Goal: Task Accomplishment & Management: Use online tool/utility

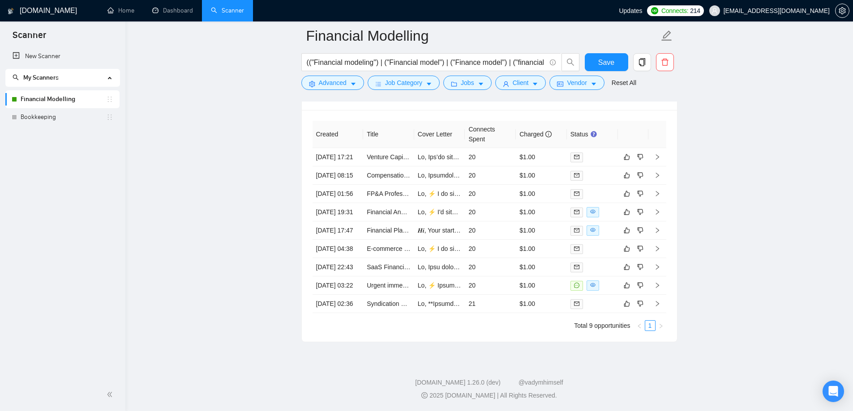
scroll to position [2587, 0]
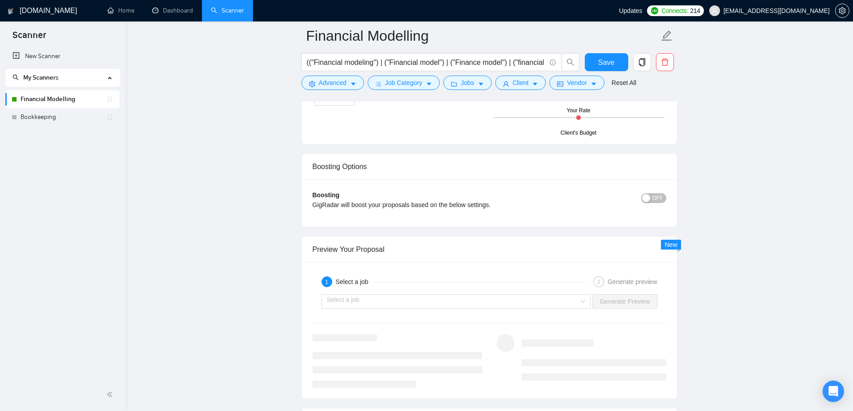
scroll to position [1631, 0]
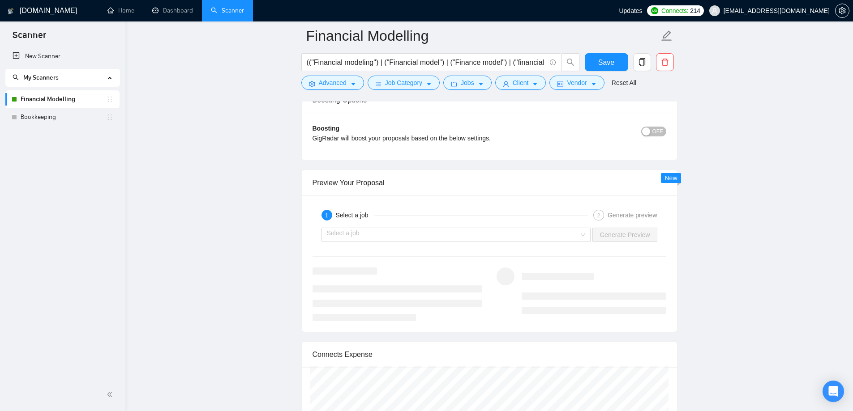
click at [429, 244] on div "Select a job Generate Preview" at bounding box center [489, 234] width 355 height 21
click at [429, 239] on input "search" at bounding box center [453, 234] width 252 height 13
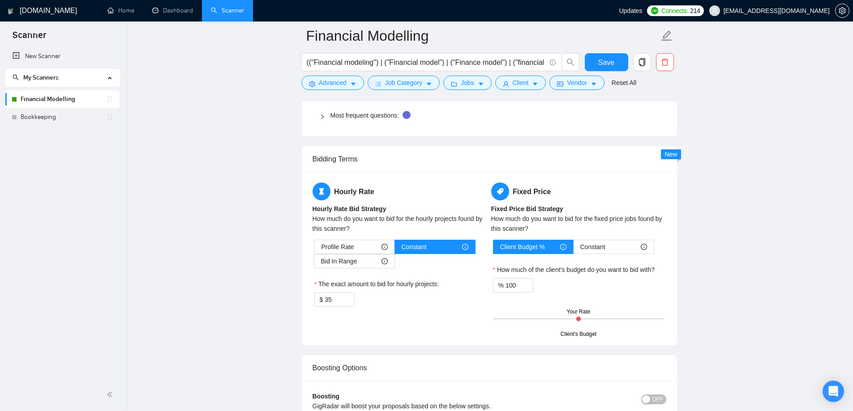
scroll to position [1363, 0]
click at [21, 117] on link "Bookkeeping" at bounding box center [64, 117] width 86 height 18
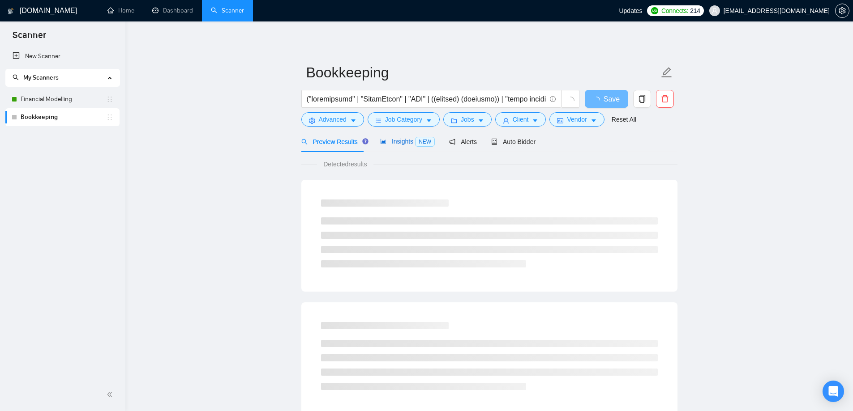
click at [404, 142] on span "Insights NEW" at bounding box center [407, 141] width 55 height 7
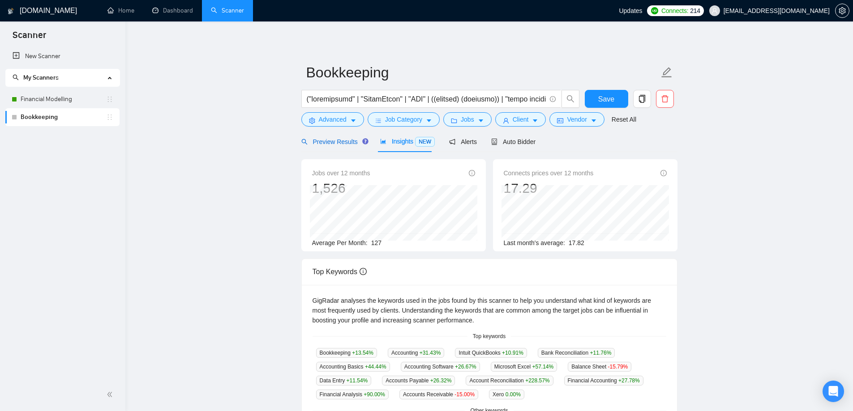
click at [329, 146] on div "Preview Results" at bounding box center [333, 142] width 64 height 10
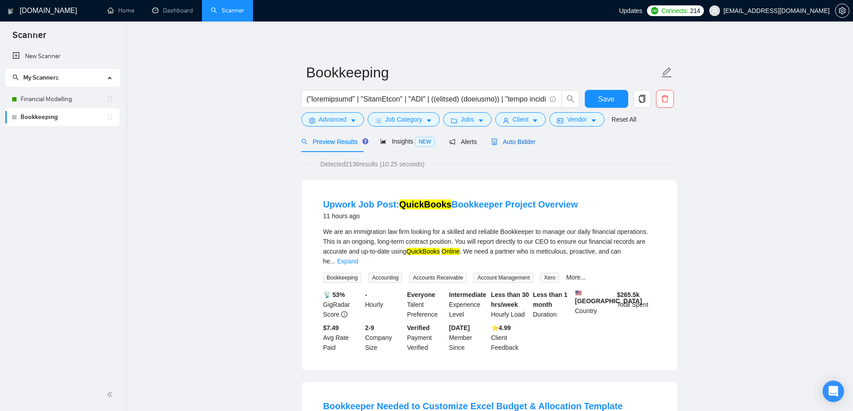
click at [509, 145] on span "Auto Bidder" at bounding box center [513, 141] width 44 height 7
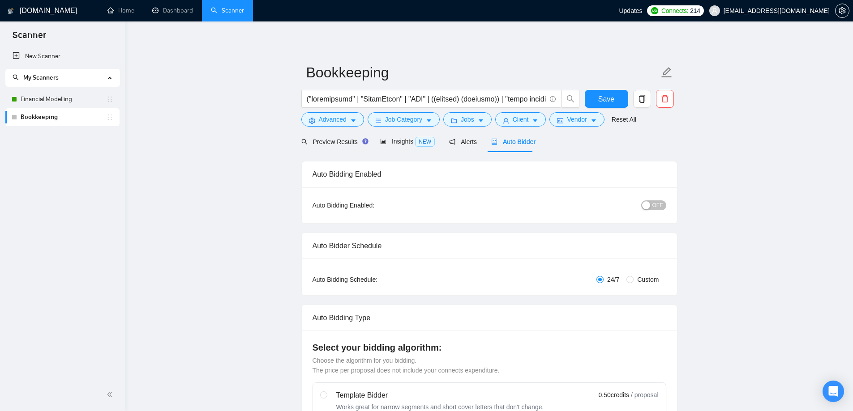
radio input "false"
radio input "true"
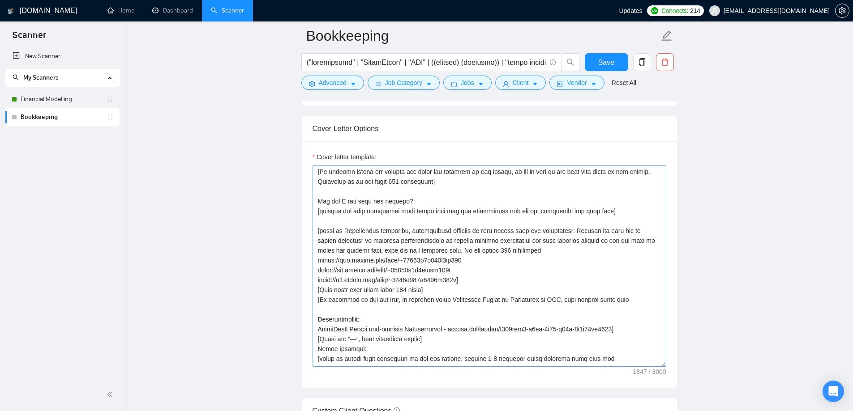
scroll to position [45, 0]
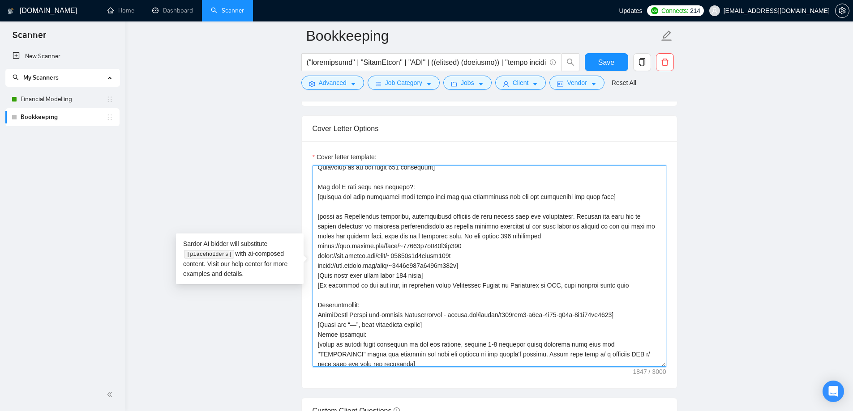
drag, startPoint x: 317, startPoint y: 287, endPoint x: 436, endPoint y: 325, distance: 124.7
click at [436, 325] on textarea "Cover letter template:" at bounding box center [489, 266] width 354 height 201
click at [500, 291] on textarea "Cover letter template:" at bounding box center [489, 266] width 354 height 201
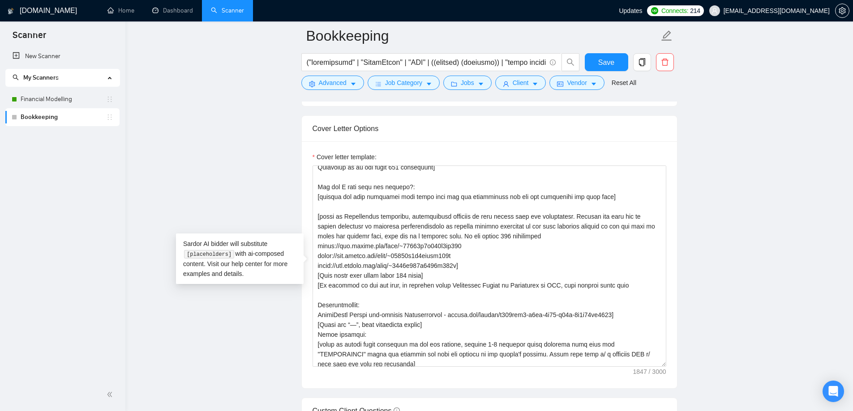
click at [218, 173] on main "Bookkeeping Save Advanced Job Category Jobs Client Vendor Reset All Preview Res…" at bounding box center [489, 282] width 699 height 2642
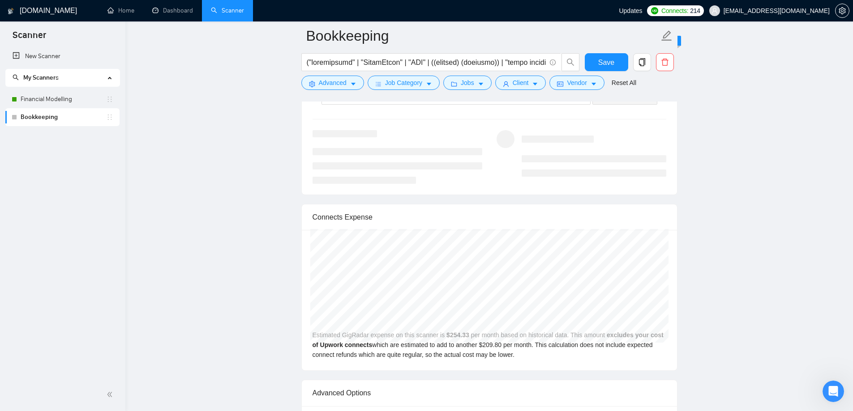
scroll to position [1701, 0]
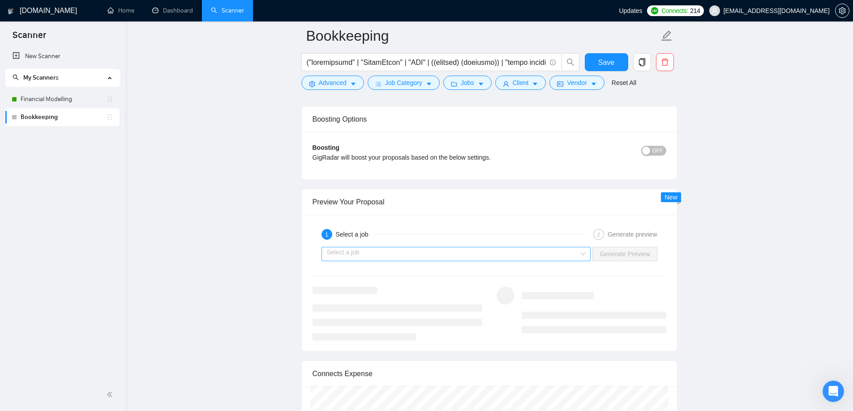
click at [395, 253] on input "search" at bounding box center [453, 254] width 252 height 13
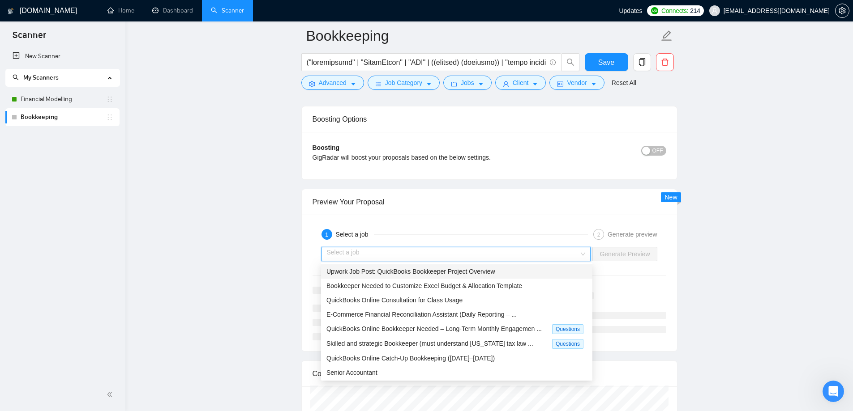
click at [413, 272] on span "Upwork Job Post: QuickBooks Bookkeeper Project Overview" at bounding box center [410, 271] width 169 height 7
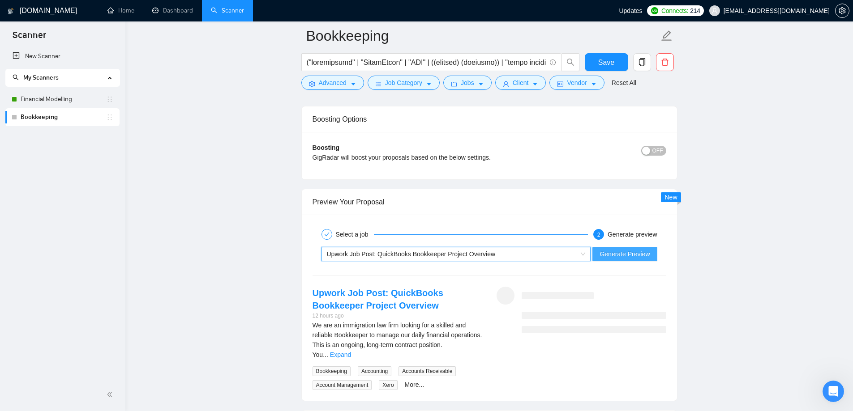
click at [640, 254] on span "Generate Preview" at bounding box center [624, 254] width 50 height 10
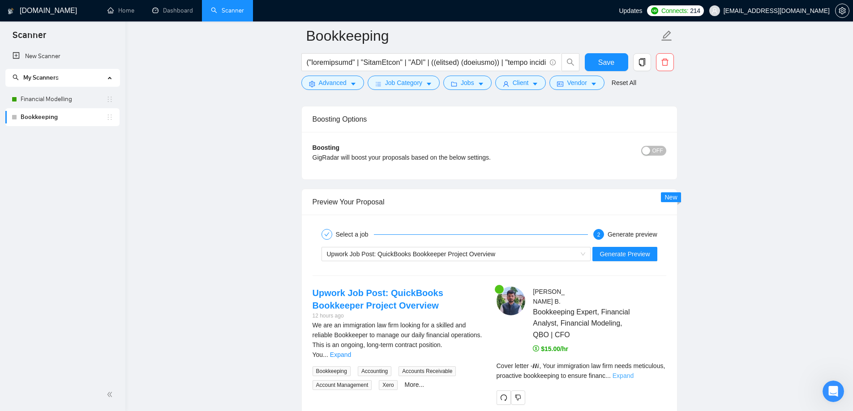
click at [633, 374] on link "Expand" at bounding box center [622, 375] width 21 height 7
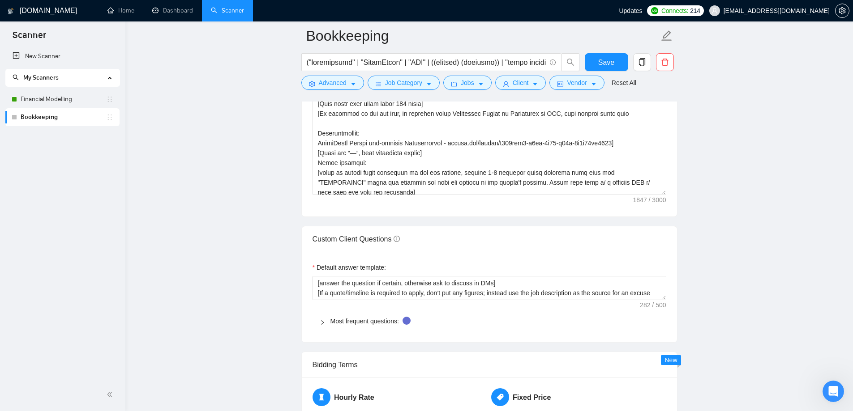
scroll to position [1074, 0]
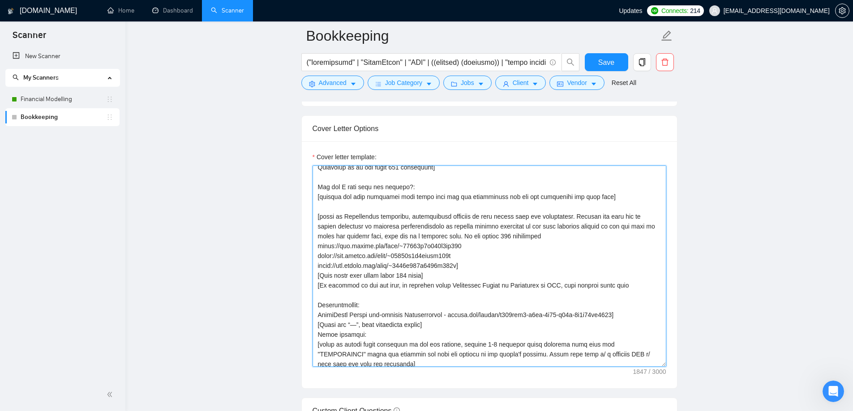
drag, startPoint x: 317, startPoint y: 284, endPoint x: 323, endPoint y: 284, distance: 5.4
click at [317, 284] on textarea "Cover letter template:" at bounding box center [489, 266] width 354 height 201
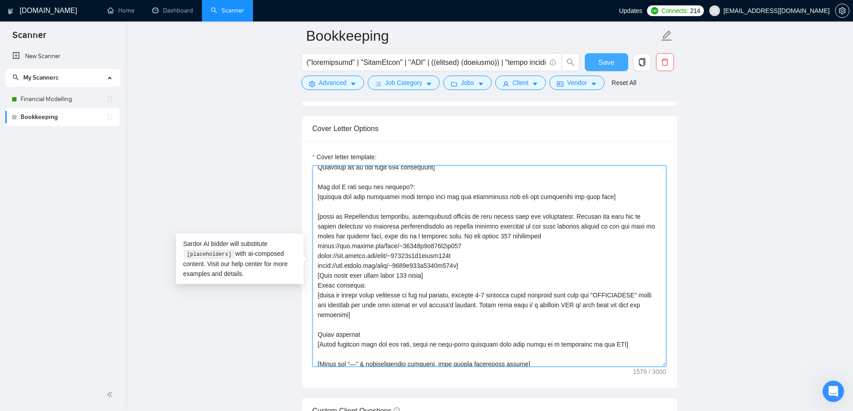
type textarea "𝑯𝒊 [use 𝒄𝒍𝒊𝒆𝒏𝒕’𝒔 𝒏𝒂𝒎𝒆 if it’s mentioned, don’t use company name; otherwise don'…"
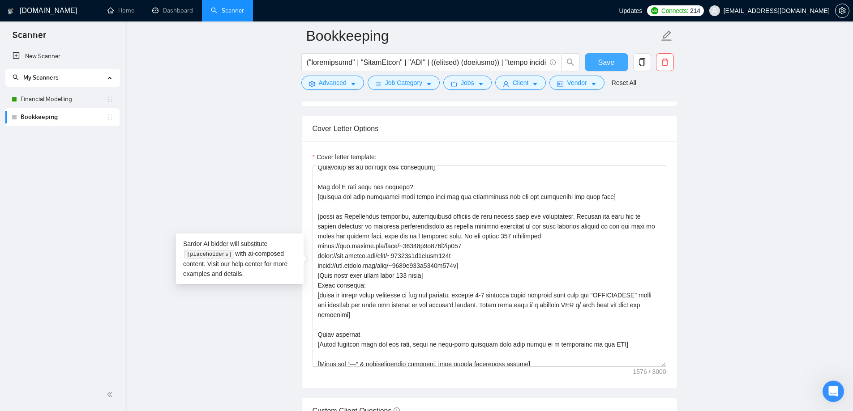
click at [602, 64] on span "Save" at bounding box center [606, 62] width 16 height 11
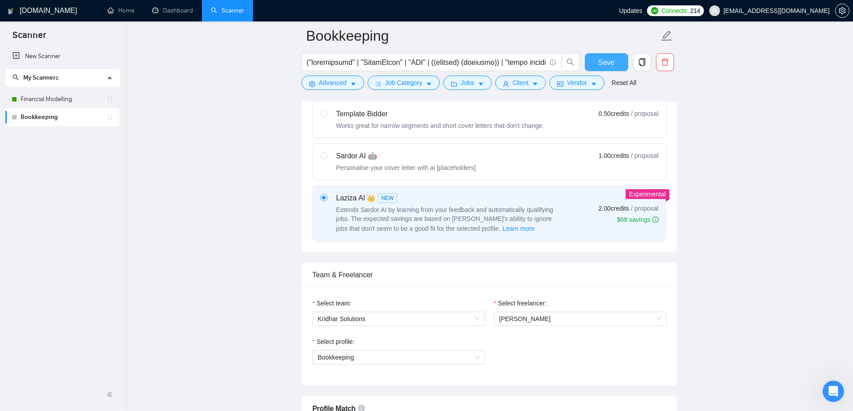
scroll to position [313, 0]
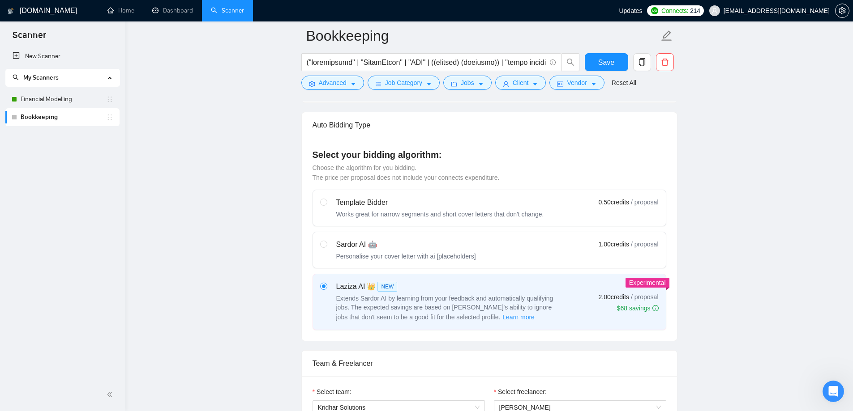
click at [330, 244] on div "Sardor AI 🤖 Personalise your cover letter with ai [placeholders]" at bounding box center [398, 250] width 156 height 21
click at [326, 244] on input "radio" at bounding box center [323, 244] width 6 height 6
radio input "true"
radio input "false"
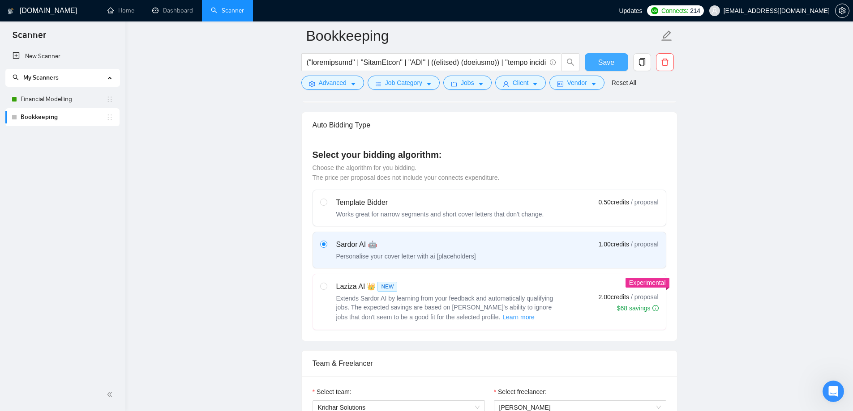
click at [604, 66] on span "Save" at bounding box center [606, 62] width 16 height 11
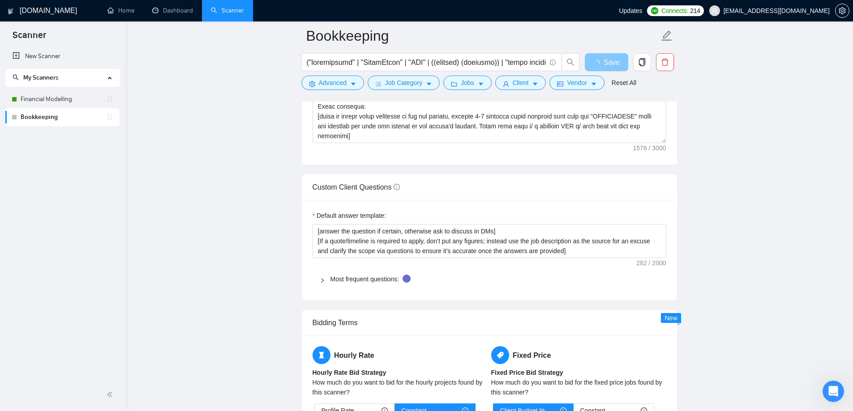
scroll to position [1746, 0]
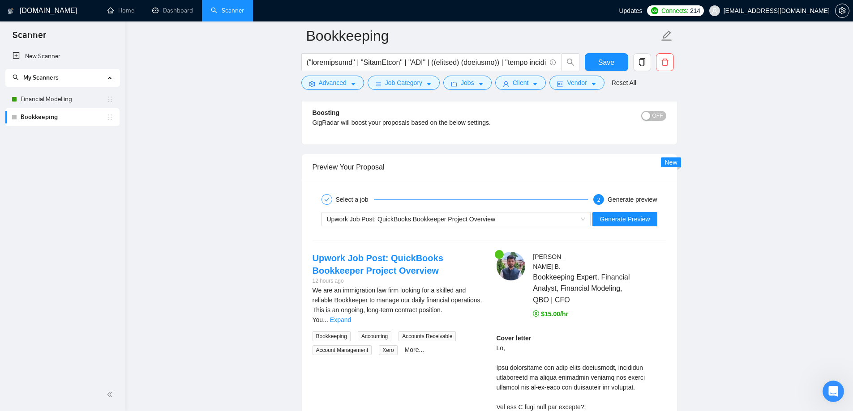
click at [619, 224] on button "Generate Preview" at bounding box center [624, 219] width 64 height 14
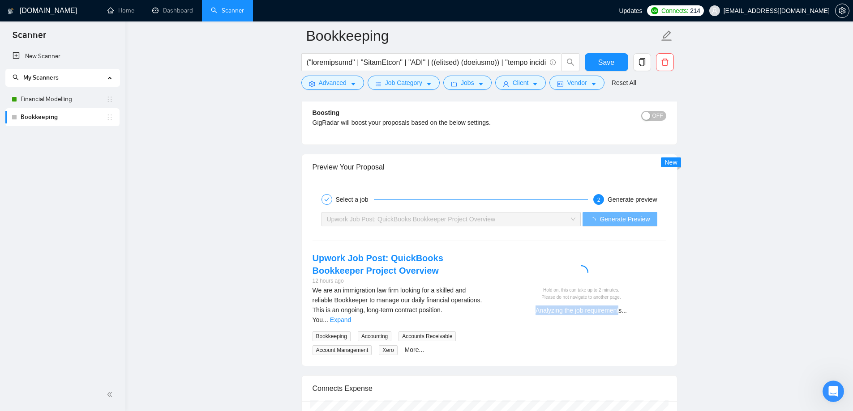
drag, startPoint x: 545, startPoint y: 314, endPoint x: 631, endPoint y: 311, distance: 86.0
click at [625, 311] on div "Analyzing the job requirements..." at bounding box center [581, 311] width 163 height 10
click at [631, 311] on div "Analyzing the job requirements..." at bounding box center [581, 311] width 163 height 10
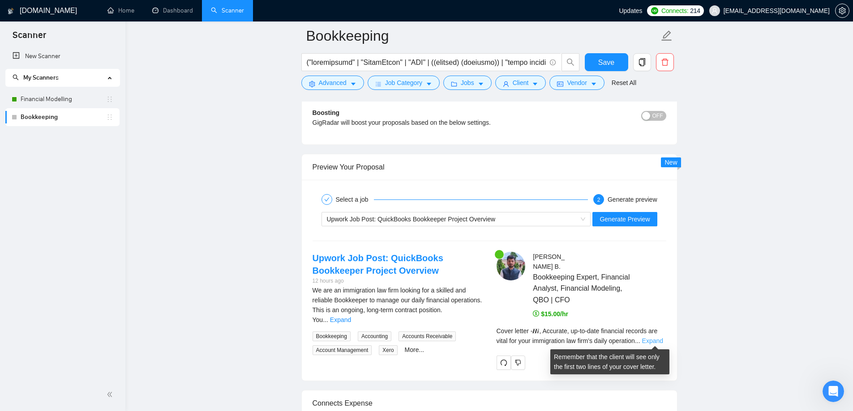
click at [656, 342] on link "Expand" at bounding box center [652, 341] width 21 height 7
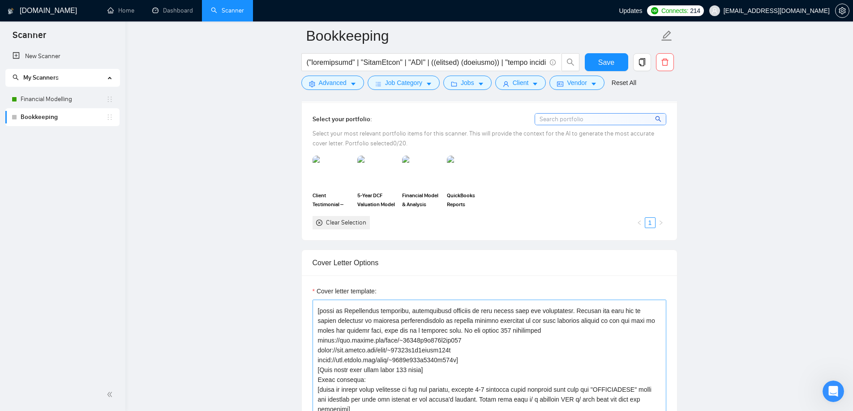
scroll to position [89, 0]
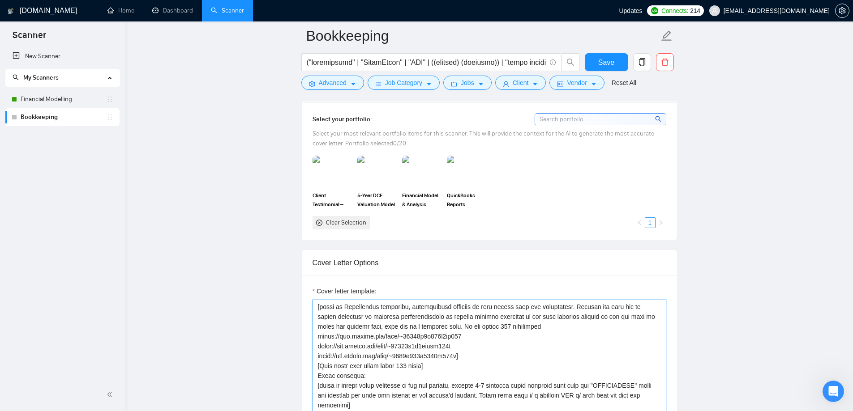
click at [439, 366] on textarea "Cover letter template:" at bounding box center [489, 400] width 354 height 201
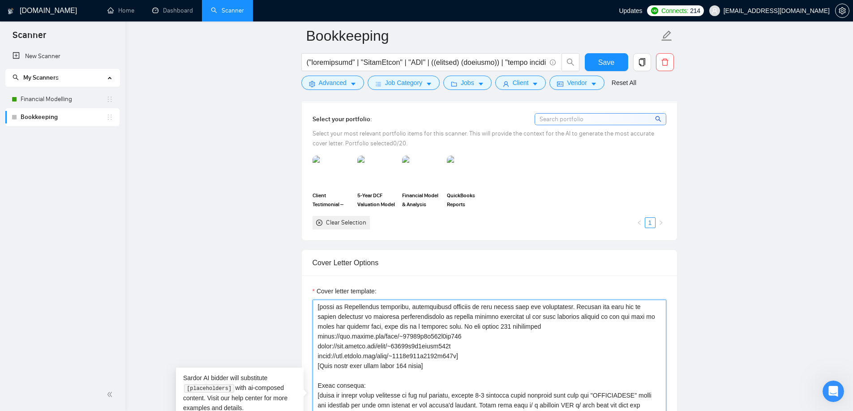
paste textarea "[If anywhere in the job post, it mentions about Quickbooks Online or Quickbooks…"
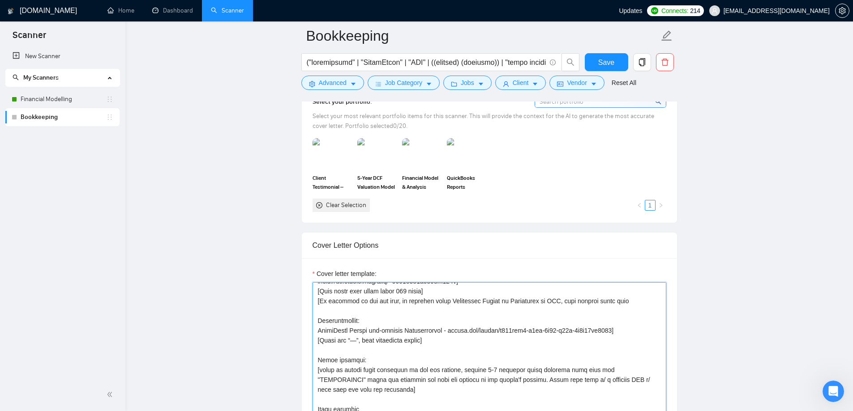
scroll to position [148, 0]
type textarea "𝑯𝒊 [use 𝒄𝒍𝒊𝒆𝒏𝒕’𝒔 𝒏𝒂𝒎𝒆 if it’s mentioned, don’t use company name; otherwise don'…"
click at [608, 65] on span "Save" at bounding box center [606, 62] width 16 height 11
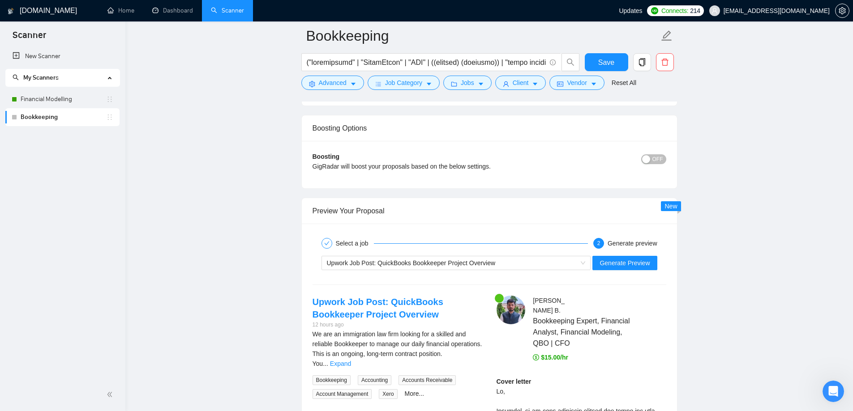
scroll to position [1763, 0]
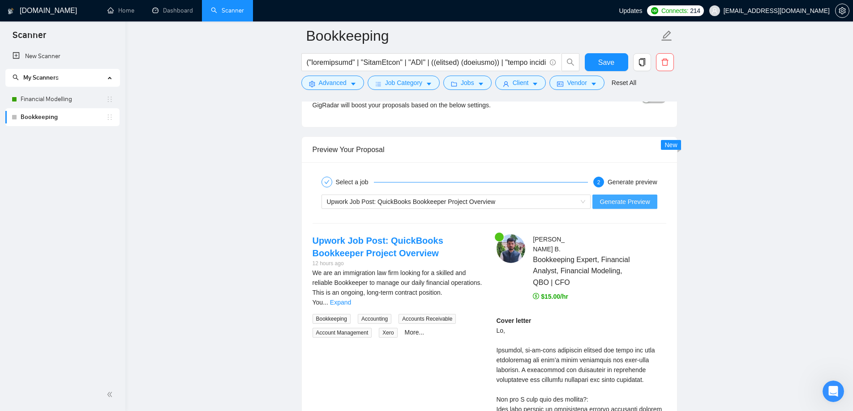
click at [628, 205] on span "Generate Preview" at bounding box center [624, 202] width 50 height 10
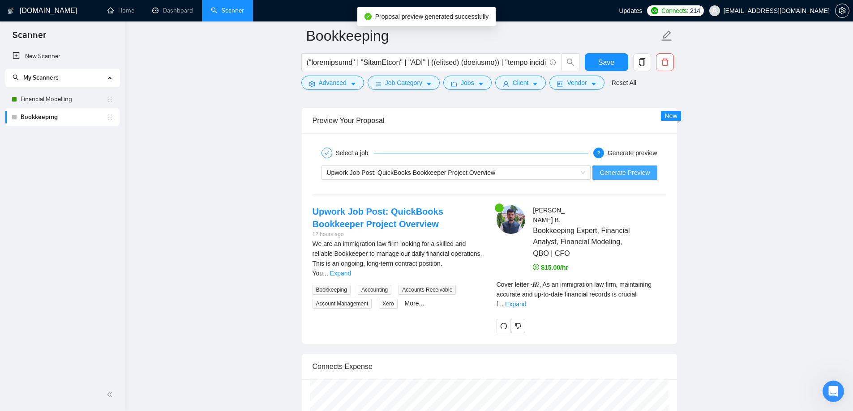
scroll to position [1808, 0]
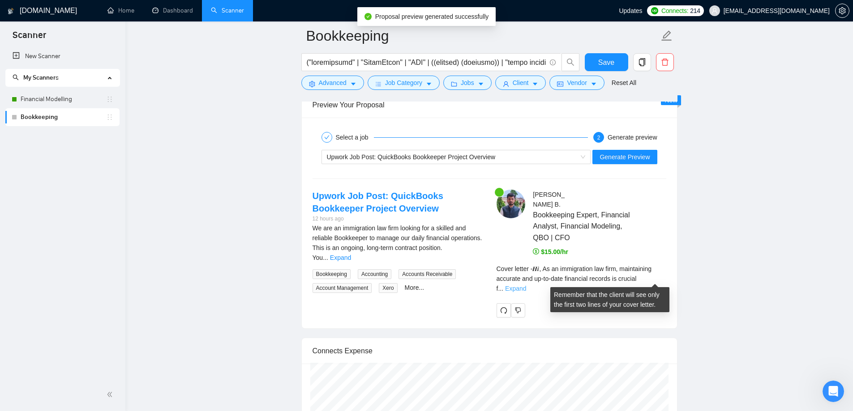
drag, startPoint x: 646, startPoint y: 285, endPoint x: 658, endPoint y: 281, distance: 12.9
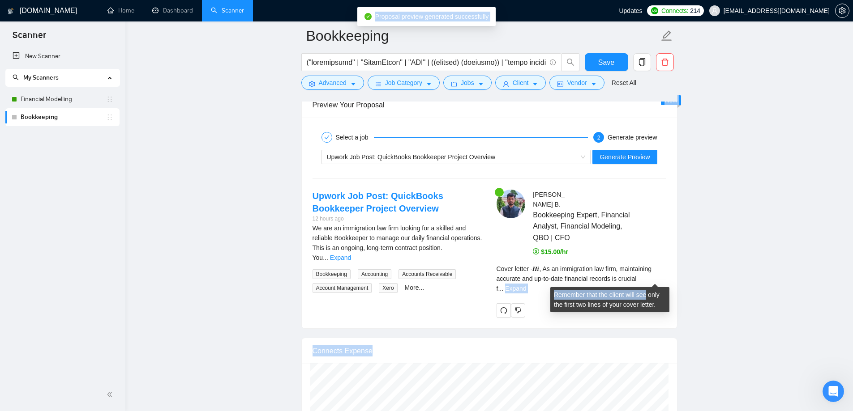
click at [526, 285] on link "Expand" at bounding box center [515, 288] width 21 height 7
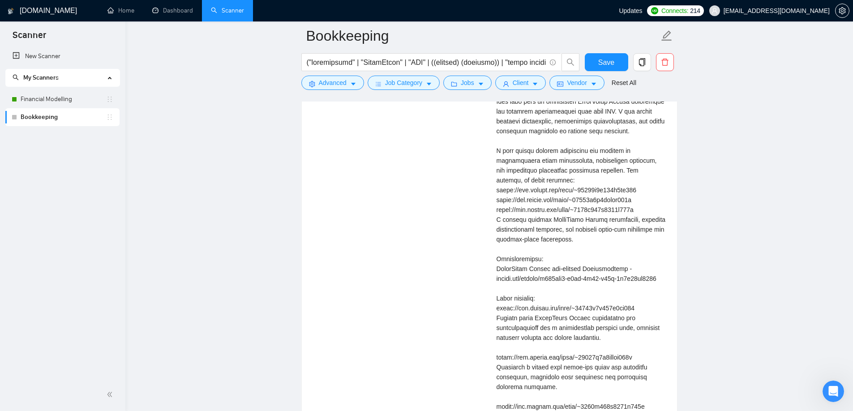
scroll to position [2077, 0]
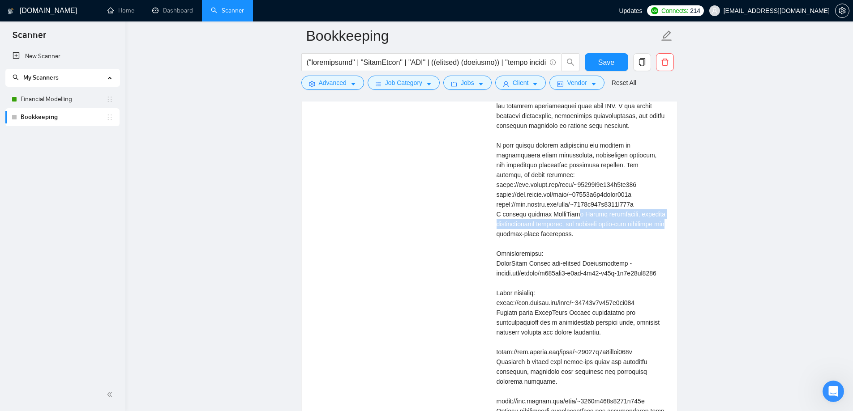
drag, startPoint x: 495, startPoint y: 206, endPoint x: 616, endPoint y: 214, distance: 121.1
click at [616, 214] on div "Dharmendra B . Bookkeeping Expert, Financial Analyst, Financial Modeling, QBO |…" at bounding box center [581, 229] width 184 height 617
click at [579, 227] on div "Cover letter" at bounding box center [581, 259] width 170 height 512
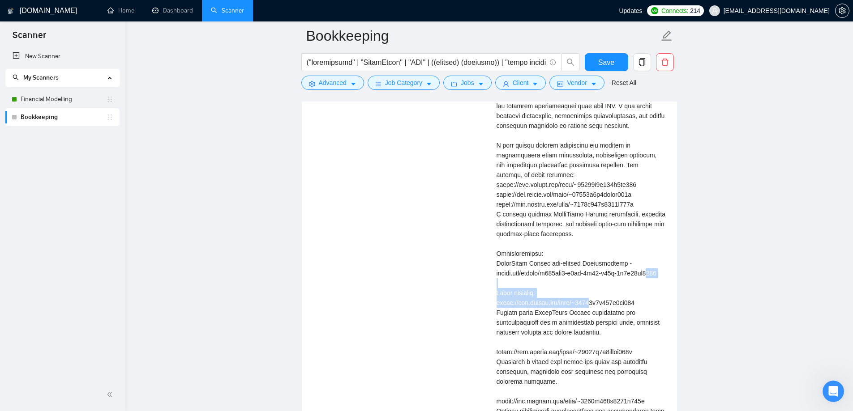
drag, startPoint x: 492, startPoint y: 263, endPoint x: 543, endPoint y: 276, distance: 51.8
click at [543, 276] on div "Dharmendra B . Bookkeeping Expert, Financial Analyst, Financial Modeling, QBO |…" at bounding box center [581, 229] width 184 height 617
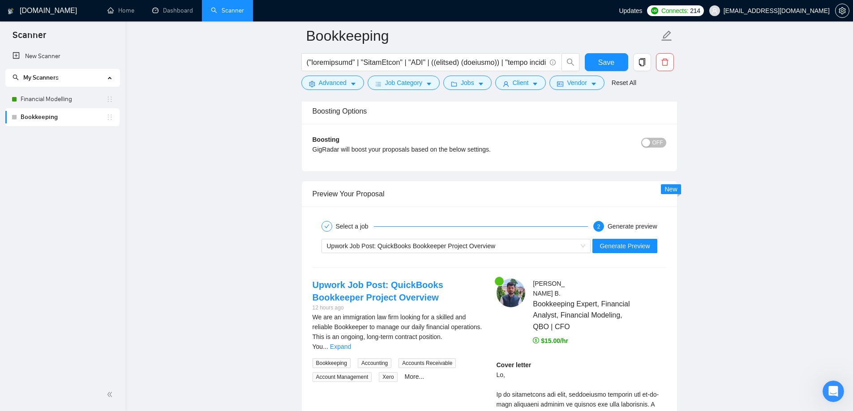
scroll to position [1719, 0]
click at [440, 257] on div "Upwork Job Post: QuickBooks Bookkeeper Project Overview Generate Preview" at bounding box center [489, 246] width 355 height 21
click at [440, 251] on div "Upwork Job Post: QuickBooks Bookkeeper Project Overview" at bounding box center [452, 246] width 251 height 13
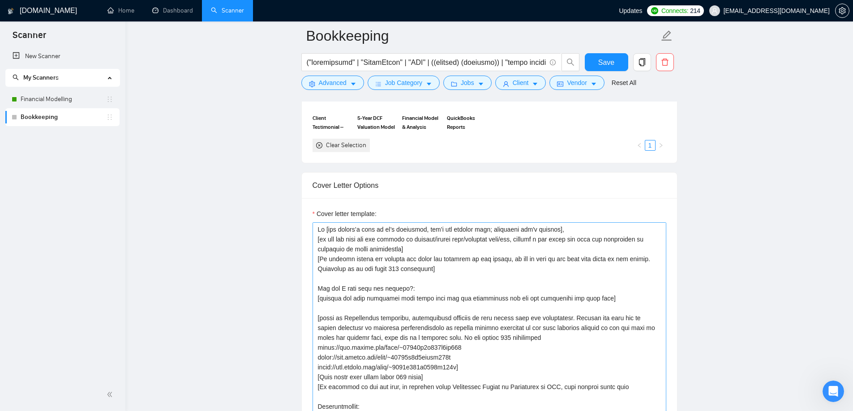
scroll to position [1002, 0]
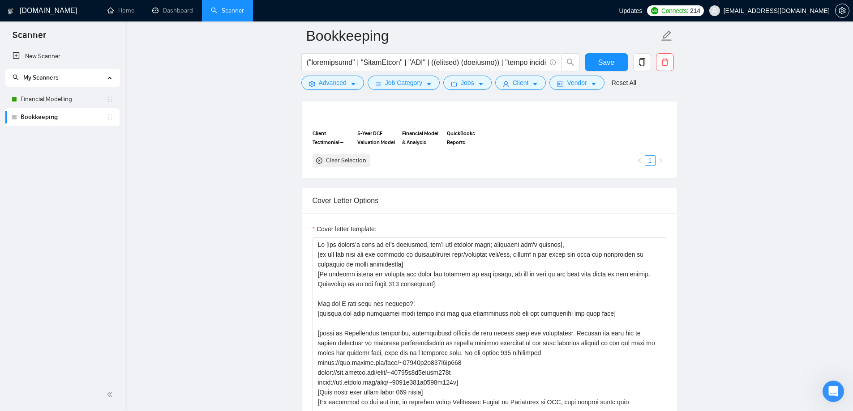
click at [58, 100] on link "Financial Modelling" at bounding box center [64, 99] width 86 height 18
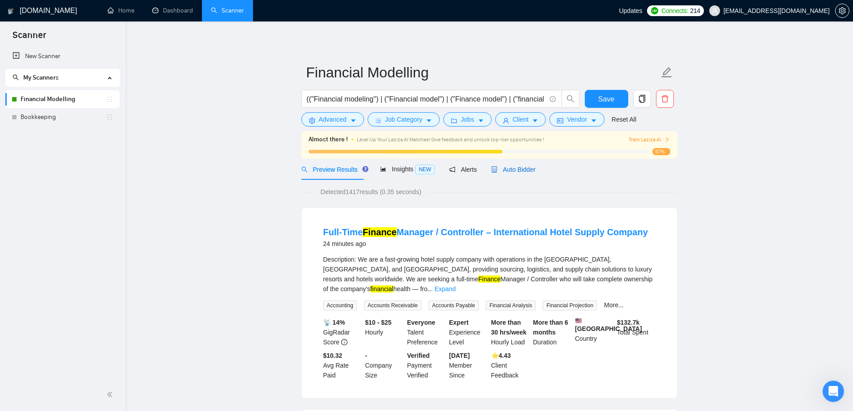
click at [504, 168] on span "Auto Bidder" at bounding box center [513, 169] width 44 height 7
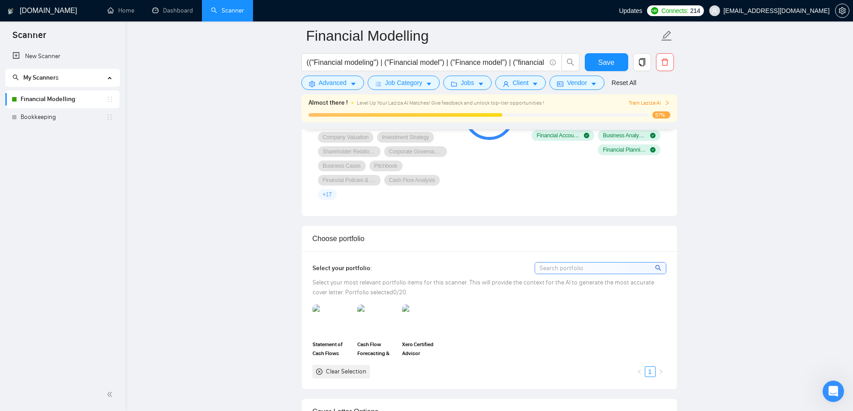
scroll to position [716, 0]
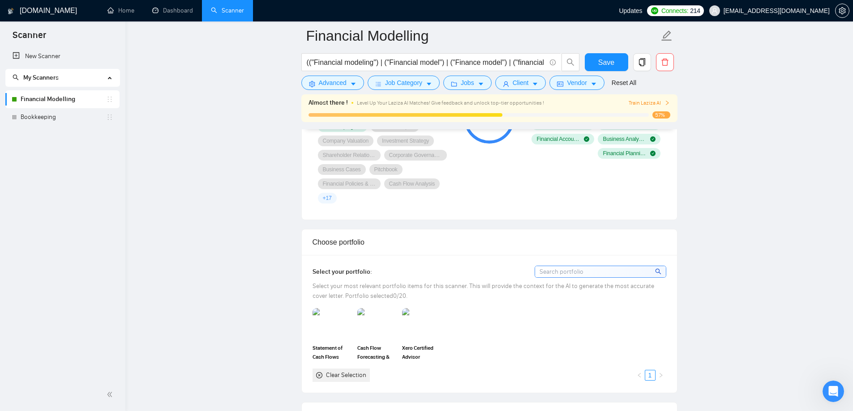
click at [579, 274] on input at bounding box center [600, 271] width 131 height 11
click at [350, 369] on div "Clear Selection" at bounding box center [340, 375] width 57 height 13
click at [345, 373] on div "Clear Selection" at bounding box center [346, 376] width 40 height 10
click at [315, 376] on div "Clear Selection" at bounding box center [340, 375] width 57 height 13
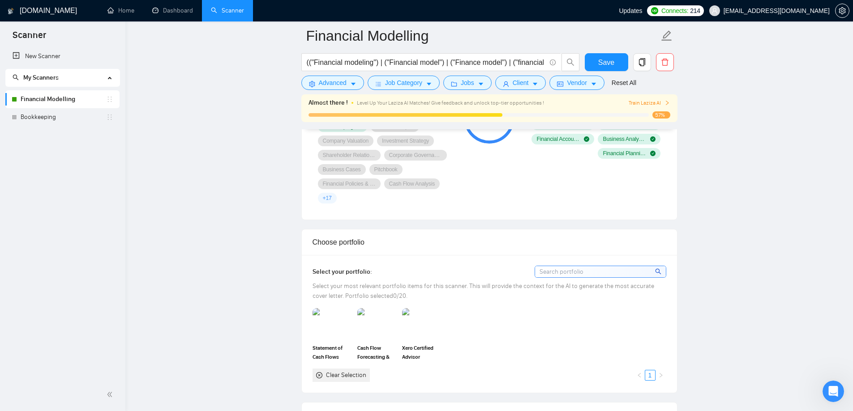
click at [317, 376] on icon "close-circle" at bounding box center [319, 375] width 6 height 6
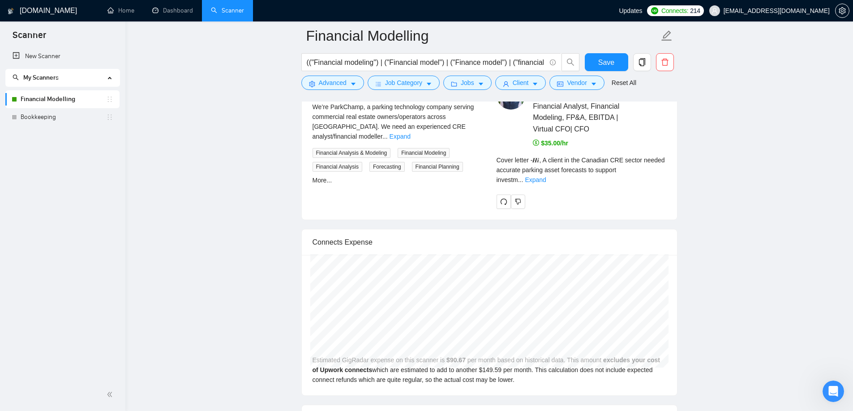
scroll to position [1823, 0]
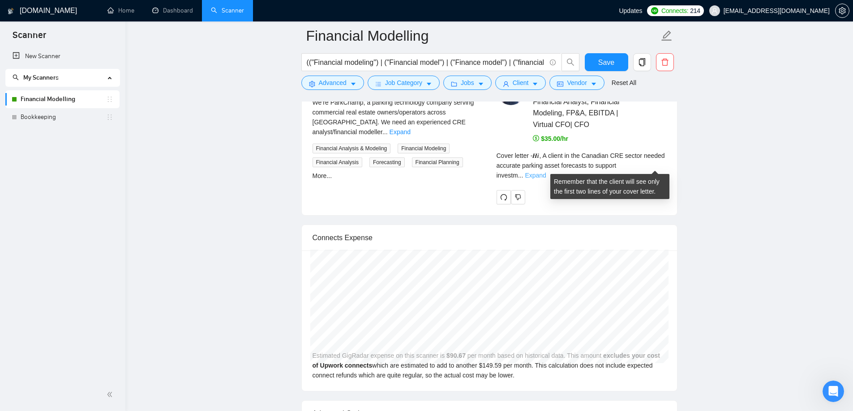
click at [546, 172] on link "Expand" at bounding box center [535, 175] width 21 height 7
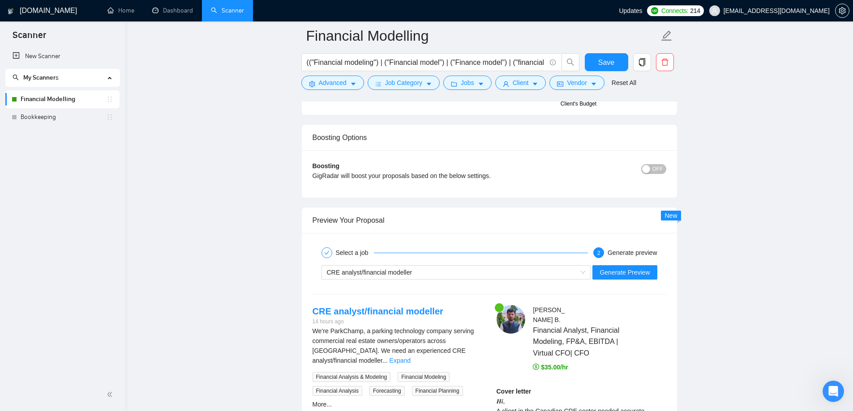
scroll to position [1733, 0]
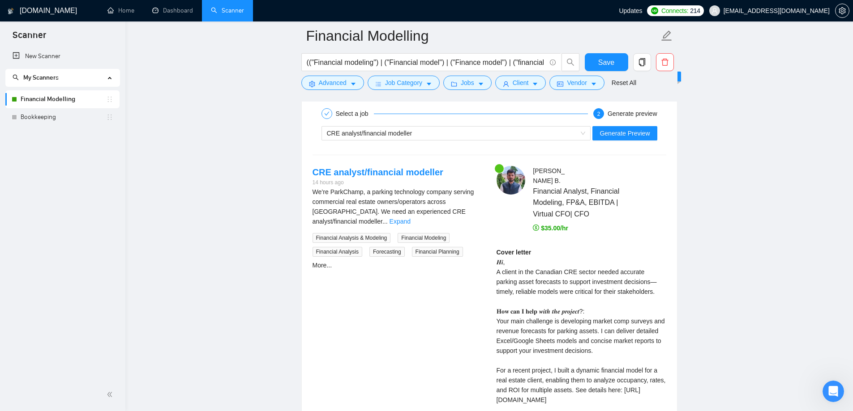
click at [380, 124] on div "CRE analyst/financial modeller Generate Preview" at bounding box center [489, 133] width 355 height 21
click at [382, 130] on span "CRE analyst/financial modeller" at bounding box center [370, 133] width 86 height 7
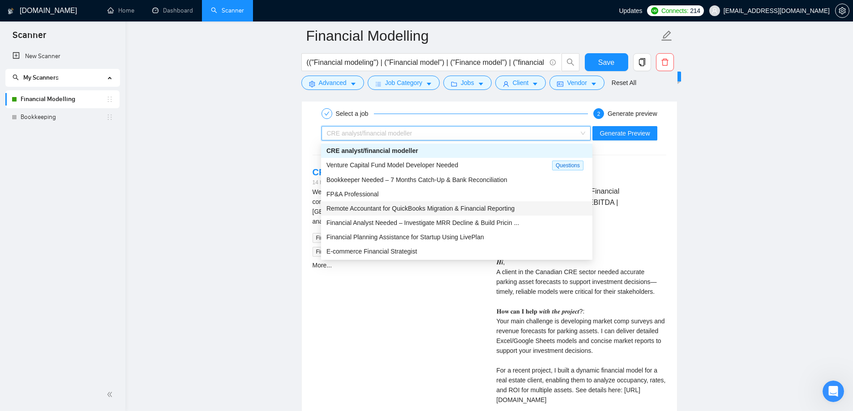
click at [398, 210] on span "Remote Accountant for QuickBooks Migration & Financial Reporting" at bounding box center [420, 208] width 188 height 7
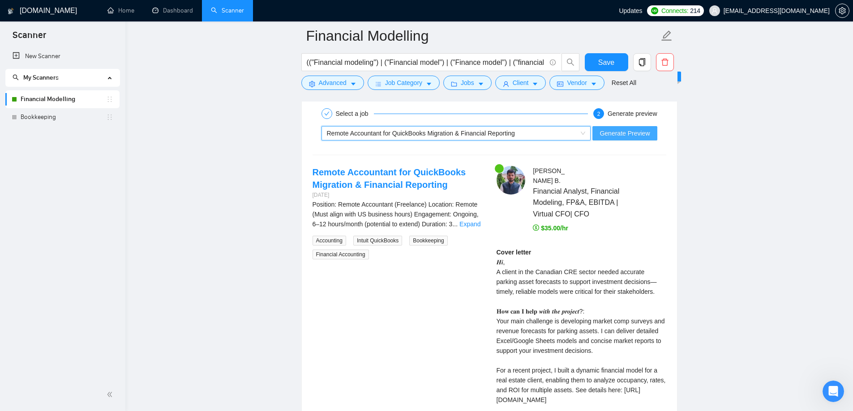
click at [633, 139] on button "Generate Preview" at bounding box center [624, 133] width 64 height 14
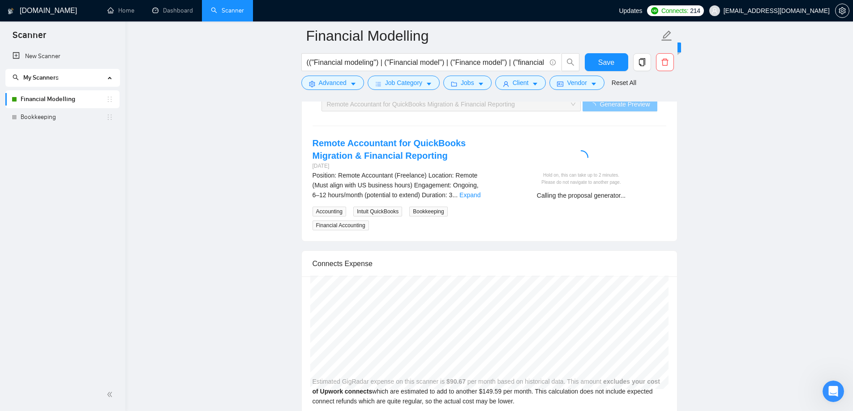
scroll to position [1778, 0]
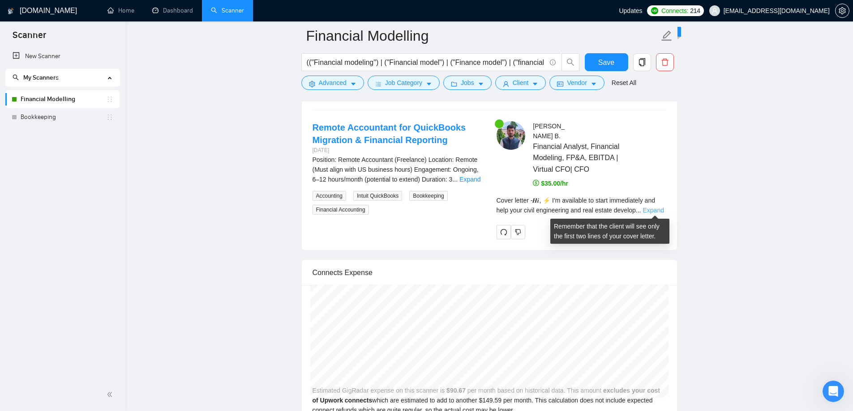
click at [652, 208] on link "Expand" at bounding box center [653, 210] width 21 height 7
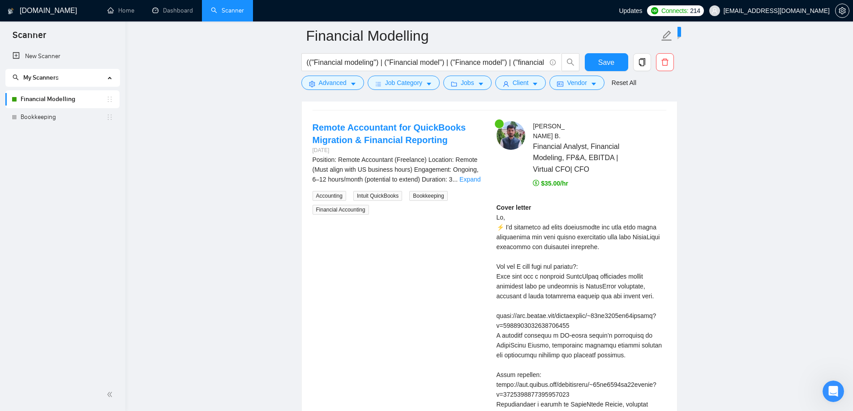
click at [546, 227] on div "Cover letter" at bounding box center [581, 395] width 170 height 384
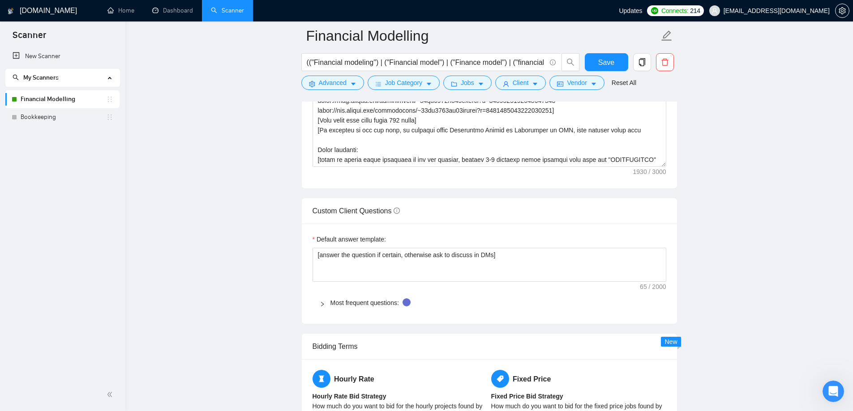
scroll to position [1061, 0]
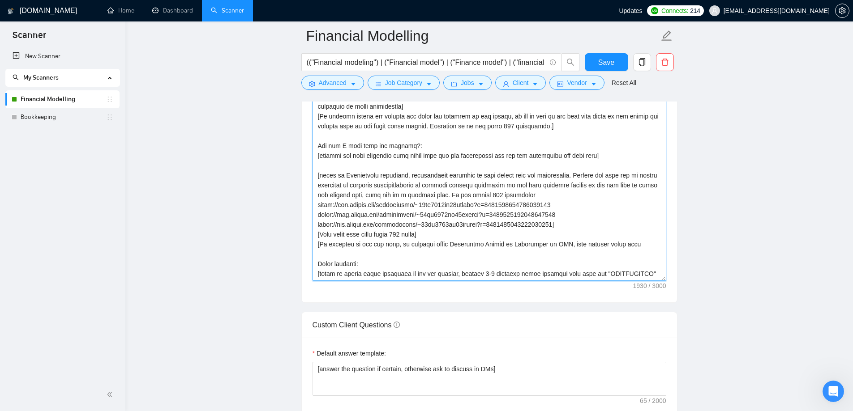
click at [458, 237] on textarea "Cover letter template:" at bounding box center [489, 180] width 354 height 201
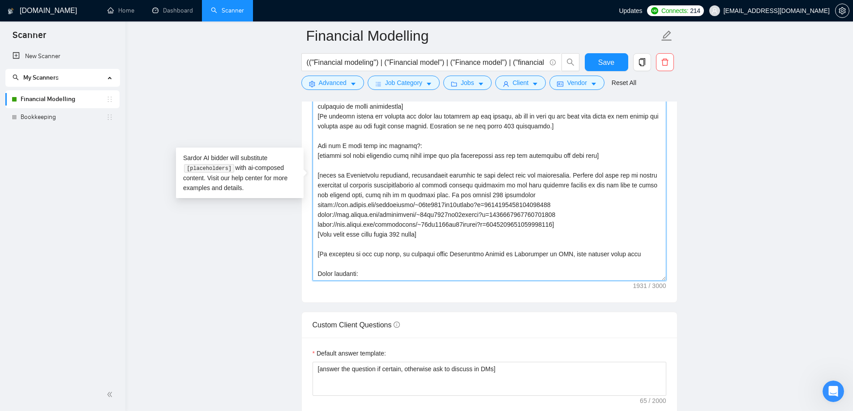
type textarea "𝑯𝒊 [use 𝒄𝒍𝒊𝒆𝒏𝒕’𝒔 𝒏𝒂𝒎𝒆 if it’s mentioned, don’t use company name; otherwise don'…"
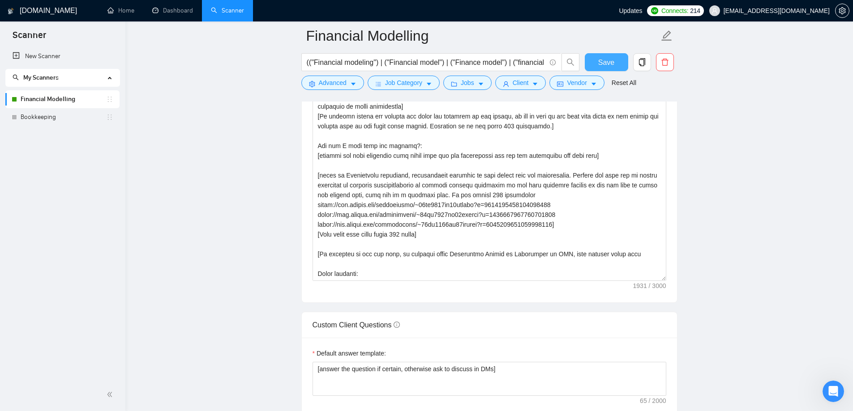
click at [603, 69] on button "Save" at bounding box center [606, 62] width 43 height 18
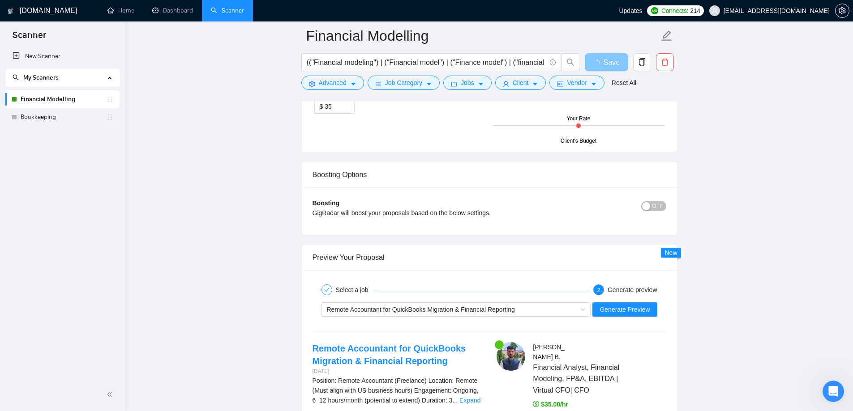
scroll to position [1688, 0]
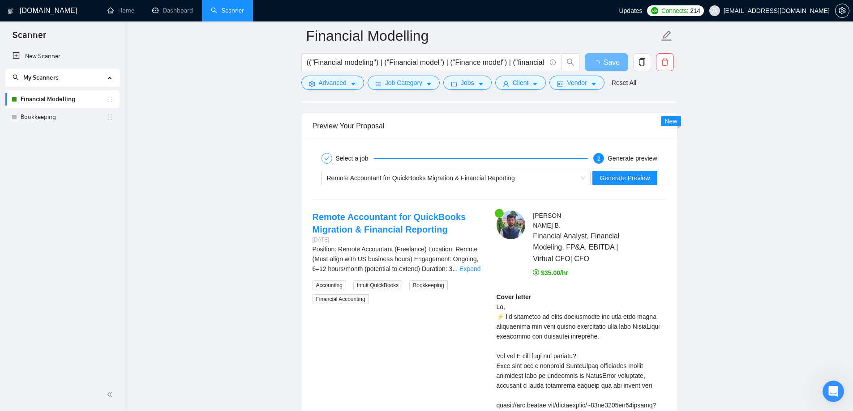
click at [603, 186] on div "Remote Accountant for QuickBooks Migration & Financial Reporting Generate Previ…" at bounding box center [489, 177] width 355 height 21
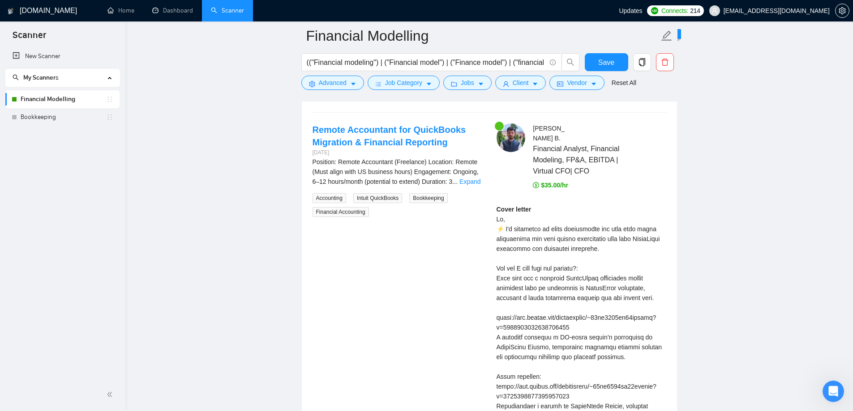
scroll to position [2091, 0]
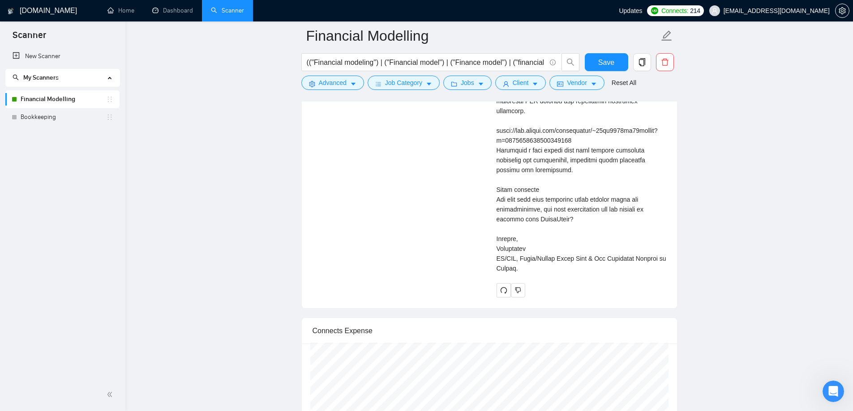
click at [505, 199] on div "Cover letter" at bounding box center [581, 81] width 170 height 384
click at [518, 284] on button "button" at bounding box center [518, 290] width 14 height 14
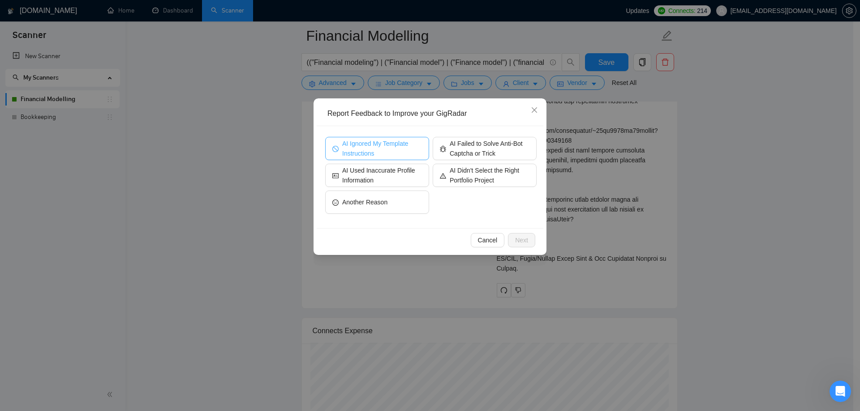
click at [388, 157] on span "AI Ignored My Template Instructions" at bounding box center [382, 149] width 80 height 20
click at [516, 238] on span "Next" at bounding box center [521, 240] width 13 height 10
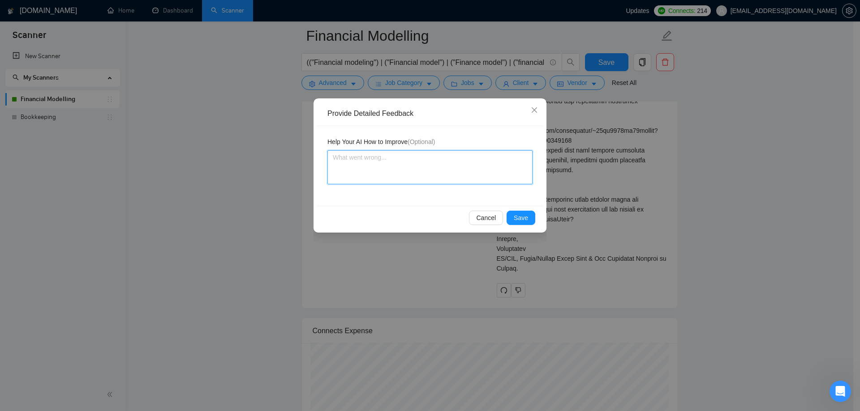
click at [377, 167] on textarea at bounding box center [429, 167] width 205 height 34
type textarea "I"
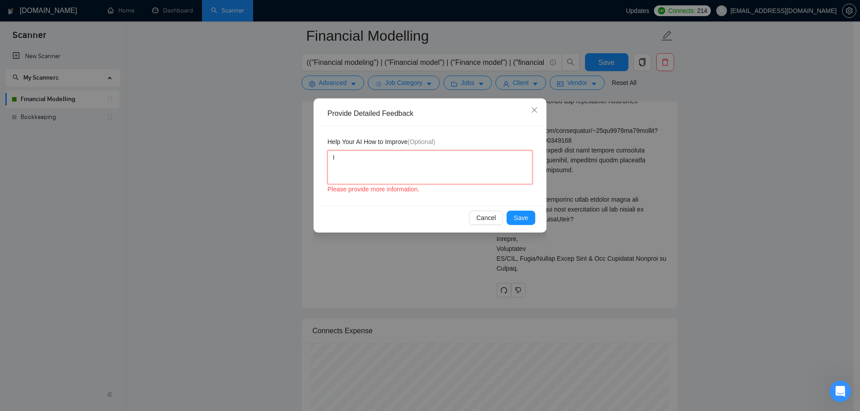
type textarea "It"
type textarea "It'"
type textarea "It's"
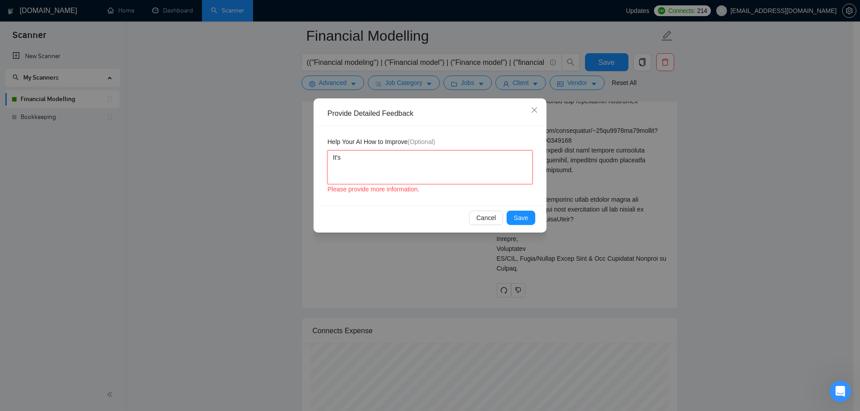
type textarea "It's"
type textarea "It's c"
type textarea "It's cl"
type textarea "It's cle"
type textarea "It's clea"
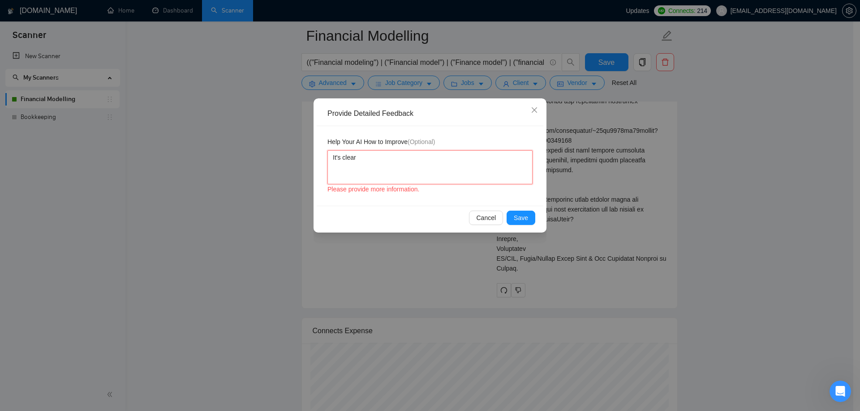
type textarea "It's clearl"
type textarea "It's clearly"
type textarea "It's clearly m"
type textarea "It's clearly mn"
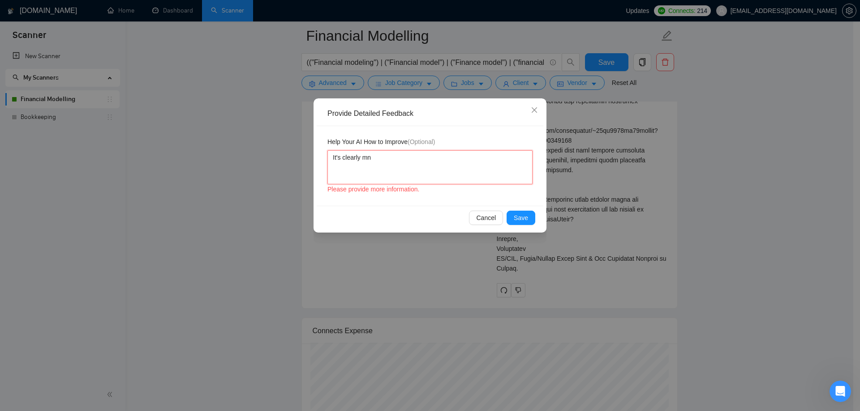
type textarea "It's clearly m"
type textarea "It's clearly me"
type textarea "It's clearly men"
type textarea "It's clearly ment"
type textarea "It's clearly menti"
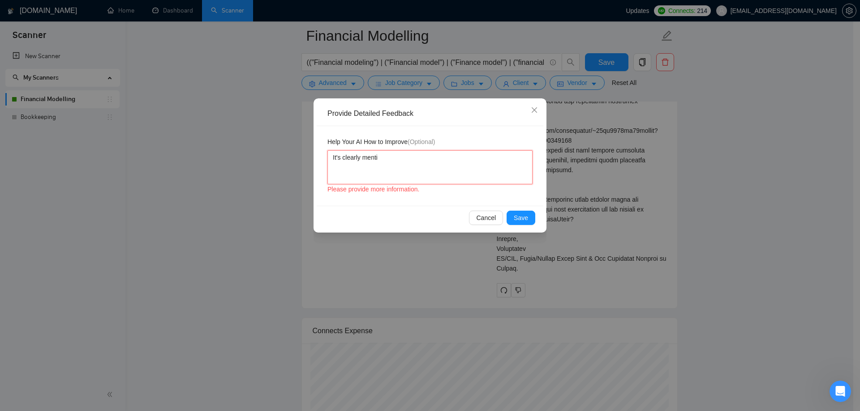
type textarea "It's clearly mentio"
type textarea "It's clearly mention"
type textarea "It's clearly mentione"
type textarea "It's clearly mentioned"
type textarea "It's clearly mentioned i"
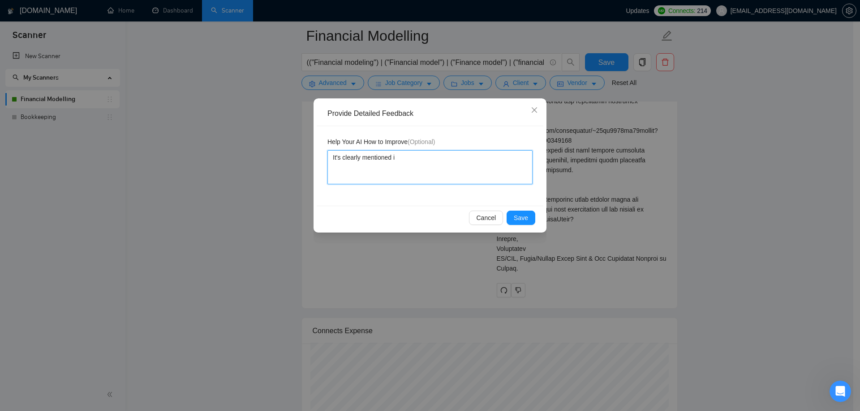
type textarea "It's clearly mentioned in"
type textarea "It's clearly mentioned in t"
type textarea "It's clearly mentioned in th"
type textarea "It's clearly mentioned in the"
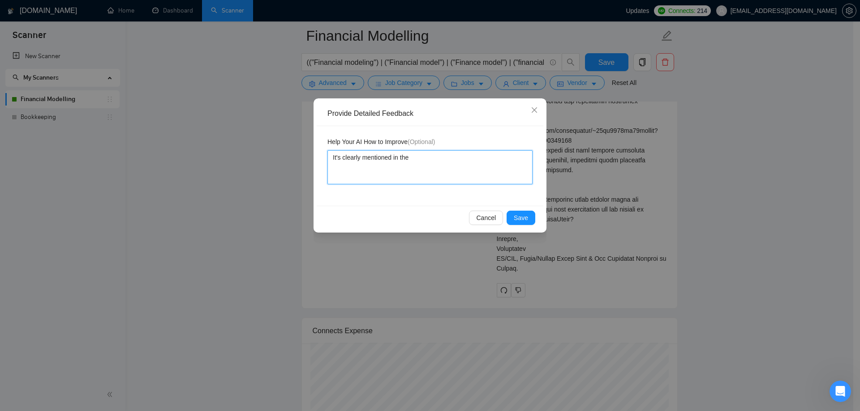
type textarea "It's clearly mentioned in the j"
type textarea "It's clearly mentioned in the jo"
type textarea "It's clearly mentioned in the job"
type textarea "It's clearly mentioned in the job p"
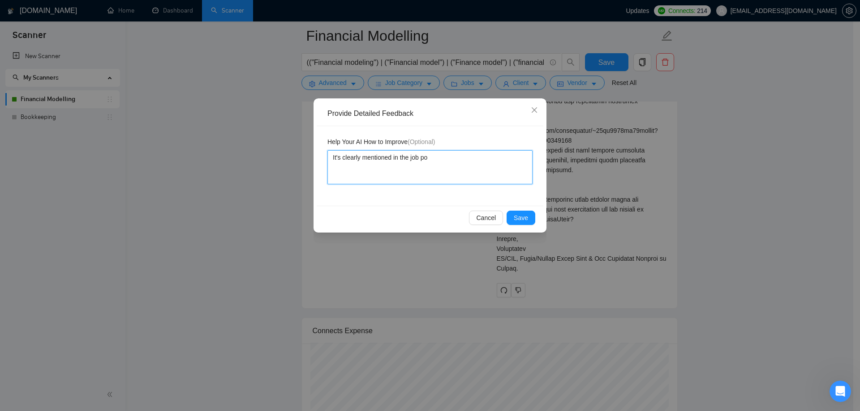
type textarea "It's clearly mentioned in the job pos"
type textarea "It's clearly mentioned in the job post"
type textarea "It's clearly mentioned in the job post,"
paste textarea "[If anywhere in the job post, it mentions about Quickbooks Online or Quickbooks…"
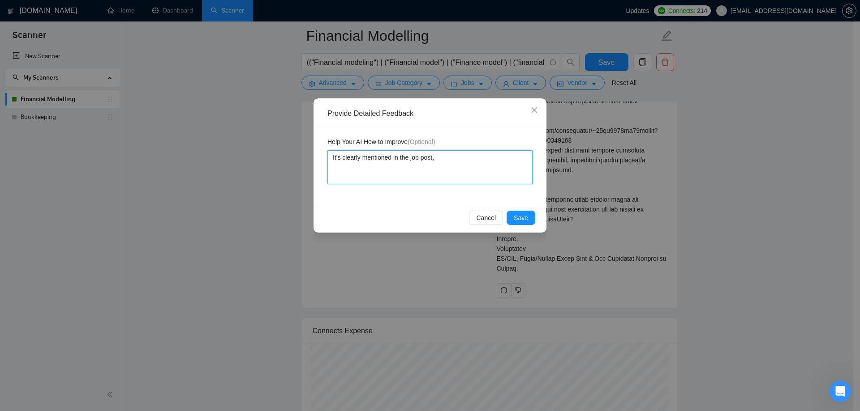
type textarea "It's clearly mentioned in the job post, [If anywhere in the job post, it mentio…"
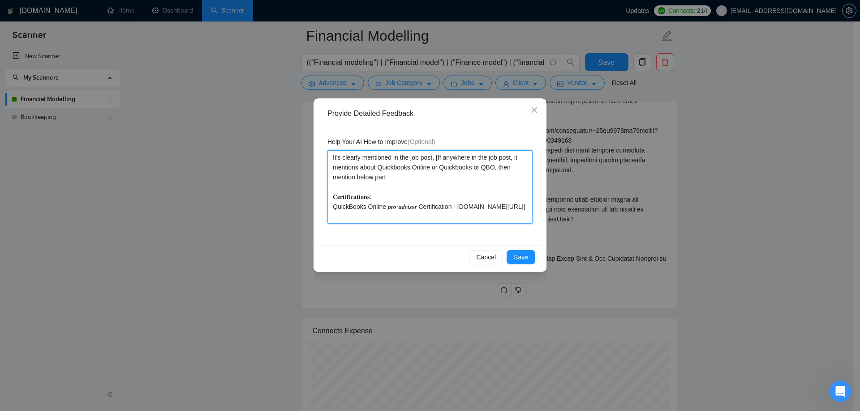
type textarea "It's clearly mentioned in the job post, If anywhere in the job post, it mention…"
type textarea "It's clearly mentioned in the job post, f anywhere in the job post, it mentions…"
type textarea "It's clearly mentioned in the job post, if anywhere in the job post, it mention…"
type textarea "It's clearly mentioned in the job post if anywhere in the job post, it mentions…"
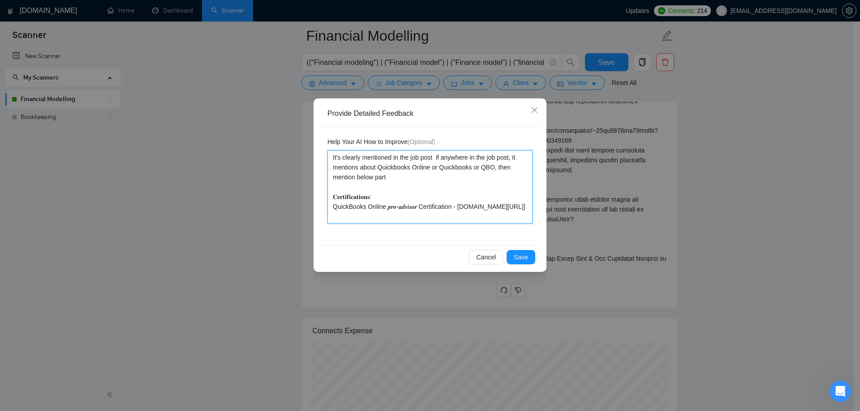
type textarea "It's clearly mentioned in the job post t if anywhere in the job post, it mentio…"
type textarea "It's clearly mentioned in the job post th if anywhere in the job post, it menti…"
type textarea "It's clearly mentioned in the job post tha if anywhere in the job post, it ment…"
type textarea "It's clearly mentioned in the job post that if anywhere in the job post, it men…"
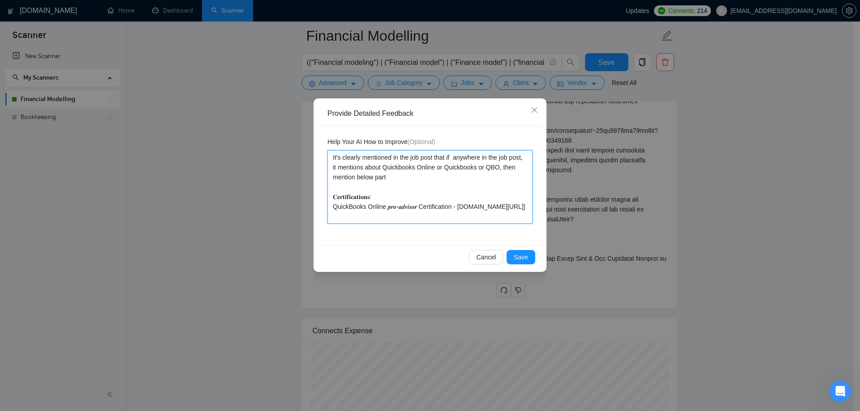
type textarea "It's clearly mentioned in the job post that if anywhere in the job post, it men…"
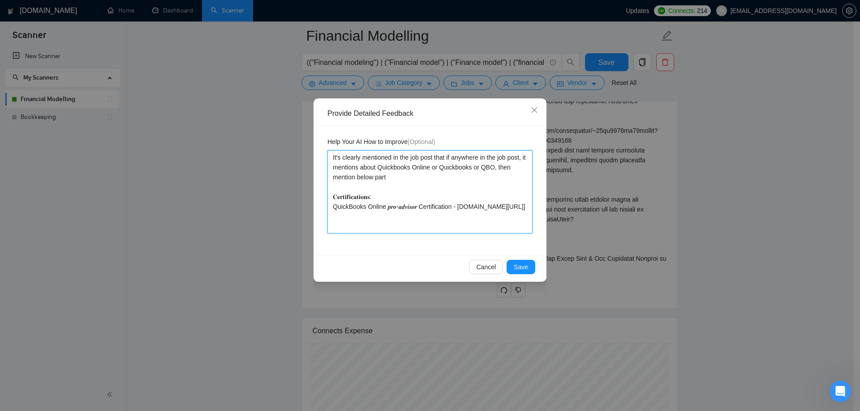
type textarea "It's clearly mentioned in the job post that if anywhere in the job post, it men…"
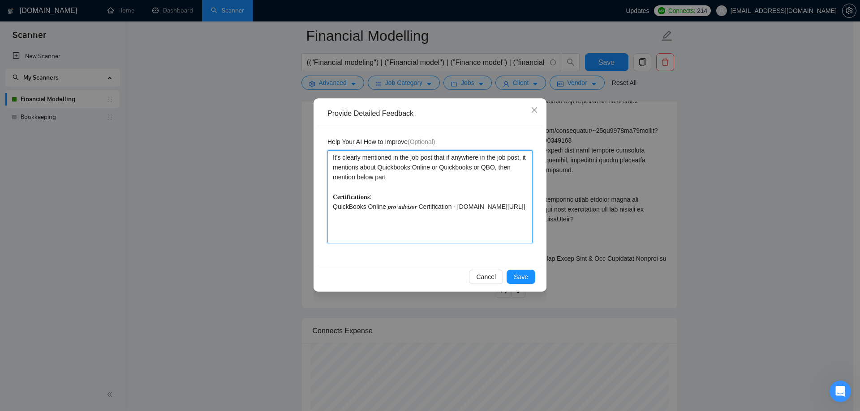
type textarea "It's clearly mentioned in the job post that if anywhere in the job post, it men…"
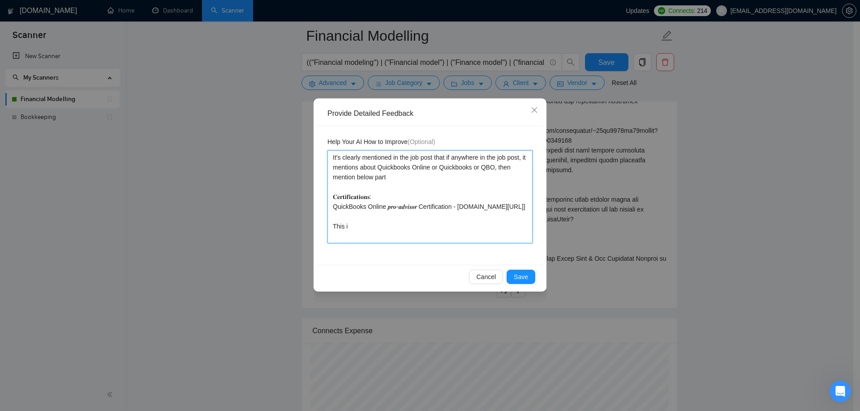
type textarea "It's clearly mentioned in the job post that if anywhere in the job post, it men…"
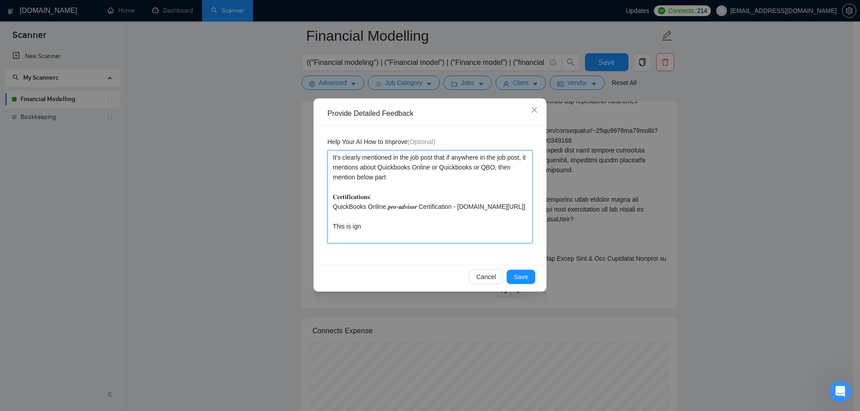
type textarea "It's clearly mentioned in the job post that if anywhere in the job post, it men…"
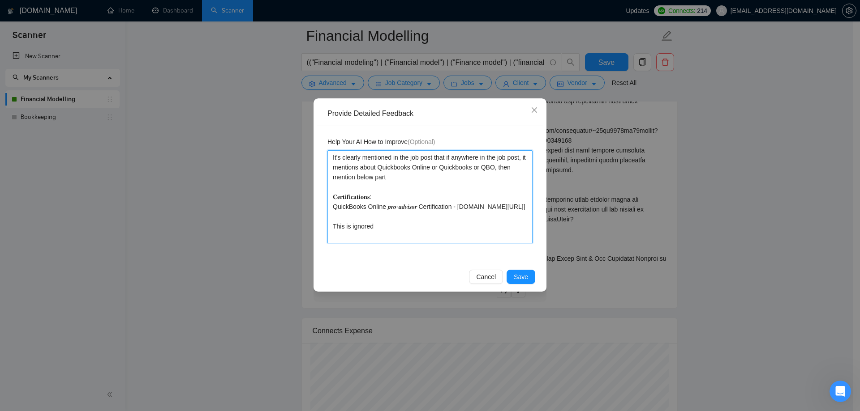
type textarea "It's clearly mentioned in the job post that if anywhere in the job post, it men…"
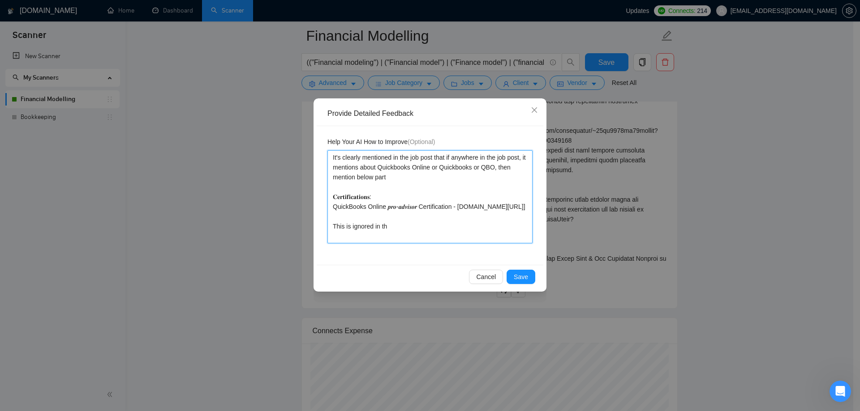
type textarea "It's clearly mentioned in the job post that if anywhere in the job post, it men…"
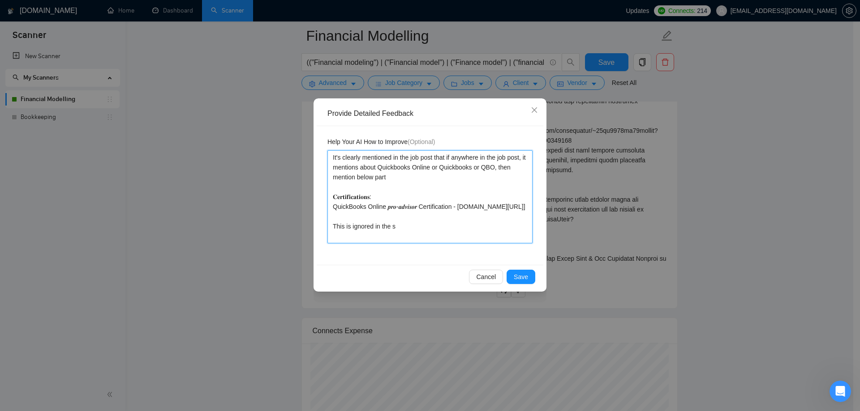
type textarea "It's clearly mentioned in the job post that if anywhere in the job post, it men…"
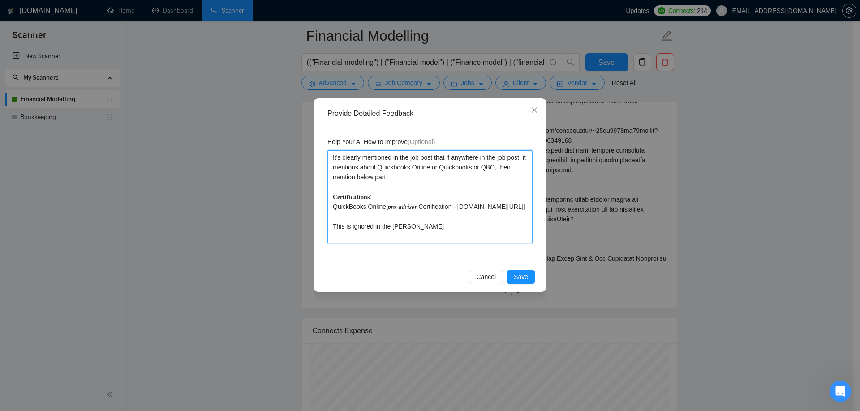
type textarea "It's clearly mentioned in the job post that if anywhere in the job post, it men…"
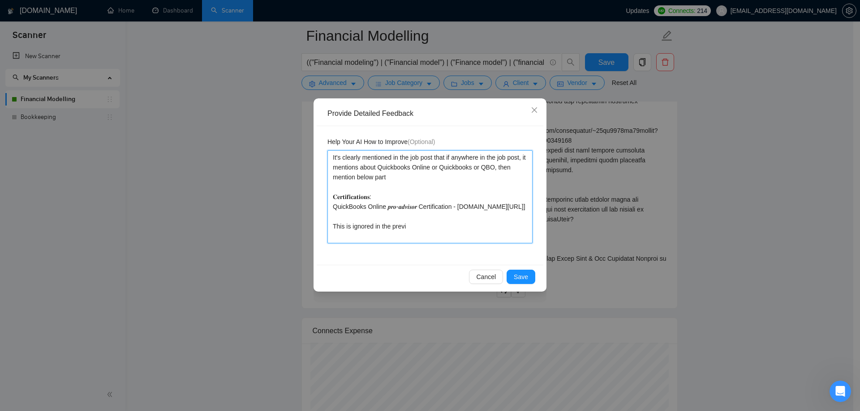
type textarea "It's clearly mentioned in the job post that if anywhere in the job post, it men…"
click at [514, 280] on button "Save" at bounding box center [520, 277] width 29 height 14
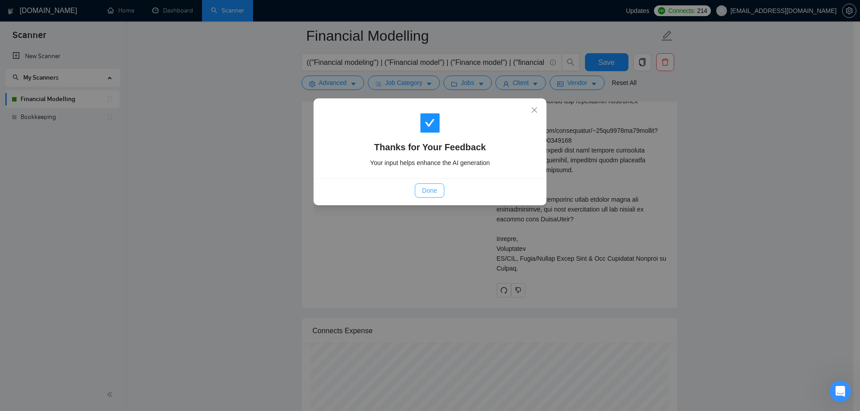
click at [434, 194] on span "Done" at bounding box center [429, 191] width 15 height 10
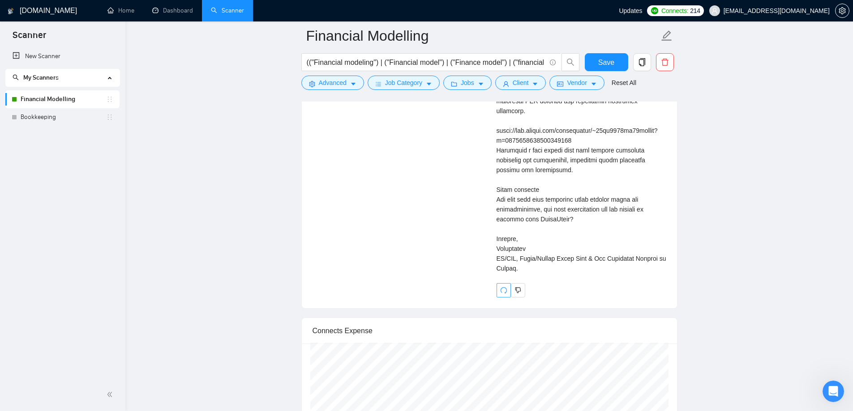
click at [507, 285] on button "button" at bounding box center [503, 290] width 14 height 14
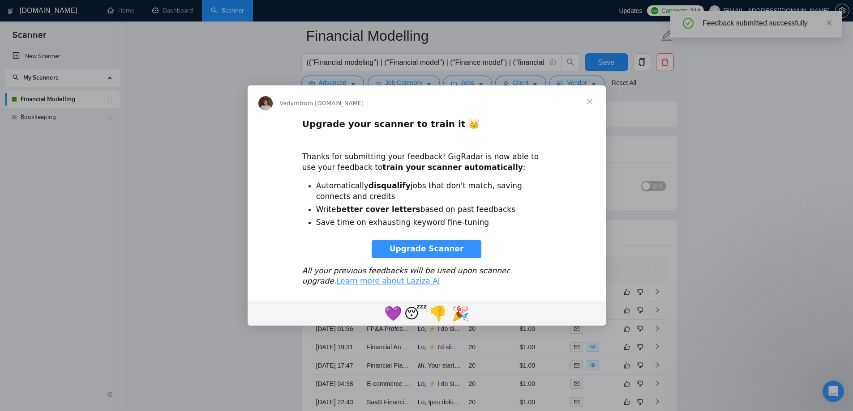
scroll to position [2136, 0]
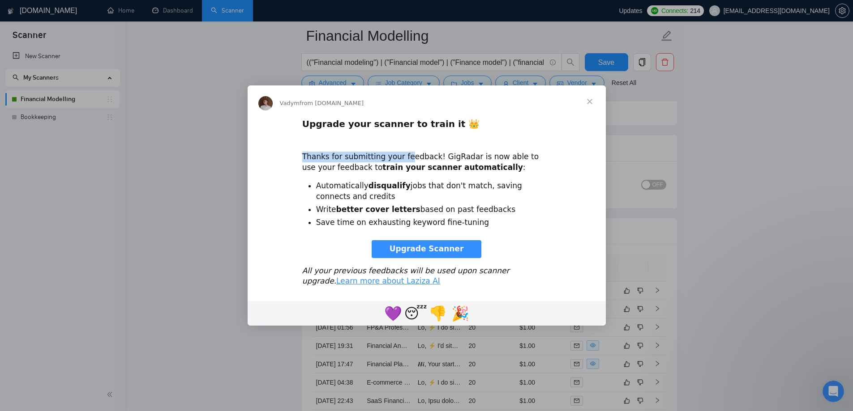
drag, startPoint x: 303, startPoint y: 159, endPoint x: 409, endPoint y: 159, distance: 105.7
click at [405, 159] on div "Thanks for submitting your feedback! GigRadar is now able to use your feedback …" at bounding box center [426, 157] width 249 height 32
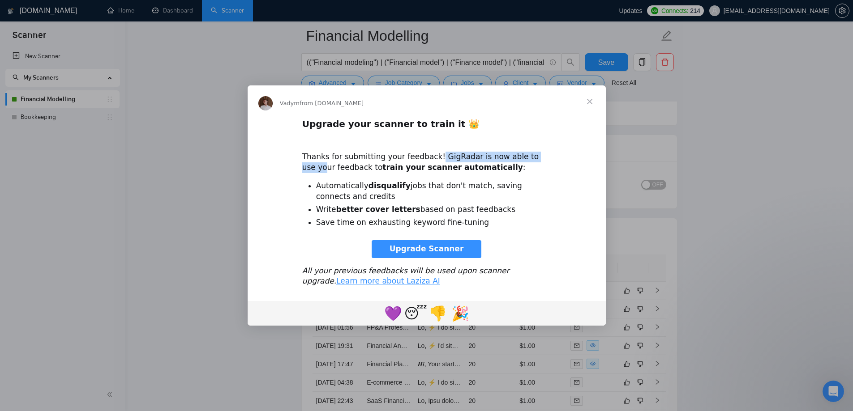
drag, startPoint x: 443, startPoint y: 156, endPoint x: 534, endPoint y: 155, distance: 90.4
click at [534, 155] on div "Thanks for submitting your feedback! GigRadar is now able to use your feedback …" at bounding box center [426, 157] width 249 height 32
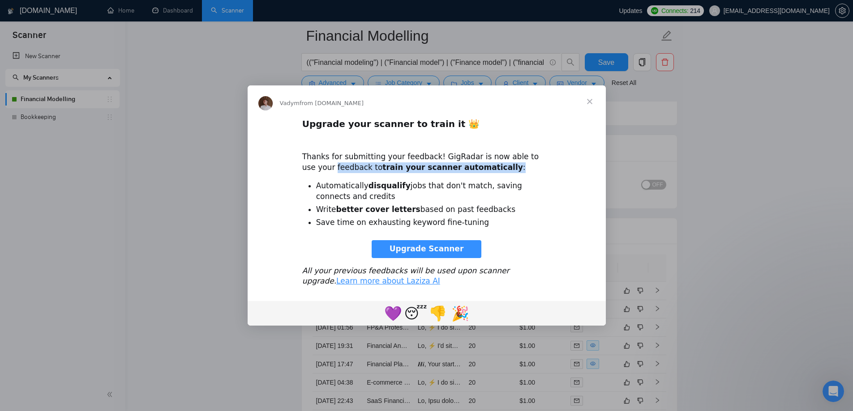
drag, startPoint x: 301, startPoint y: 168, endPoint x: 465, endPoint y: 172, distance: 164.4
click at [465, 172] on div "Upgrade your scanner to train it 👑 Thanks for submitting your feedback! GigRada…" at bounding box center [427, 206] width 358 height 176
click at [332, 196] on li "Automatically disqualify jobs that don't match, saving connects and credits" at bounding box center [433, 191] width 235 height 21
drag, startPoint x: 327, startPoint y: 189, endPoint x: 359, endPoint y: 199, distance: 33.3
click at [354, 200] on ul "Automatically disqualify jobs that don't match, saving connects and credits Wri…" at bounding box center [426, 204] width 249 height 47
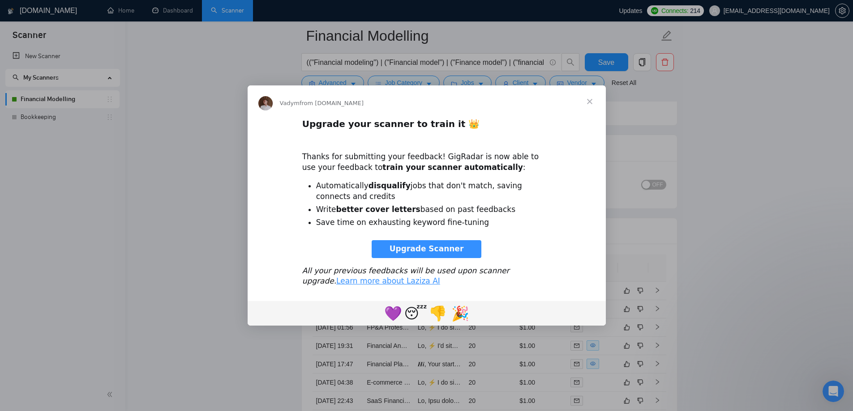
click at [419, 195] on li "Automatically disqualify jobs that don't match, saving connects and credits" at bounding box center [433, 191] width 235 height 21
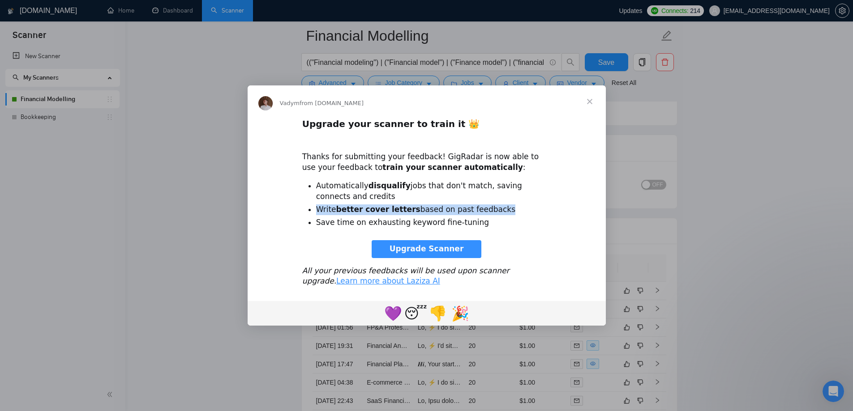
drag, startPoint x: 310, startPoint y: 208, endPoint x: 482, endPoint y: 204, distance: 172.4
click at [482, 204] on ul "Automatically disqualify jobs that don't match, saving connects and credits Wri…" at bounding box center [426, 204] width 249 height 47
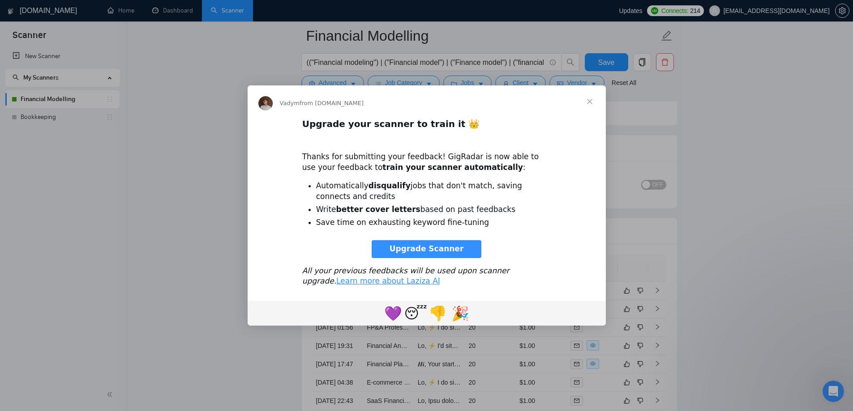
click at [356, 226] on li "Save time on exhausting keyword fine-tuning" at bounding box center [433, 223] width 235 height 11
drag, startPoint x: 405, startPoint y: 224, endPoint x: 450, endPoint y: 240, distance: 48.0
click at [460, 225] on li "Save time on exhausting keyword fine-tuning" at bounding box center [433, 223] width 235 height 11
click at [433, 249] on span "Upgrade Scanner" at bounding box center [426, 248] width 74 height 9
click at [586, 100] on span "Close" at bounding box center [589, 102] width 32 height 32
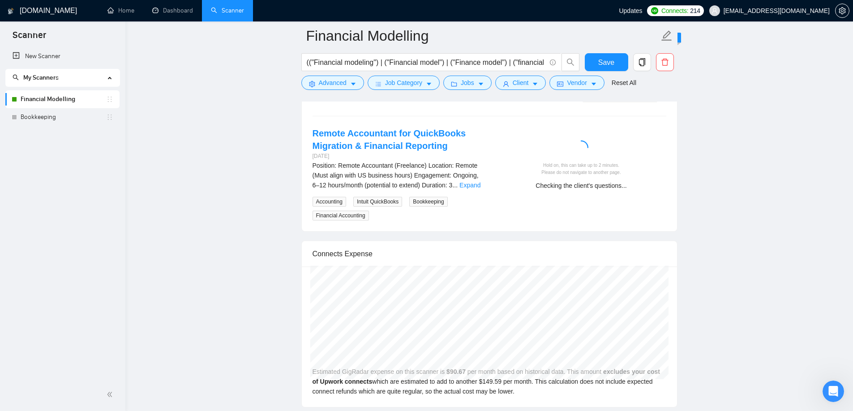
scroll to position [1722, 0]
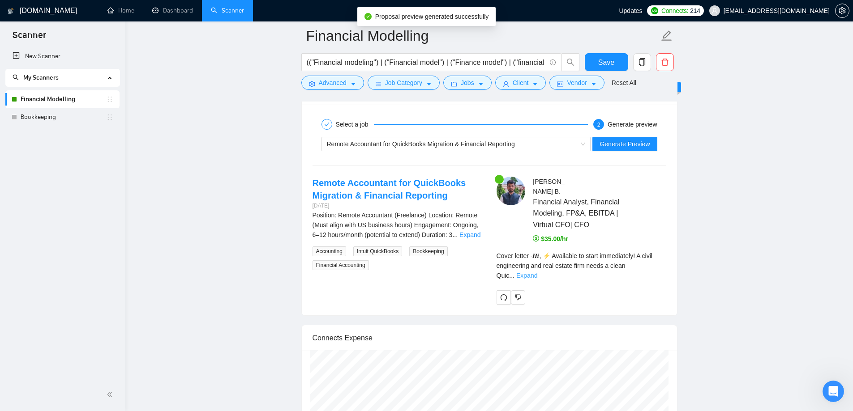
click at [537, 272] on link "Expand" at bounding box center [526, 275] width 21 height 7
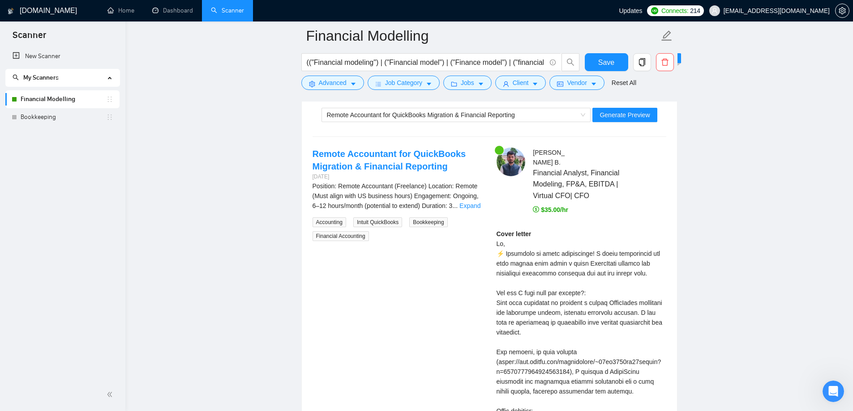
scroll to position [1767, 0]
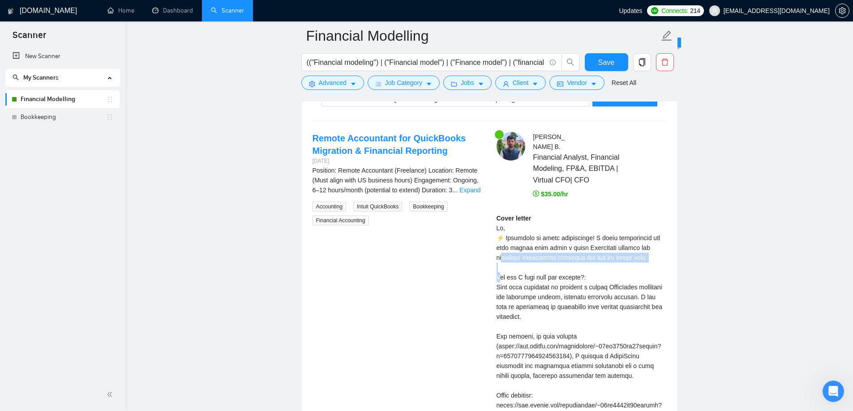
drag, startPoint x: 492, startPoint y: 259, endPoint x: 578, endPoint y: 262, distance: 86.0
click at [573, 262] on div "[PERSON_NAME] Financial Analyst, Financial Modeling, FP&A, EBITDA | Virtual CFO…" at bounding box center [581, 367] width 184 height 470
click at [593, 250] on div "Cover letter" at bounding box center [581, 396] width 170 height 364
click at [466, 191] on link "Expand" at bounding box center [469, 190] width 21 height 7
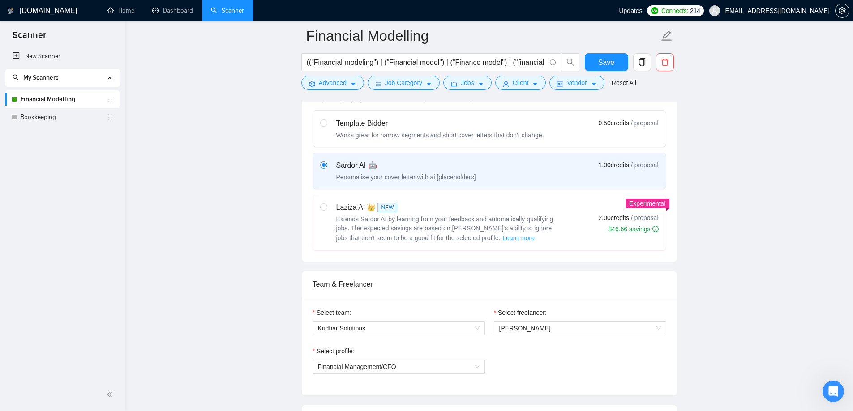
scroll to position [155, 0]
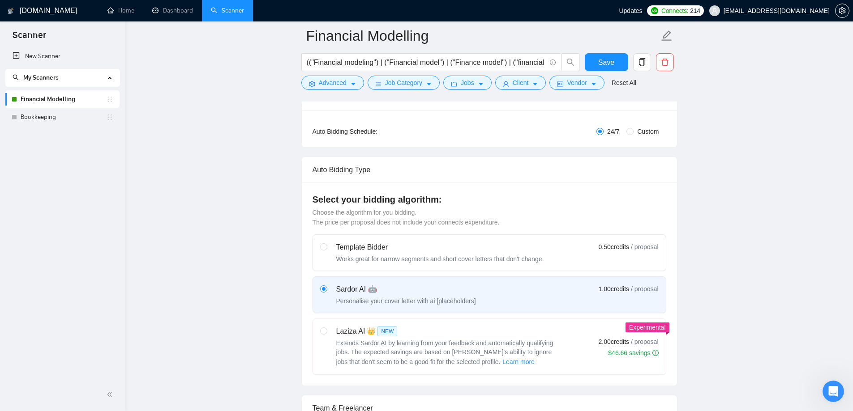
click at [315, 334] on label "Laziza AI 👑 NEW Extends Sardor AI by learning from your feedback and automatica…" at bounding box center [489, 347] width 353 height 56
click at [320, 334] on input "radio" at bounding box center [323, 331] width 6 height 6
radio input "true"
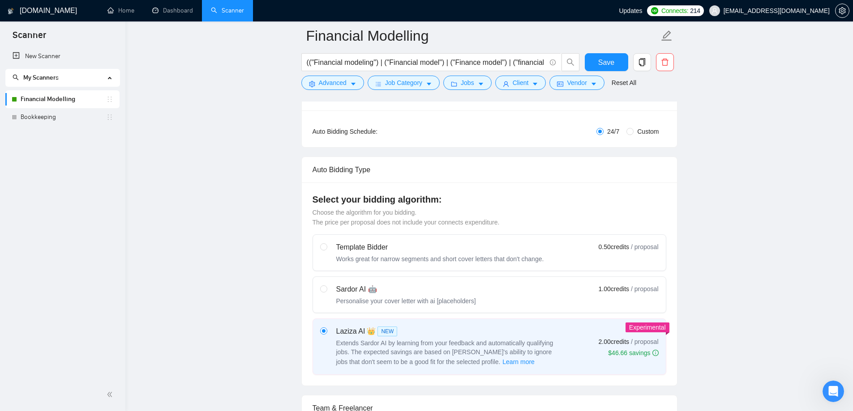
radio input "false"
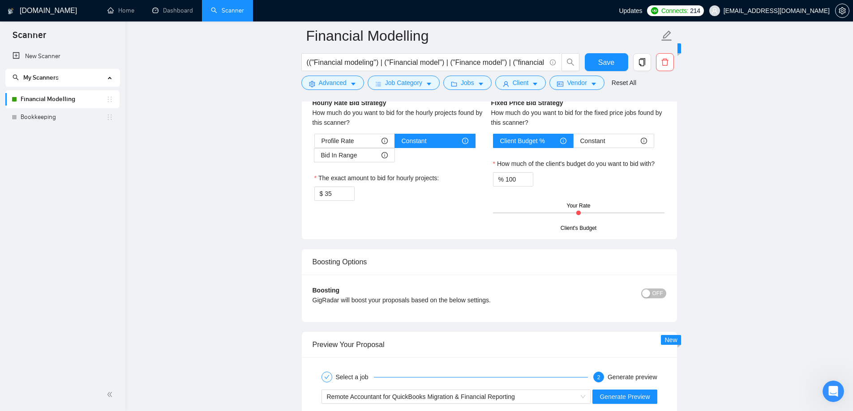
scroll to position [1588, 0]
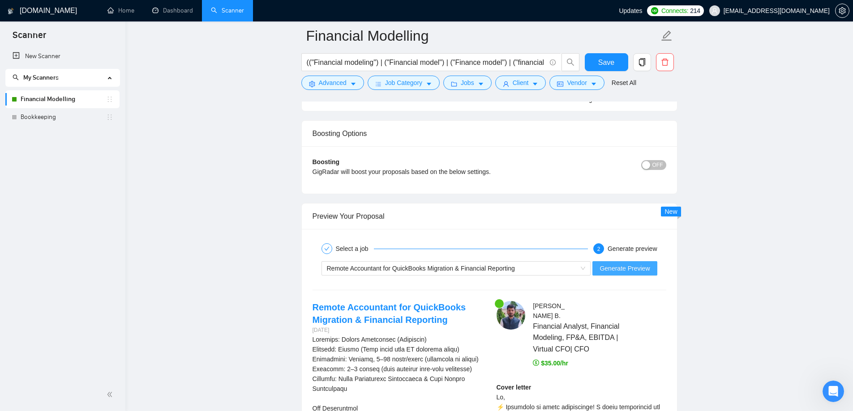
click at [632, 267] on span "Generate Preview" at bounding box center [624, 269] width 50 height 10
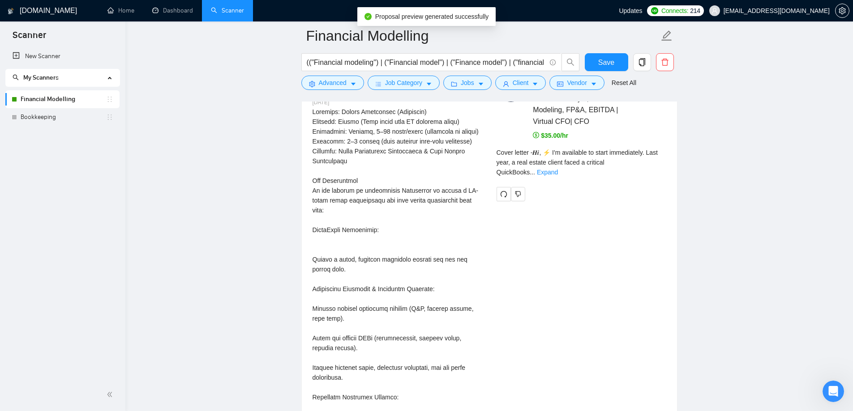
scroll to position [1677, 0]
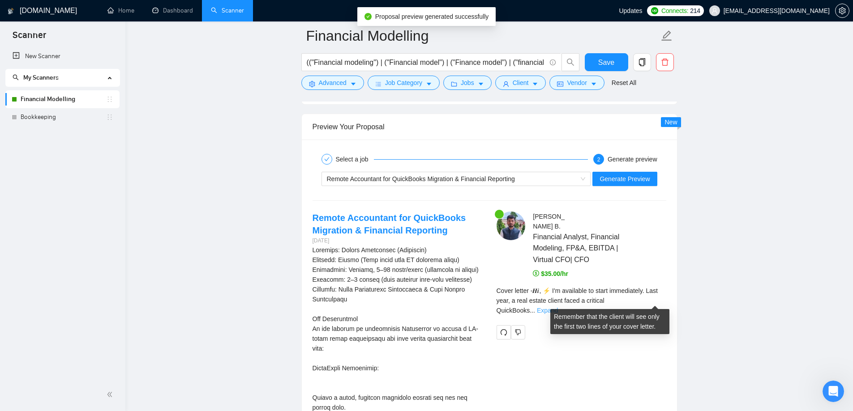
click at [558, 307] on link "Expand" at bounding box center [547, 310] width 21 height 7
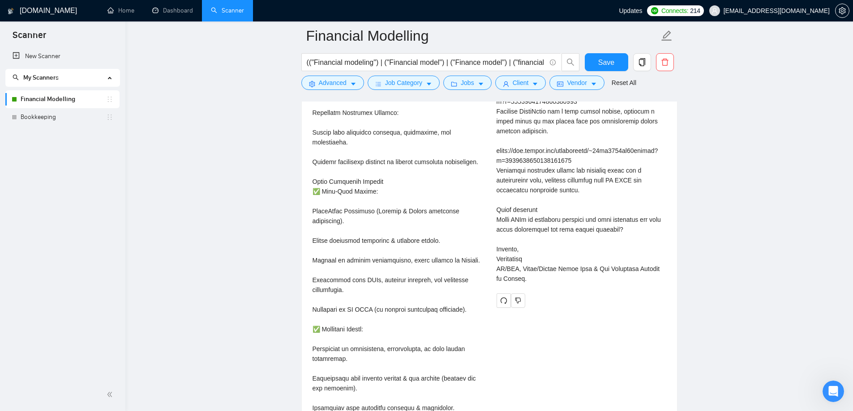
scroll to position [2170, 0]
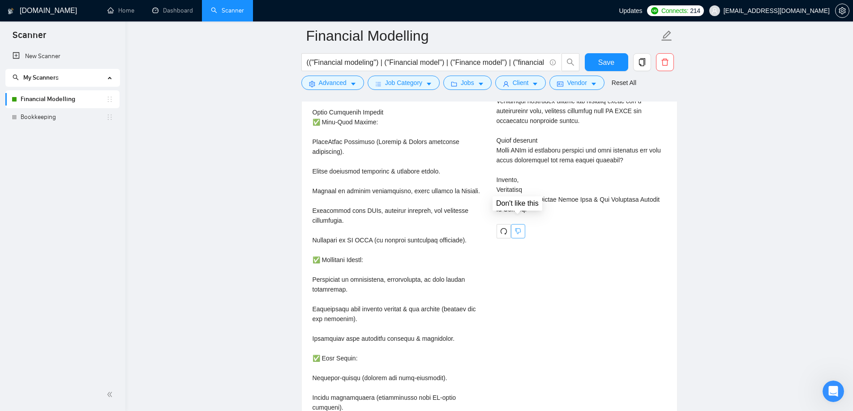
click at [515, 228] on icon "dislike" at bounding box center [518, 231] width 6 height 7
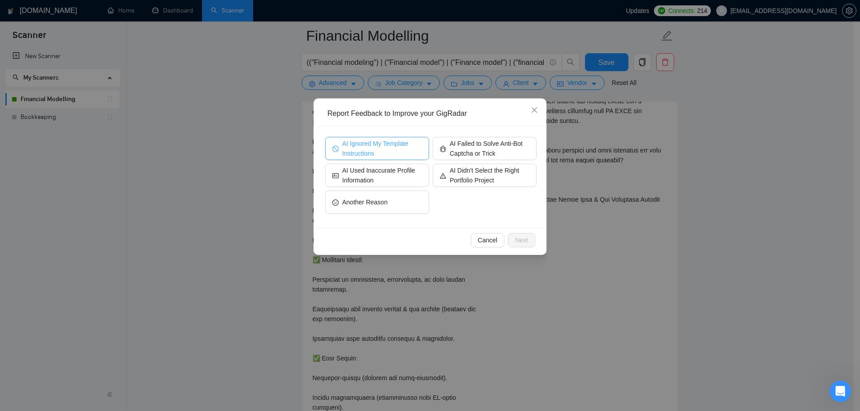
click at [380, 142] on span "AI Ignored My Template Instructions" at bounding box center [382, 149] width 80 height 20
click at [530, 245] on button "Next" at bounding box center [521, 240] width 27 height 14
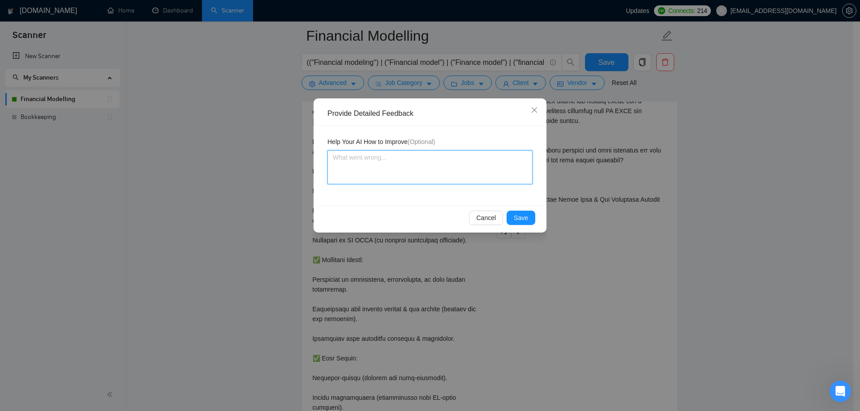
click at [398, 178] on textarea at bounding box center [429, 167] width 205 height 34
type textarea "I"
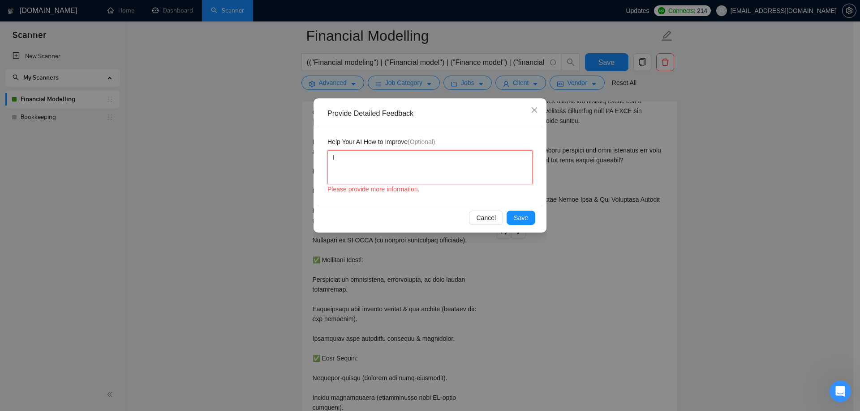
type textarea "It"
type textarea "It is"
type textarea "It is sp"
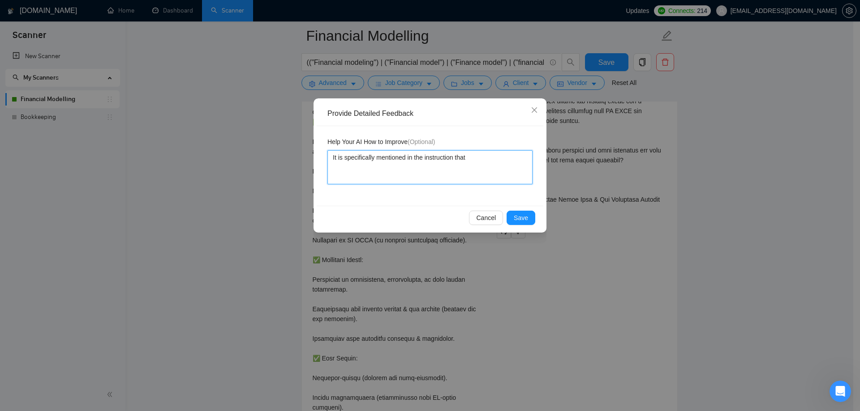
paste textarea "[If anywhere in the job post, it mentions about Quickbooks Online or Quickbooks…"
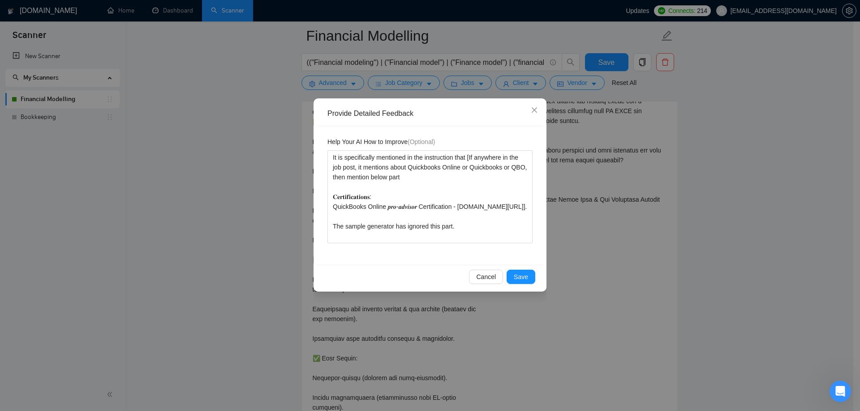
click at [524, 286] on div "Cancel Save" at bounding box center [430, 277] width 227 height 24
click at [522, 284] on button "Save" at bounding box center [520, 277] width 29 height 14
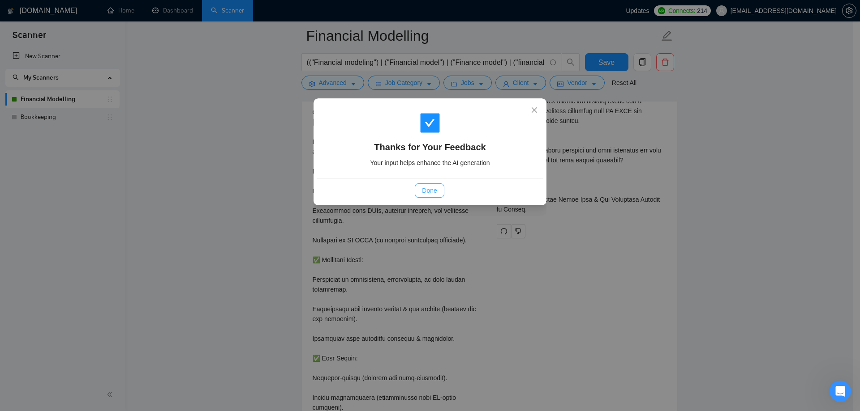
drag, startPoint x: 436, startPoint y: 195, endPoint x: 450, endPoint y: 214, distance: 24.0
click at [435, 195] on span "Done" at bounding box center [429, 191] width 15 height 10
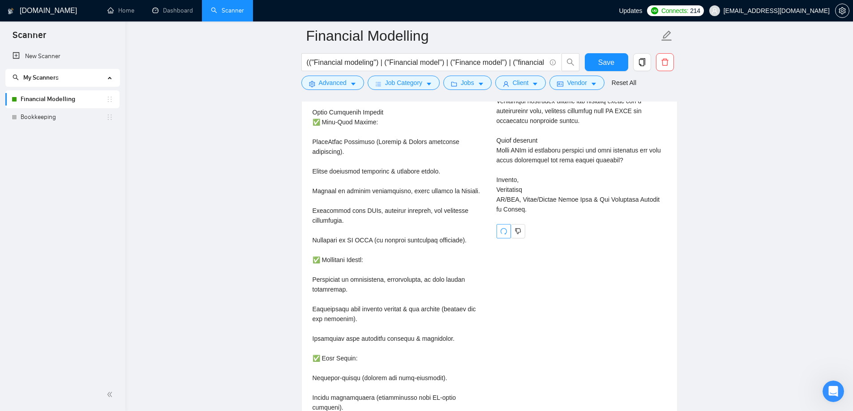
click at [504, 228] on icon "redo" at bounding box center [503, 231] width 7 height 7
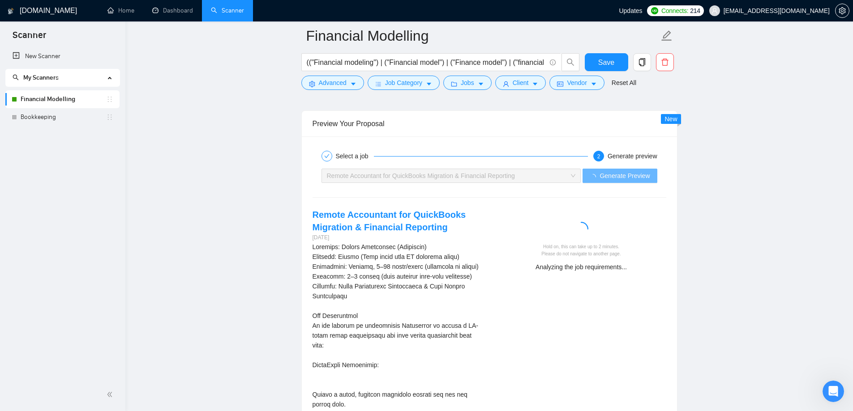
scroll to position [1677, 0]
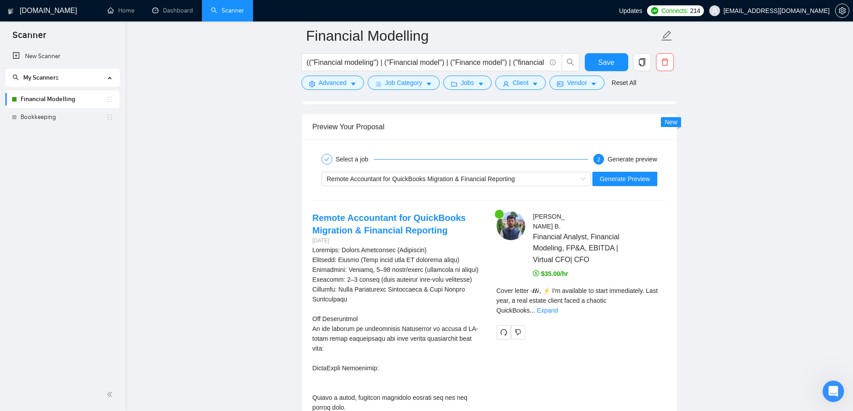
click at [826, 144] on main "Financial Modelling (("Financial modeling") | ("Financial model") | ("Finance m…" at bounding box center [489, 114] width 699 height 3513
click at [558, 307] on link "Expand" at bounding box center [547, 310] width 21 height 7
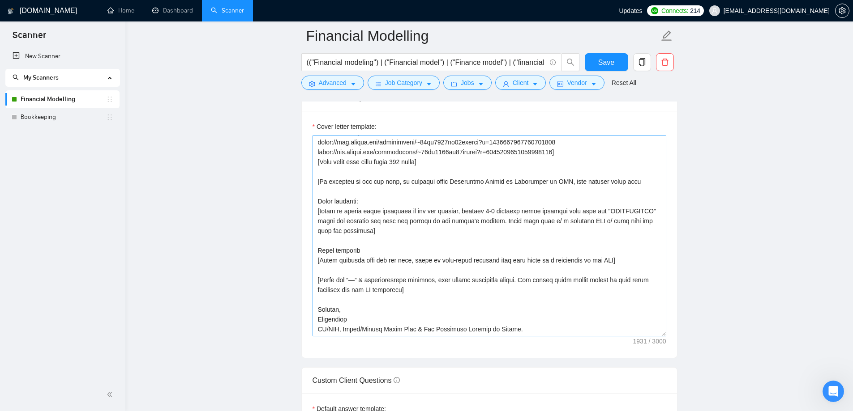
scroll to position [93, 0]
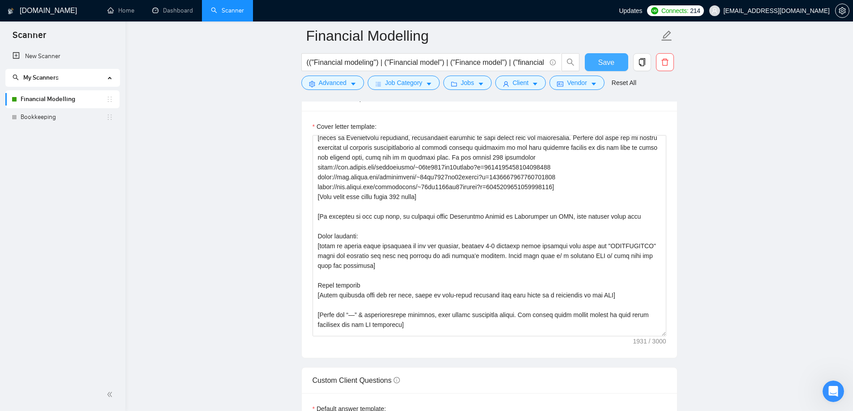
click at [610, 65] on span "Save" at bounding box center [606, 62] width 16 height 11
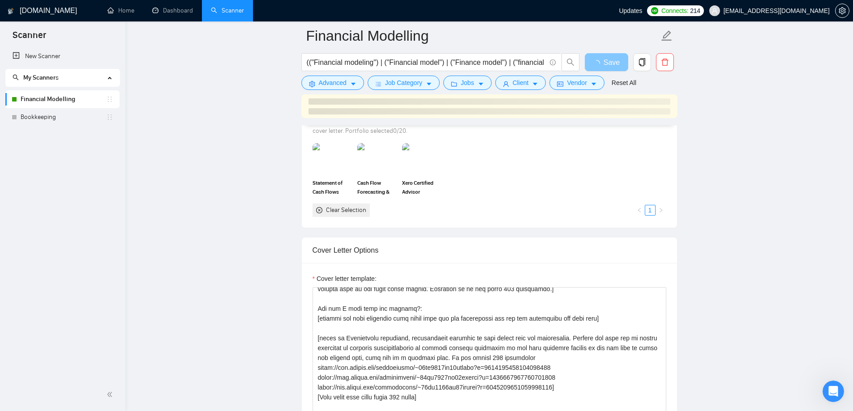
scroll to position [872, 0]
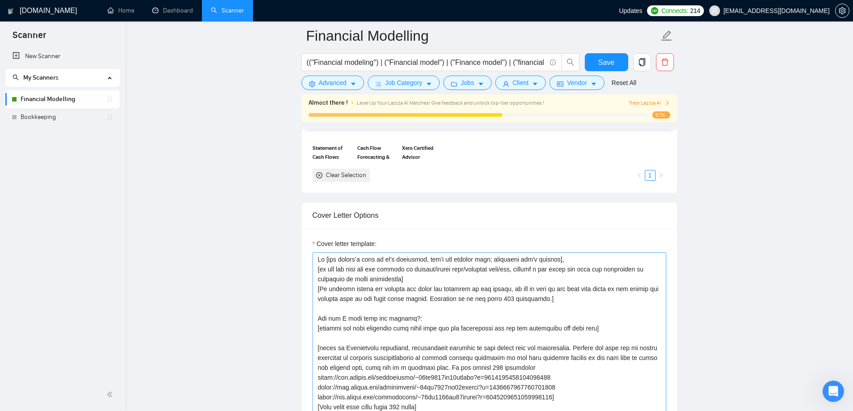
scroll to position [90, 0]
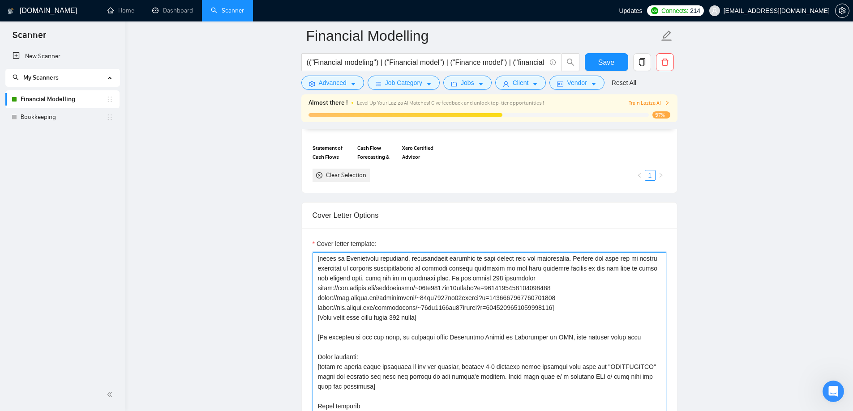
drag, startPoint x: 639, startPoint y: 339, endPoint x: 656, endPoint y: 339, distance: 17.0
click at [640, 339] on textarea "Cover letter template:" at bounding box center [489, 352] width 354 height 201
click at [343, 349] on textarea "Cover letter template:" at bounding box center [489, 352] width 354 height 201
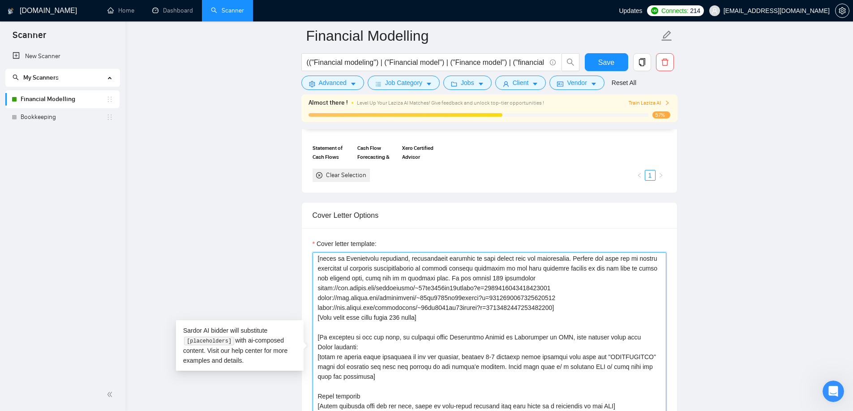
click at [371, 376] on textarea "Cover letter template:" at bounding box center [489, 352] width 354 height 201
click at [642, 336] on textarea "Cover letter template:" at bounding box center [489, 352] width 354 height 201
drag, startPoint x: 597, startPoint y: 64, endPoint x: 710, endPoint y: 226, distance: 197.6
click at [597, 64] on button "Save" at bounding box center [606, 62] width 43 height 18
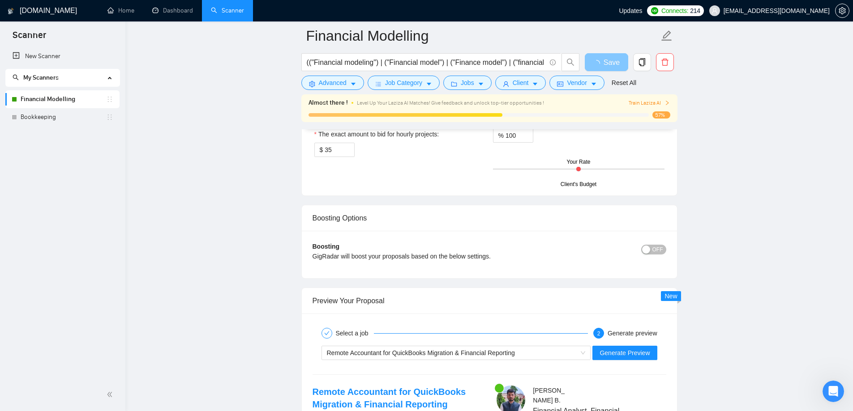
scroll to position [1543, 0]
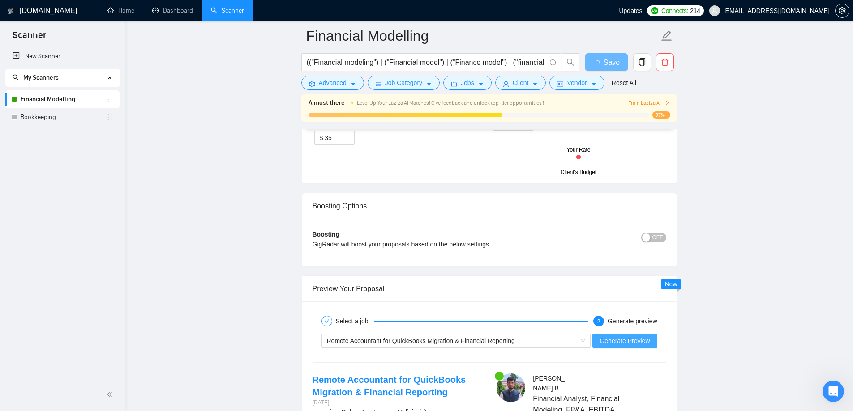
click at [634, 342] on span "Generate Preview" at bounding box center [624, 341] width 50 height 10
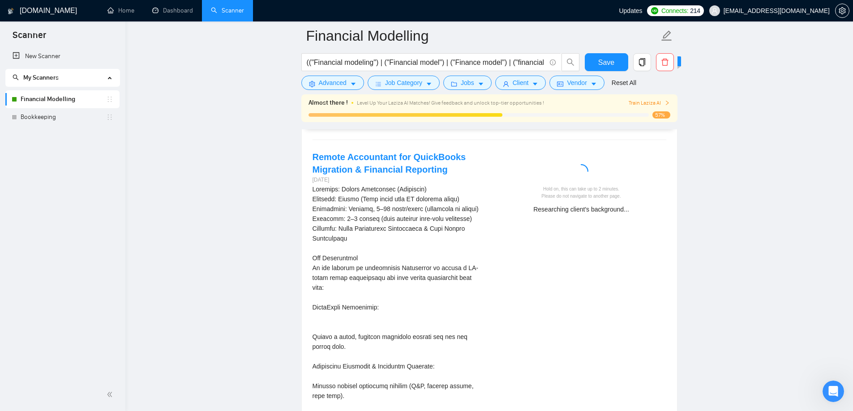
scroll to position [1767, 0]
drag, startPoint x: 507, startPoint y: 210, endPoint x: 636, endPoint y: 218, distance: 129.2
click at [634, 218] on div "Hold on, this can take up to 2 minutes. Please do not navigate to another page.…" at bounding box center [581, 184] width 184 height 69
click at [637, 217] on div "Hold on, this can take up to 2 minutes. Please do not navigate to another page.…" at bounding box center [581, 184] width 184 height 69
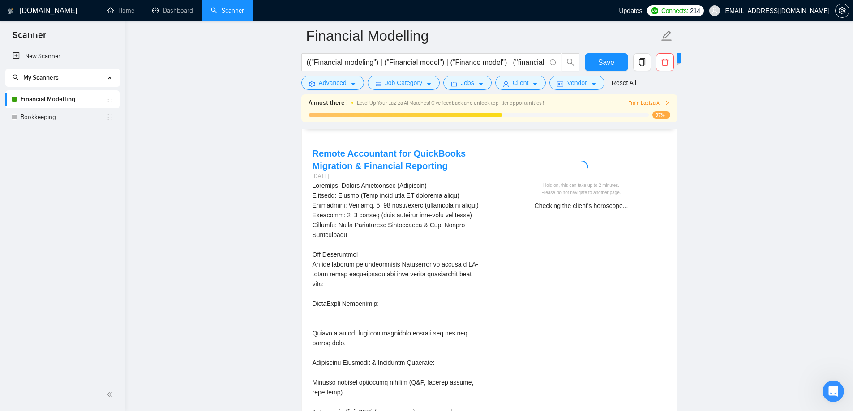
scroll to position [1722, 0]
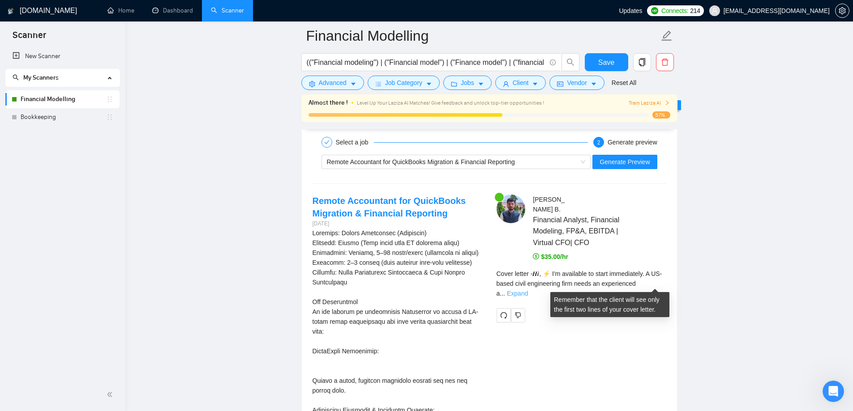
click at [528, 290] on link "Expand" at bounding box center [517, 293] width 21 height 7
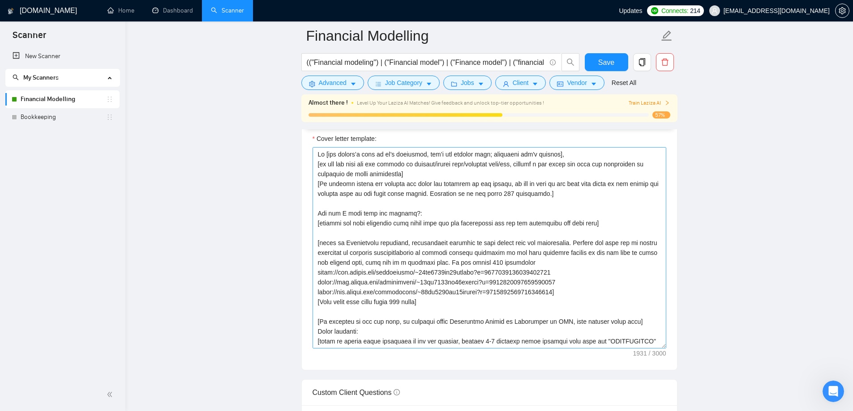
scroll to position [1006, 0]
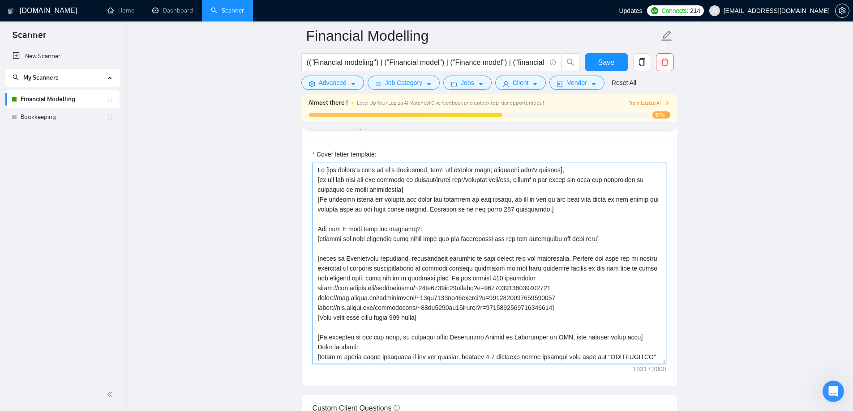
click at [471, 325] on textarea "Cover letter template:" at bounding box center [489, 263] width 354 height 201
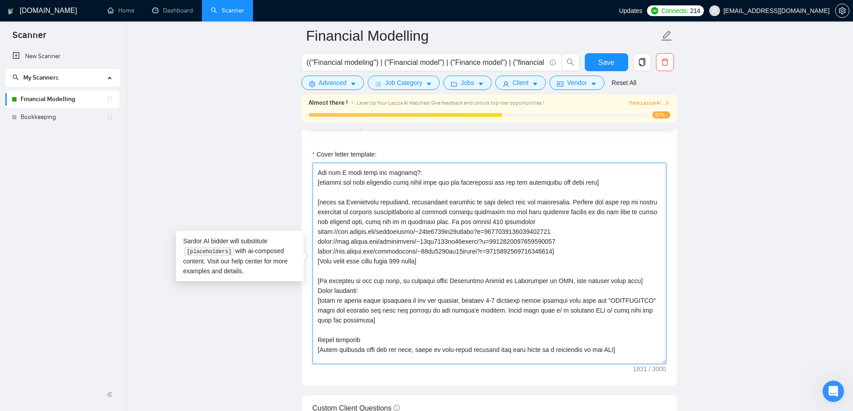
scroll to position [66, 0]
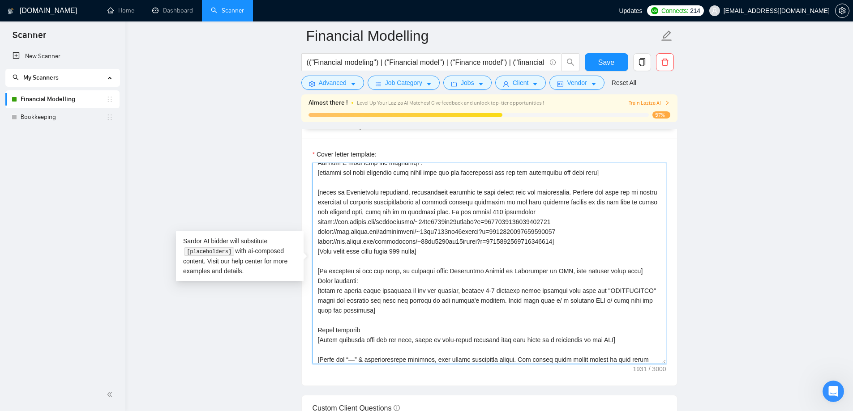
paste textarea "𝐂𝐞𝐫𝐭𝐢𝐟𝐢𝐜𝐚𝐭𝐢𝐨𝐧𝐬: QuickBooks Online 𝒑𝒓𝒐-𝒂𝒅𝒗𝒊𝒔𝒐𝒓 Certification - credly.com/badges…"
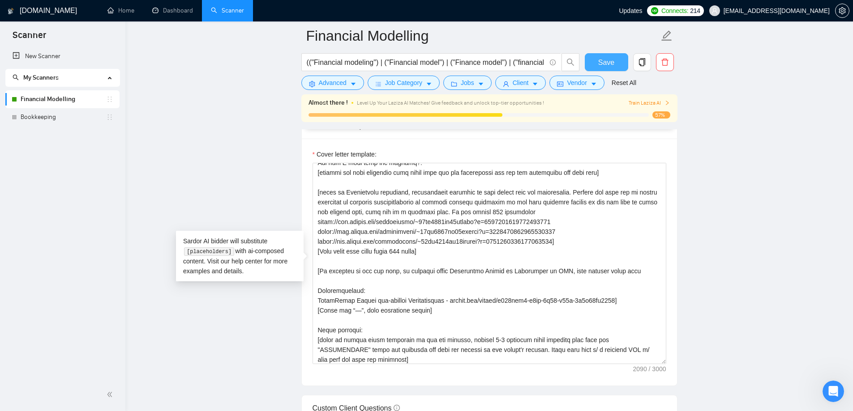
click at [604, 55] on button "Save" at bounding box center [606, 62] width 43 height 18
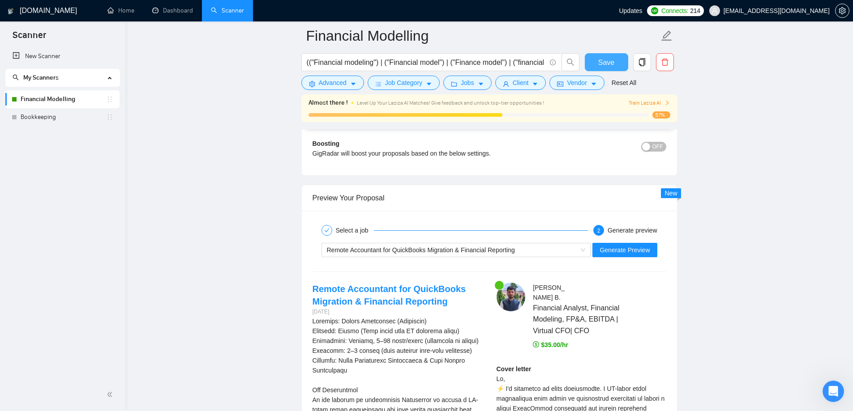
scroll to position [1677, 0]
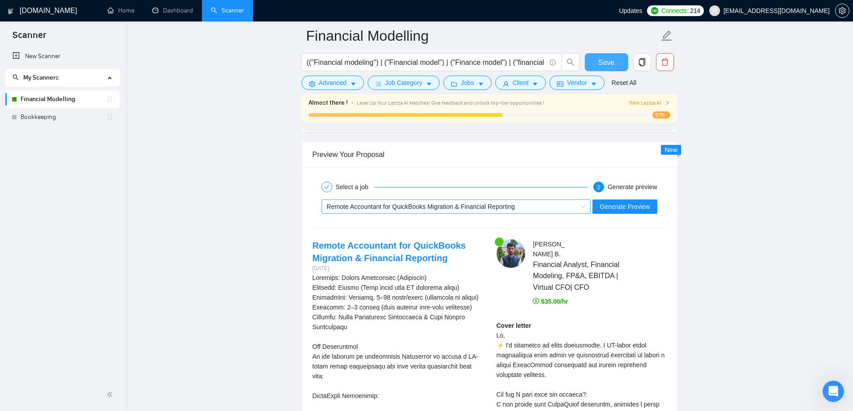
click at [502, 204] on span "Remote Accountant for QuickBooks Migration & Financial Reporting" at bounding box center [421, 206] width 188 height 7
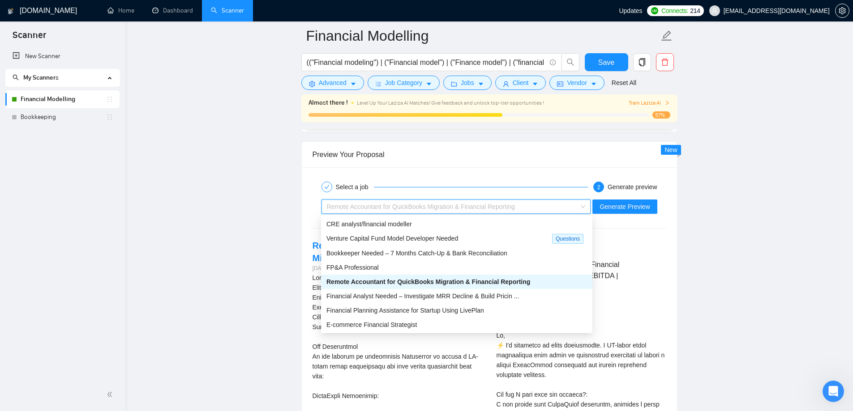
click at [502, 204] on span "Remote Accountant for QuickBooks Migration & Financial Reporting" at bounding box center [421, 206] width 188 height 7
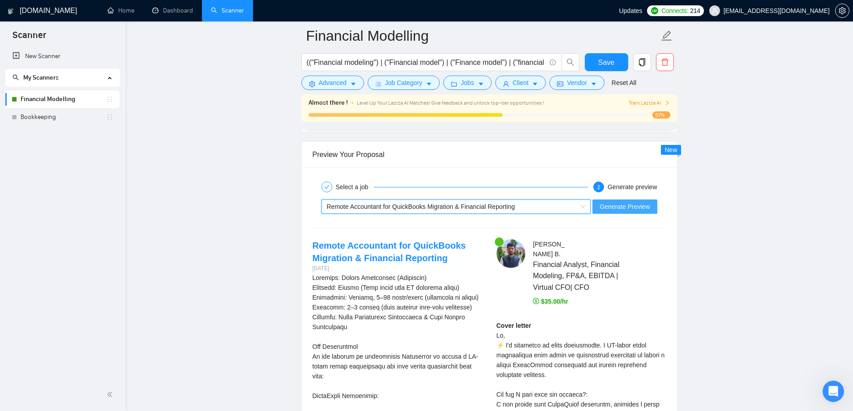
click at [625, 207] on span "Generate Preview" at bounding box center [624, 207] width 50 height 10
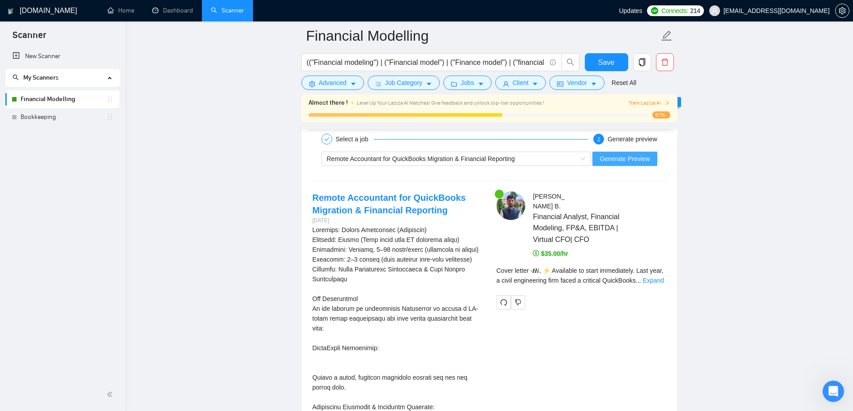
scroll to position [1722, 0]
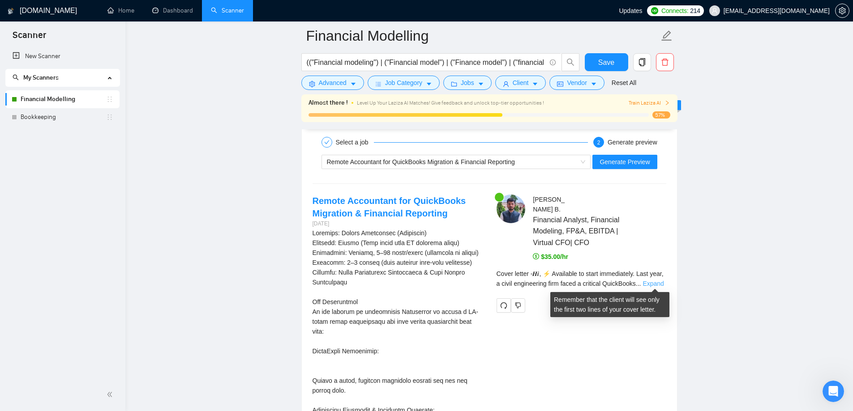
click at [646, 284] on link "Expand" at bounding box center [652, 283] width 21 height 7
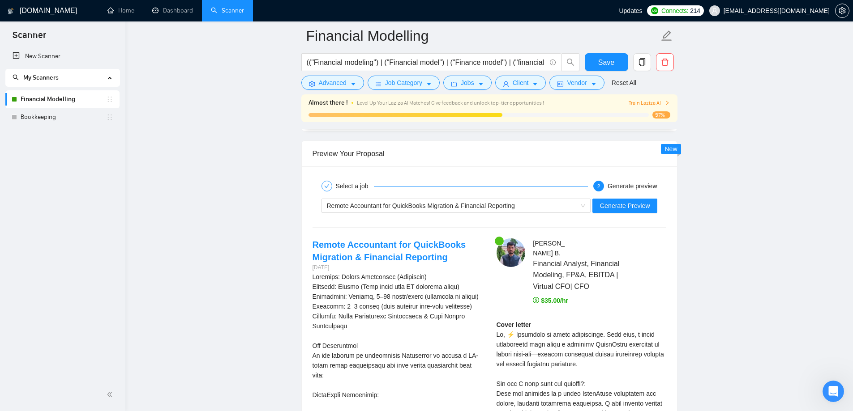
scroll to position [1677, 0]
click at [496, 211] on div "Remote Accountant for QuickBooks Migration & Financial Reporting" at bounding box center [452, 206] width 251 height 13
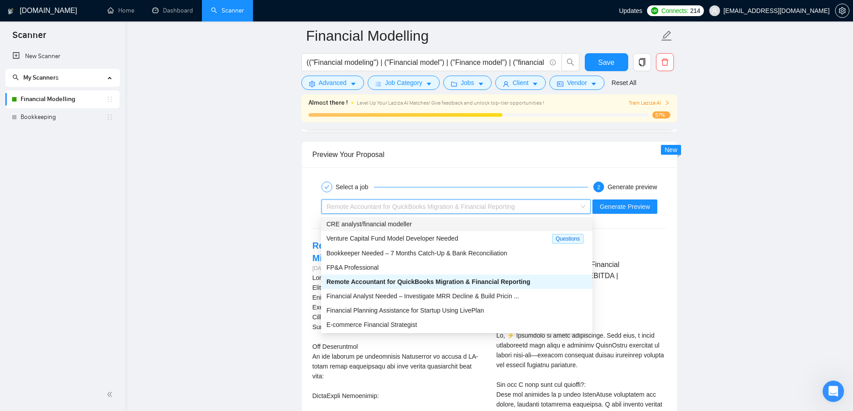
click at [267, 197] on main "Financial Modelling (("Financial modeling") | ("Financial model") | ("Finance m…" at bounding box center [489, 128] width 699 height 3541
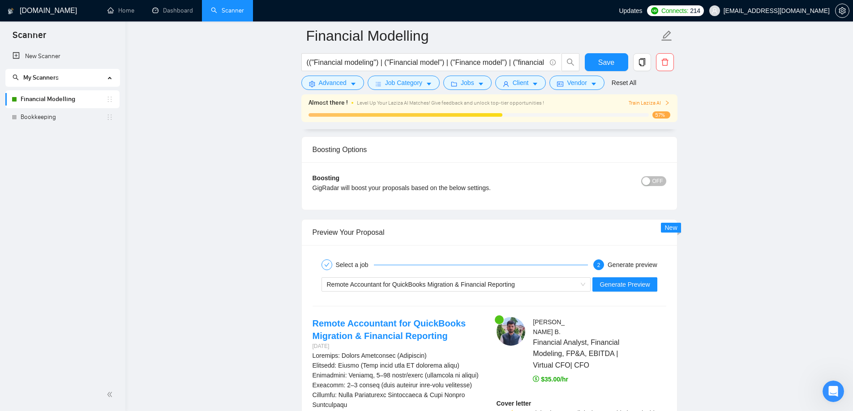
scroll to position [1612, 0]
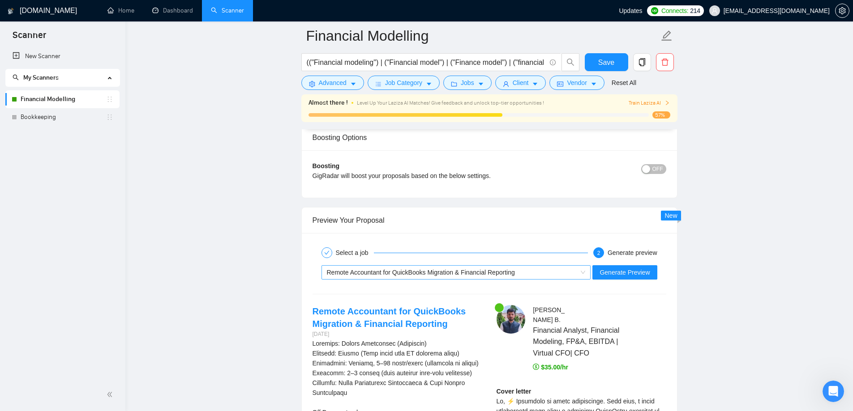
click at [507, 275] on span "Remote Accountant for QuickBooks Migration & Financial Reporting" at bounding box center [421, 272] width 188 height 7
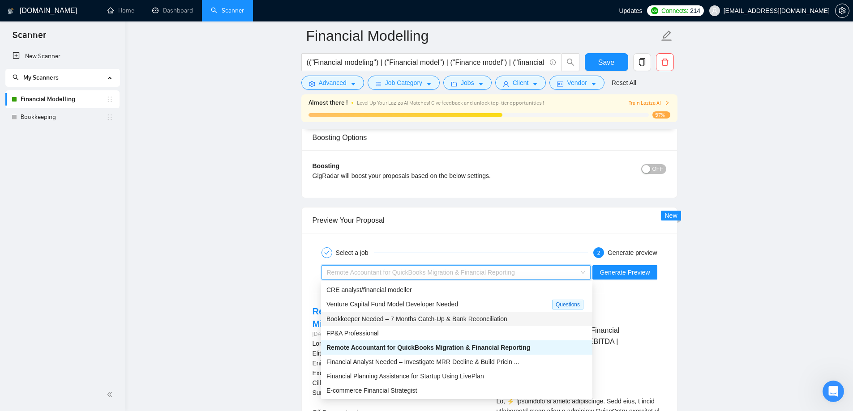
click at [518, 319] on div "Bookkeeper Needed – 7 Months Catch-Up & Bank Reconciliation" at bounding box center [456, 319] width 261 height 10
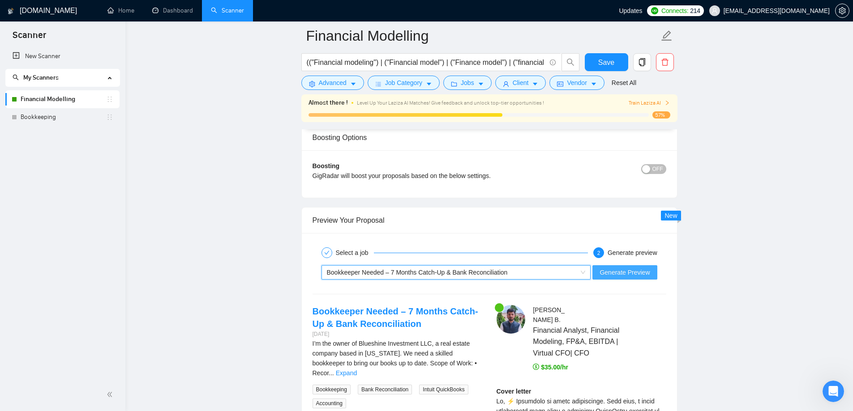
click at [633, 278] on button "Generate Preview" at bounding box center [624, 272] width 64 height 14
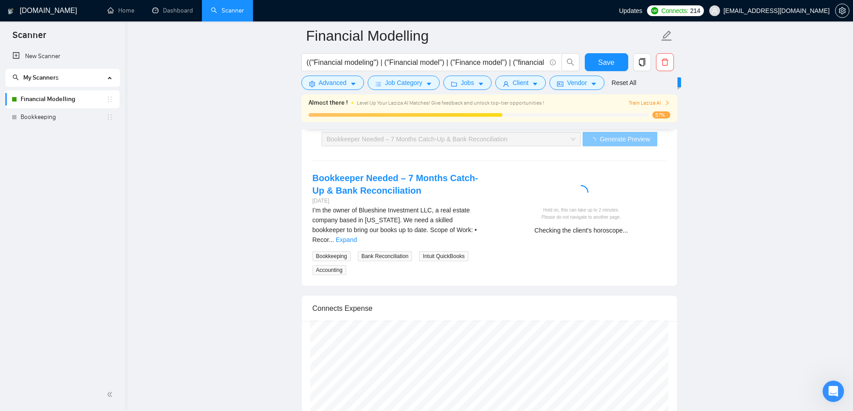
scroll to position [1746, 0]
click at [357, 235] on link "Expand" at bounding box center [346, 238] width 21 height 7
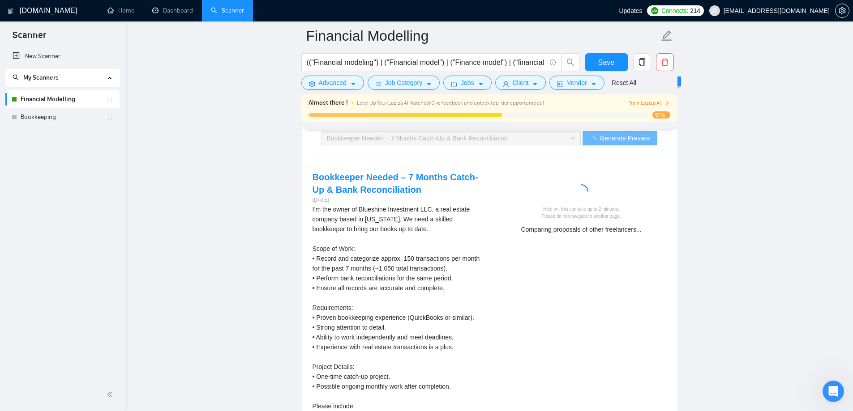
click at [403, 235] on div "I’m the owner of Blueshine Investment LLC, a real estate company based in Flori…" at bounding box center [397, 323] width 170 height 236
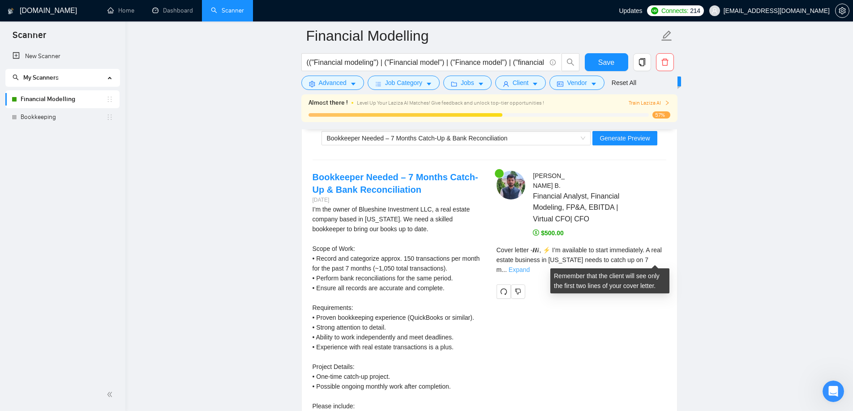
click at [530, 266] on link "Expand" at bounding box center [519, 269] width 21 height 7
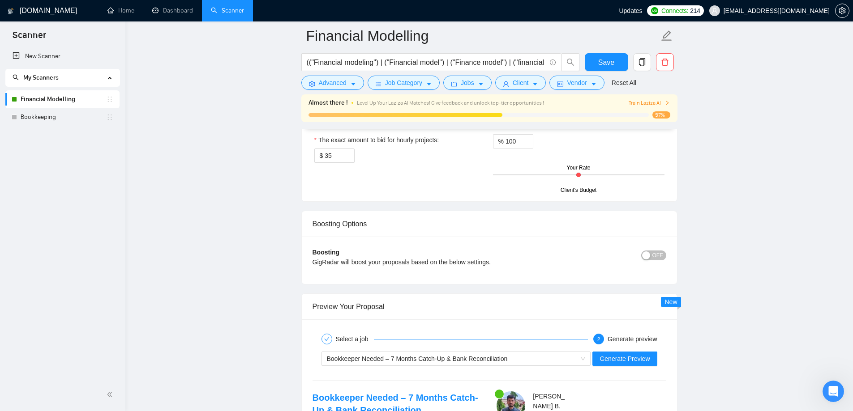
scroll to position [1612, 0]
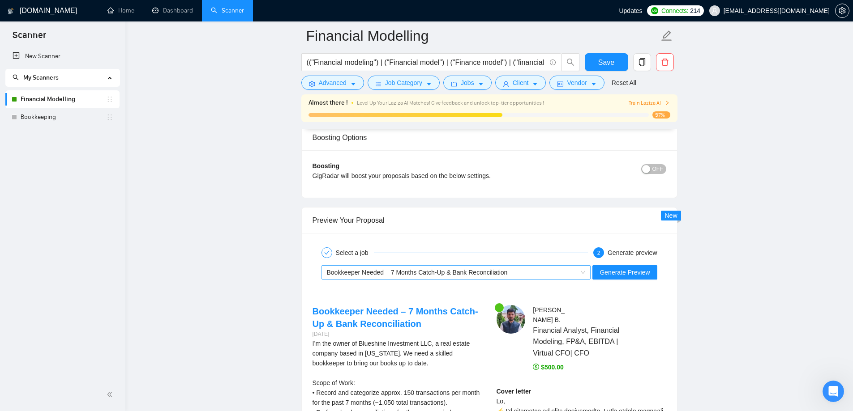
click at [493, 273] on span "Bookkeeper Needed – 7 Months Catch-Up & Bank Reconciliation" at bounding box center [417, 272] width 181 height 7
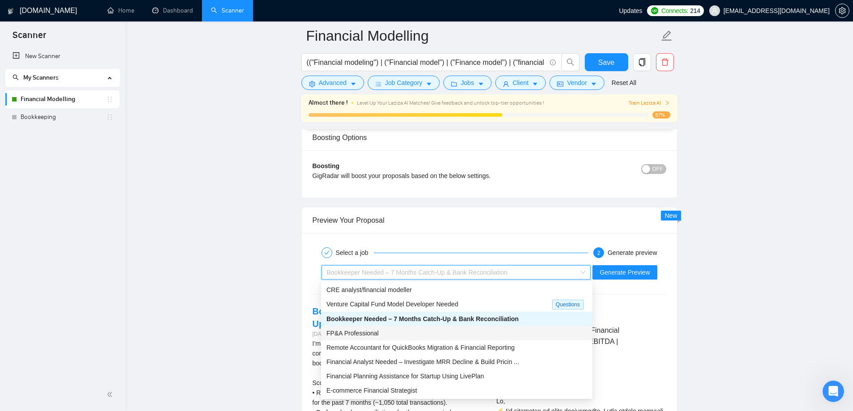
click at [497, 338] on div "FP&A Professional" at bounding box center [456, 333] width 271 height 14
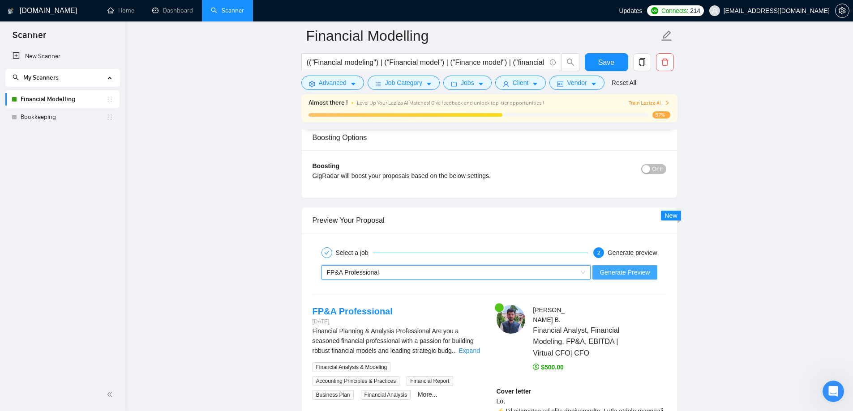
click at [627, 275] on span "Generate Preview" at bounding box center [624, 273] width 50 height 10
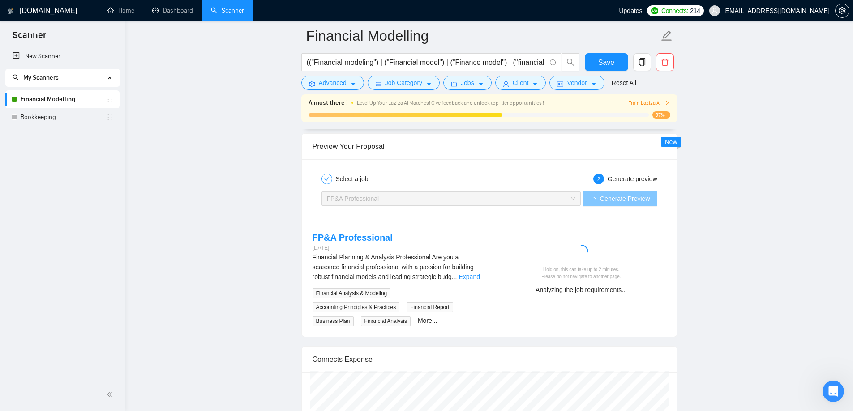
scroll to position [1701, 0]
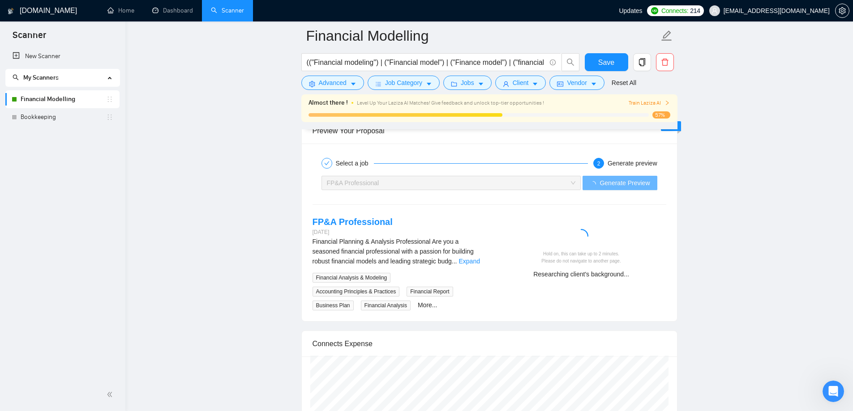
click at [462, 265] on div "Financial Planning & Analysis Professional Are you a seasoned financial profess…" at bounding box center [397, 252] width 170 height 30
click at [465, 263] on link "Expand" at bounding box center [468, 261] width 21 height 7
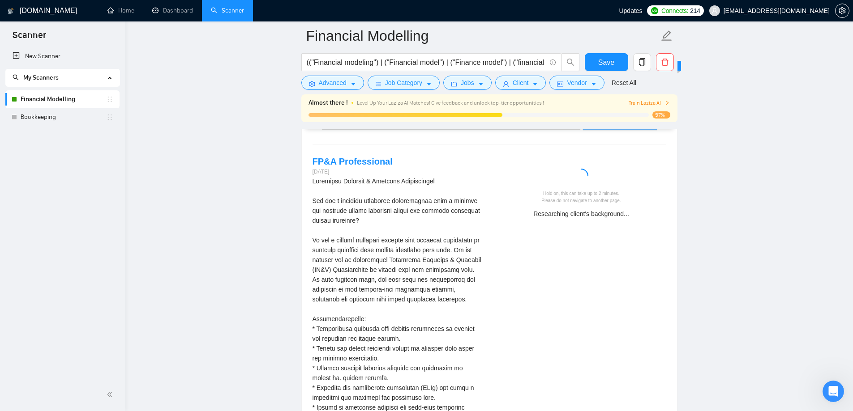
scroll to position [1746, 0]
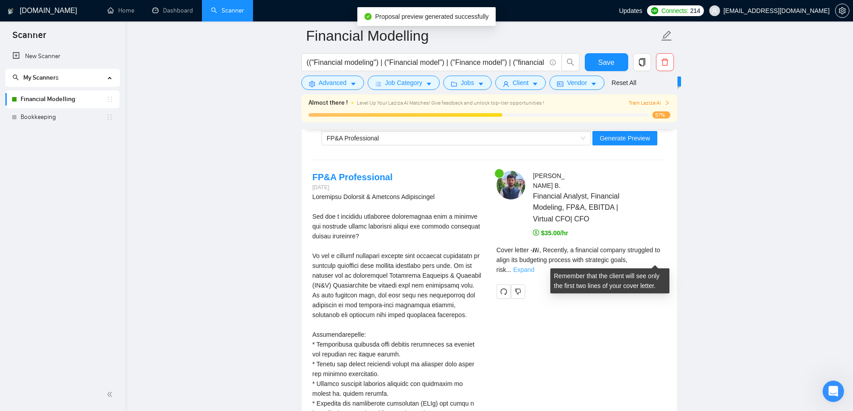
click at [534, 266] on link "Expand" at bounding box center [523, 269] width 21 height 7
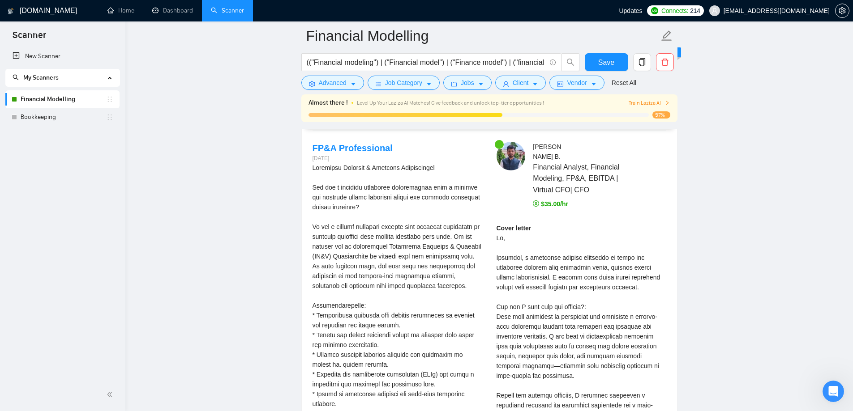
scroll to position [1791, 0]
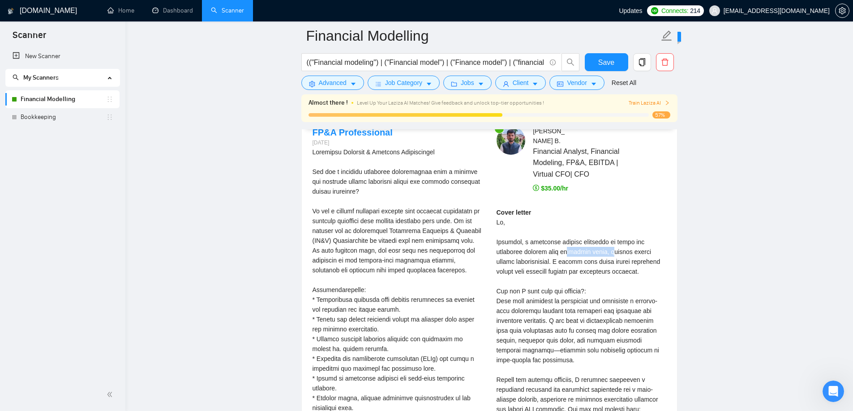
drag, startPoint x: 563, startPoint y: 252, endPoint x: 604, endPoint y: 248, distance: 41.4
drag, startPoint x: 493, startPoint y: 262, endPoint x: 616, endPoint y: 270, distance: 123.8
click at [616, 270] on div "[PERSON_NAME] Financial Analyst, Financial Modeling, FP&A, EBITDA | Virtual CFO…" at bounding box center [581, 405] width 184 height 558
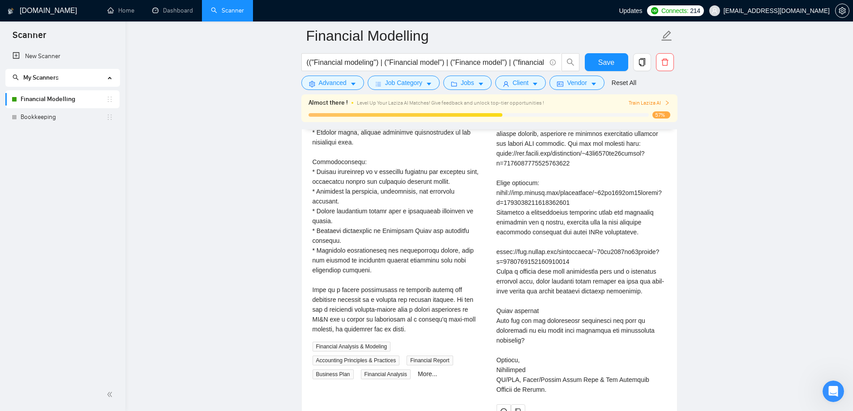
scroll to position [2059, 0]
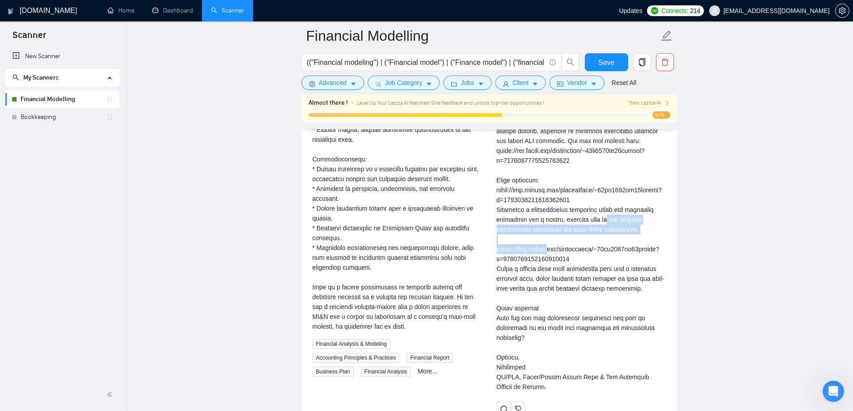
drag, startPoint x: 495, startPoint y: 210, endPoint x: 573, endPoint y: 220, distance: 78.1
click at [573, 220] on div "[PERSON_NAME] Financial Analyst, Financial Modeling, FP&A, EBITDA | Virtual CFO…" at bounding box center [581, 137] width 184 height 558
click at [582, 245] on div "Cover letter" at bounding box center [581, 165] width 170 height 453
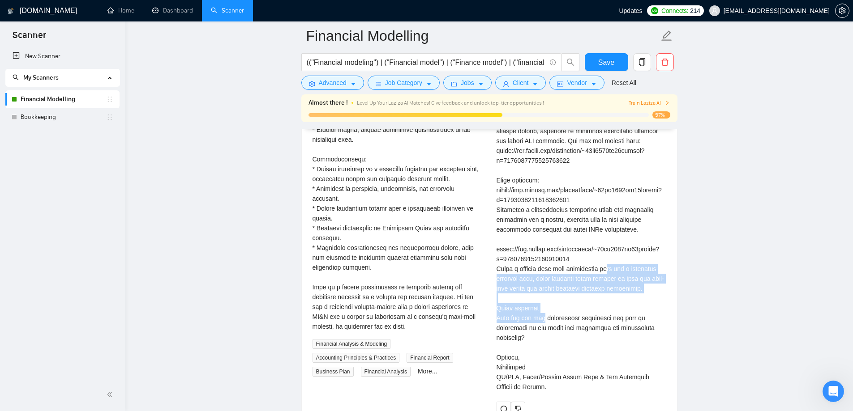
drag, startPoint x: 494, startPoint y: 260, endPoint x: 629, endPoint y: 275, distance: 135.6
click at [629, 275] on div "[PERSON_NAME] Financial Analyst, Financial Modeling, FP&A, EBITDA | Virtual CFO…" at bounding box center [581, 137] width 184 height 558
click at [629, 275] on div "Cover letter" at bounding box center [581, 165] width 170 height 453
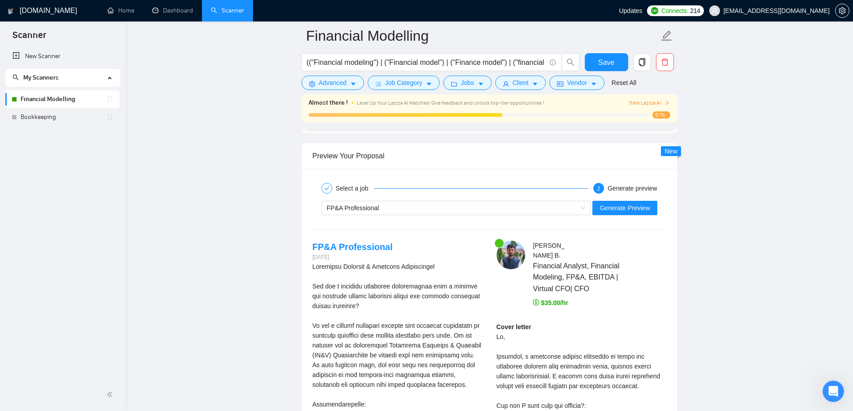
scroll to position [1567, 0]
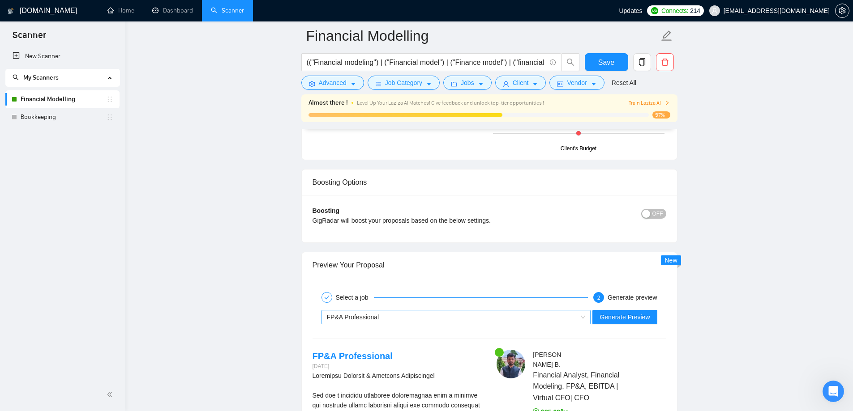
click at [434, 313] on div "FP&A Professional" at bounding box center [452, 317] width 251 height 13
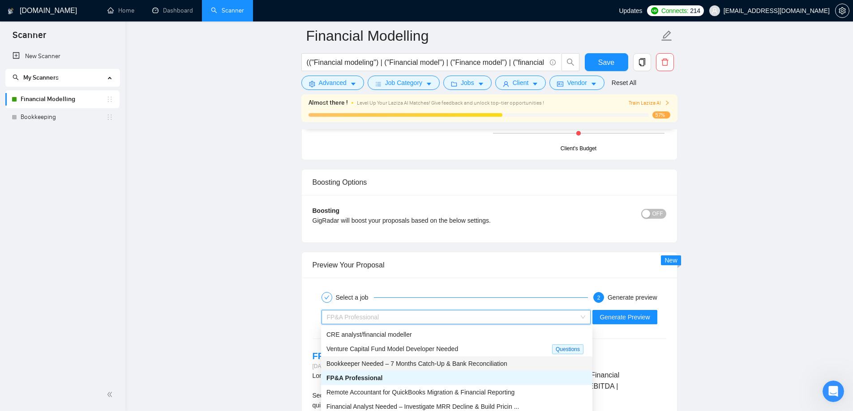
click at [428, 363] on span "Bookkeeper Needed – 7 Months Catch-Up & Bank Reconciliation" at bounding box center [416, 363] width 181 height 7
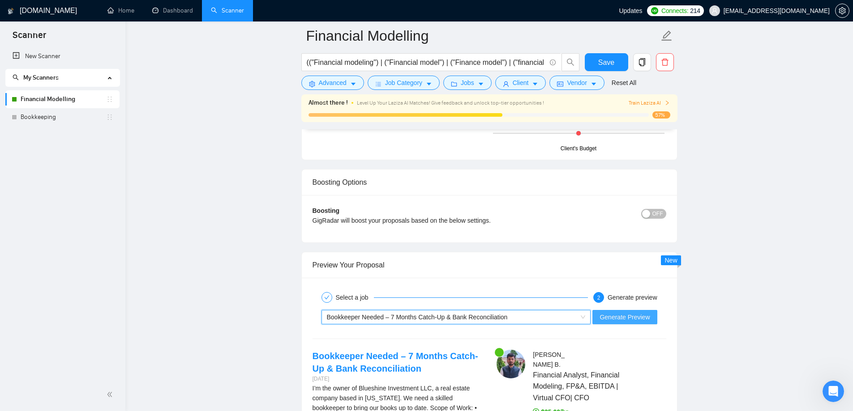
click at [624, 315] on span "Generate Preview" at bounding box center [624, 317] width 50 height 10
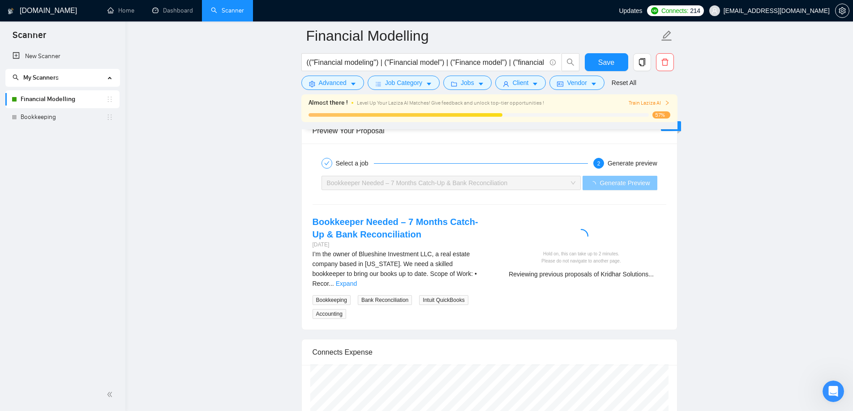
scroll to position [1746, 0]
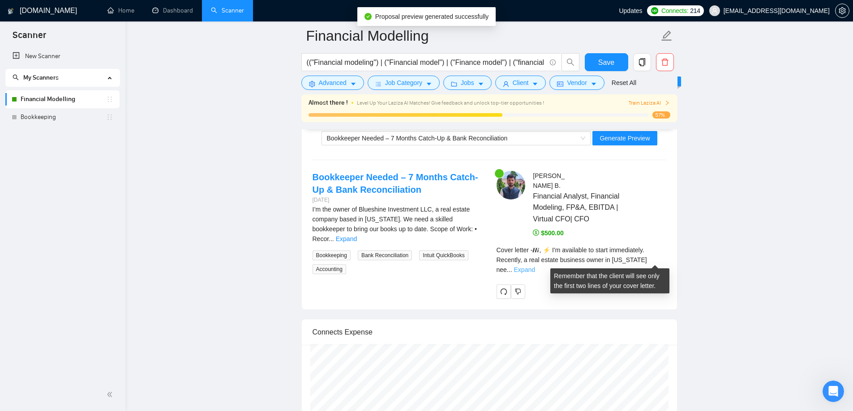
click at [535, 266] on link "Expand" at bounding box center [524, 269] width 21 height 7
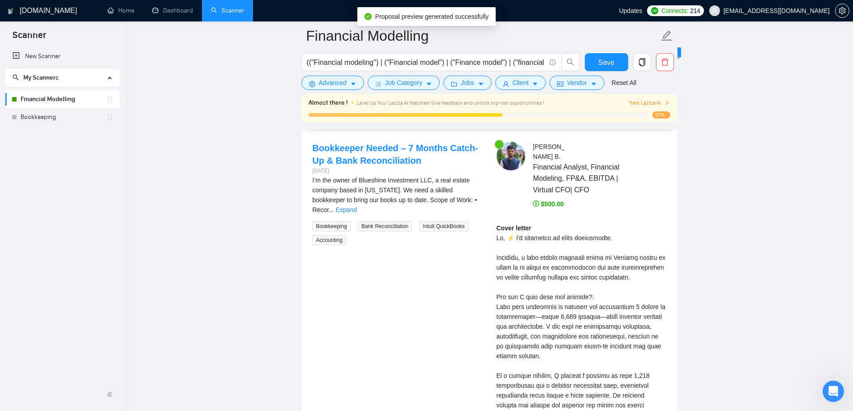
scroll to position [1791, 0]
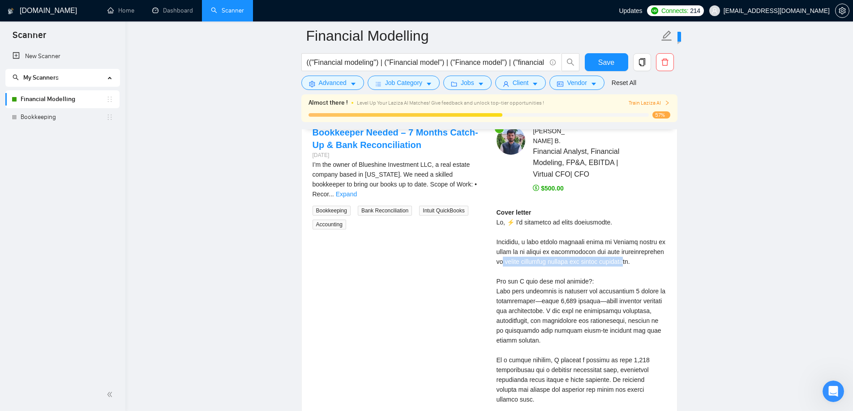
drag, startPoint x: 495, startPoint y: 261, endPoint x: 618, endPoint y: 261, distance: 123.6
click at [618, 261] on div "Dharmendra B . Financial Analyst, Financial Modeling, FP&A, EBITDA | Virtual CF…" at bounding box center [581, 410] width 184 height 568
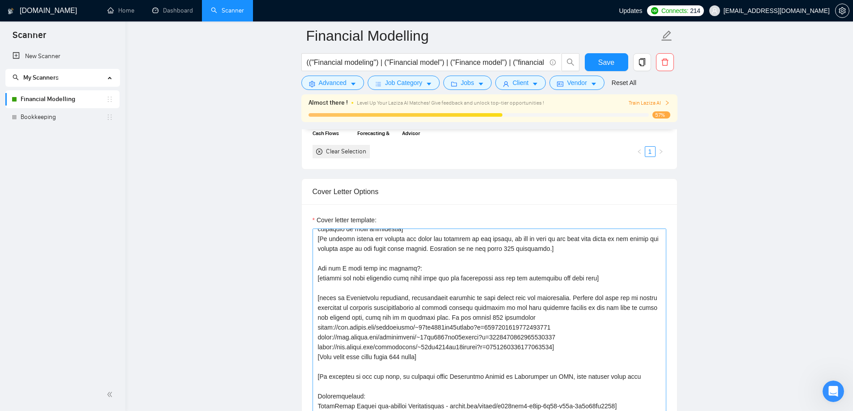
scroll to position [0, 0]
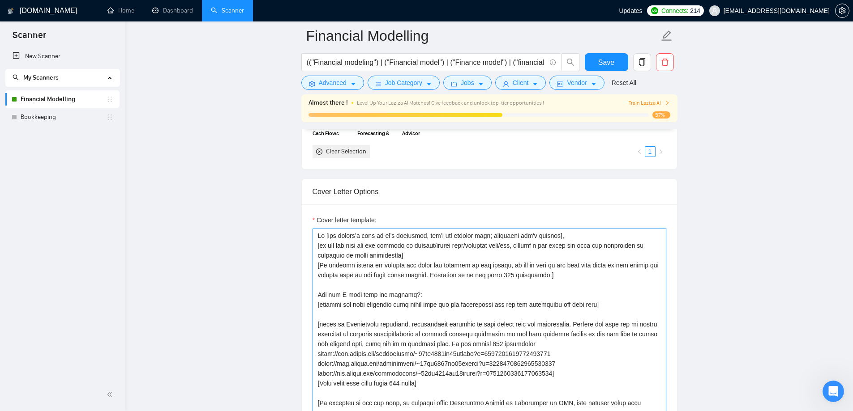
click at [426, 274] on textarea "Cover letter template:" at bounding box center [489, 329] width 354 height 201
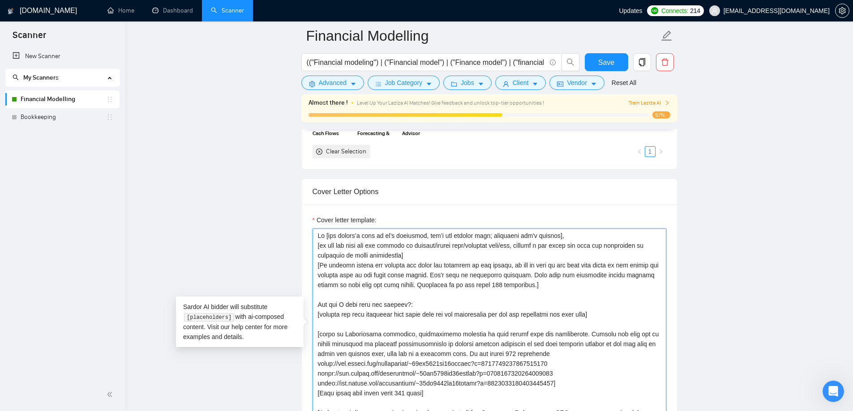
click at [380, 285] on textarea "Cover letter template:" at bounding box center [489, 329] width 354 height 201
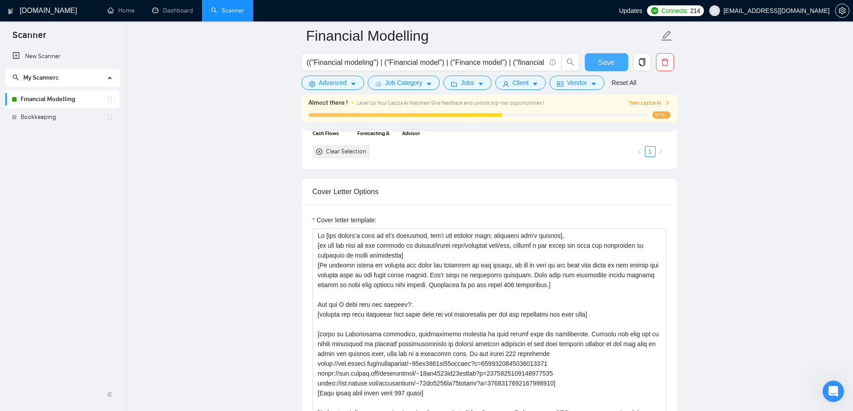
click at [612, 63] on span "Save" at bounding box center [606, 62] width 16 height 11
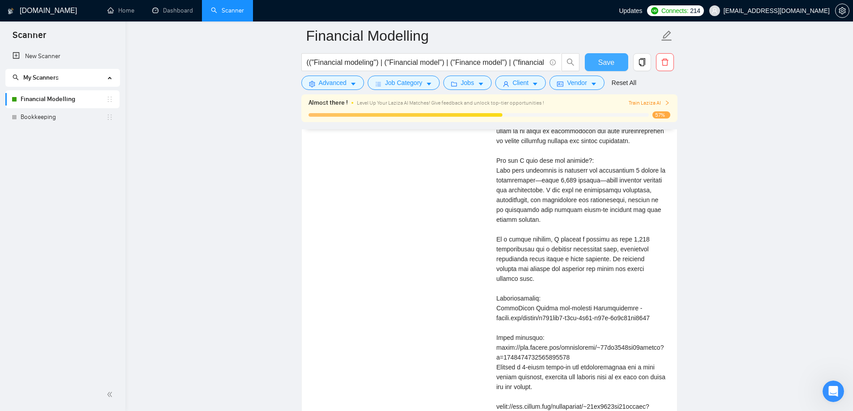
scroll to position [1612, 0]
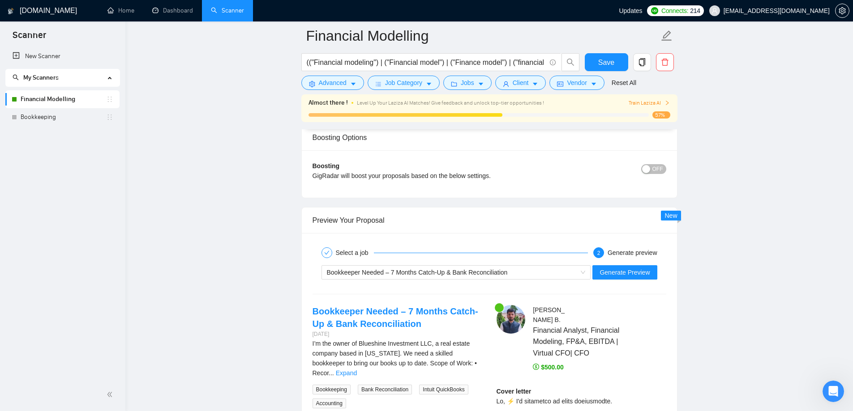
click at [633, 262] on div "Bookkeeper Needed – 7 Months Catch-Up & Bank Reconciliation Generate Preview" at bounding box center [489, 272] width 355 height 21
click at [632, 273] on span "Generate Preview" at bounding box center [624, 273] width 50 height 10
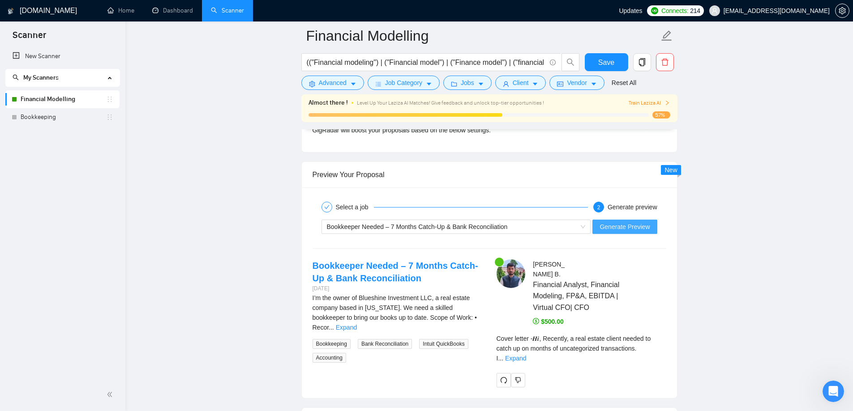
scroll to position [1665, 0]
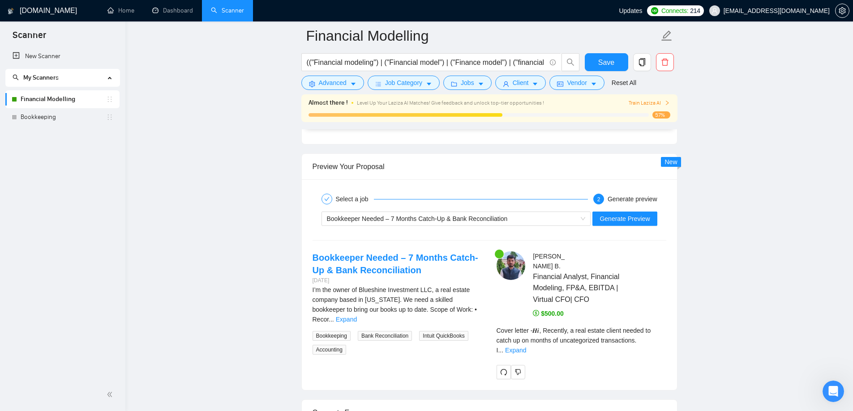
click at [665, 347] on div "Cover letter - 𝑯𝒊, Recently, a real estate client needed to catch up on months …" at bounding box center [581, 344] width 170 height 36
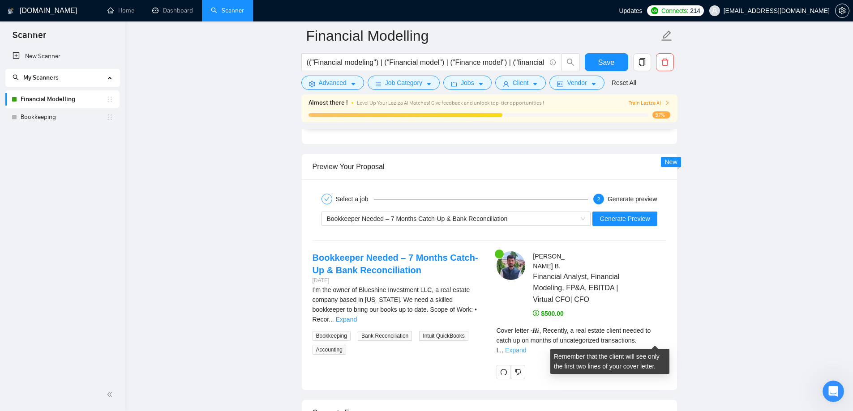
click at [526, 347] on link "Expand" at bounding box center [515, 350] width 21 height 7
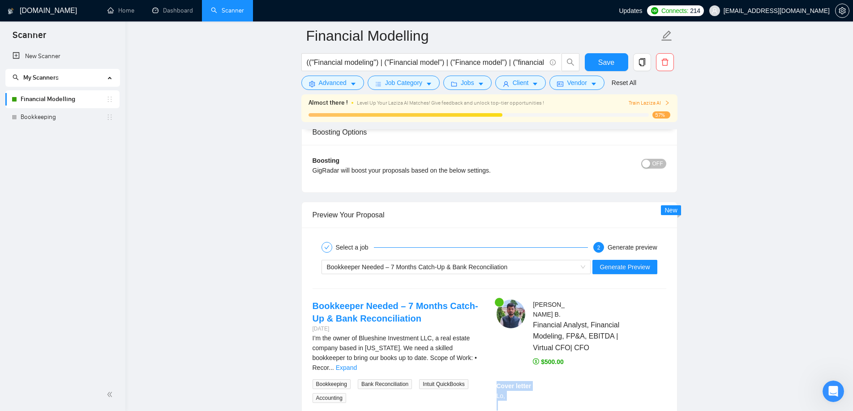
scroll to position [1567, 0]
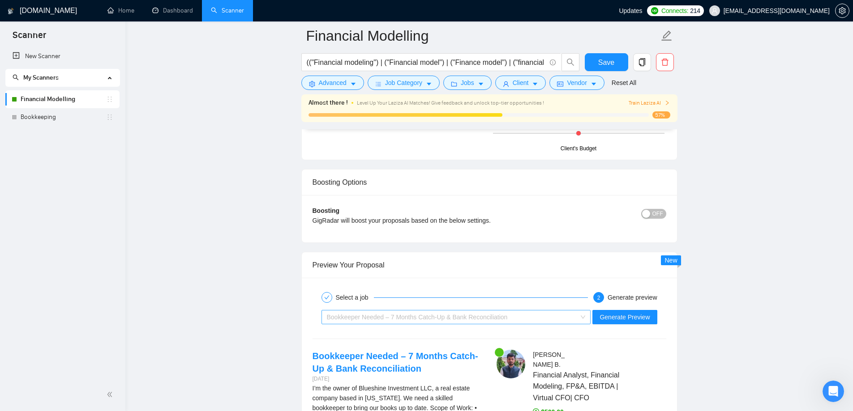
click at [414, 311] on div "Bookkeeper Needed – 7 Months Catch-Up & Bank Reconciliation" at bounding box center [452, 317] width 251 height 13
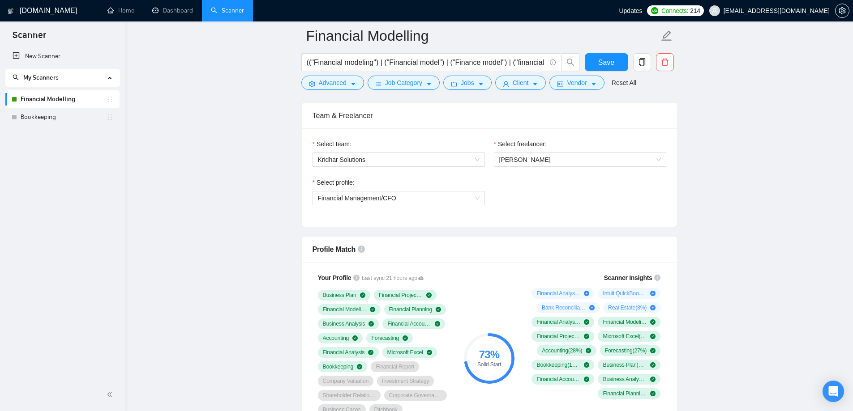
scroll to position [448, 0]
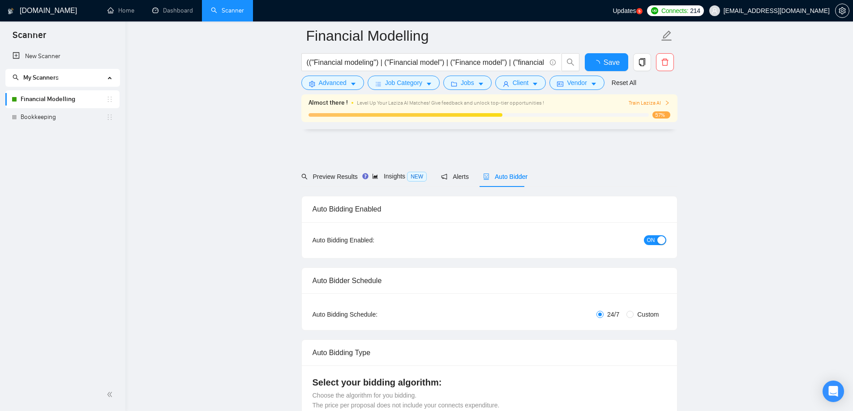
scroll to position [1567, 0]
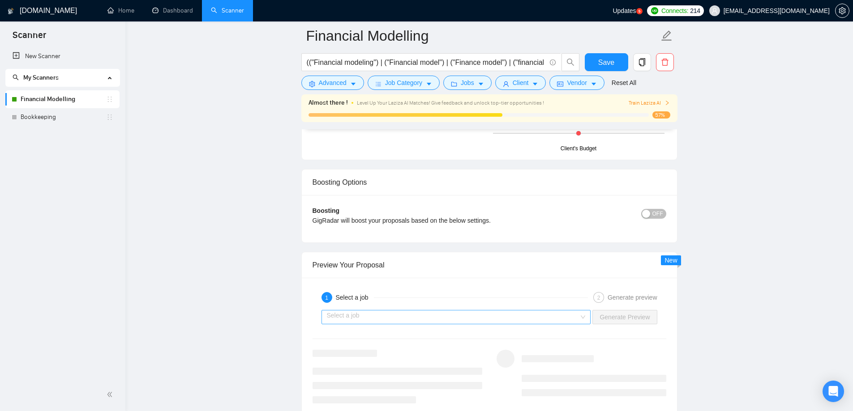
click at [397, 320] on input "search" at bounding box center [453, 317] width 252 height 13
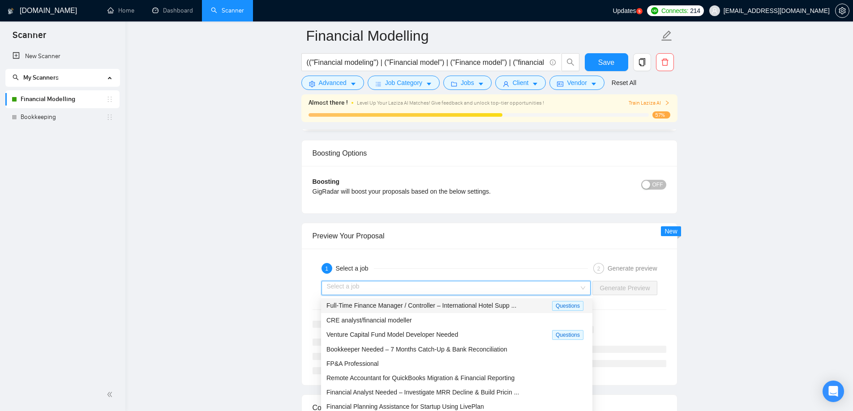
scroll to position [1612, 0]
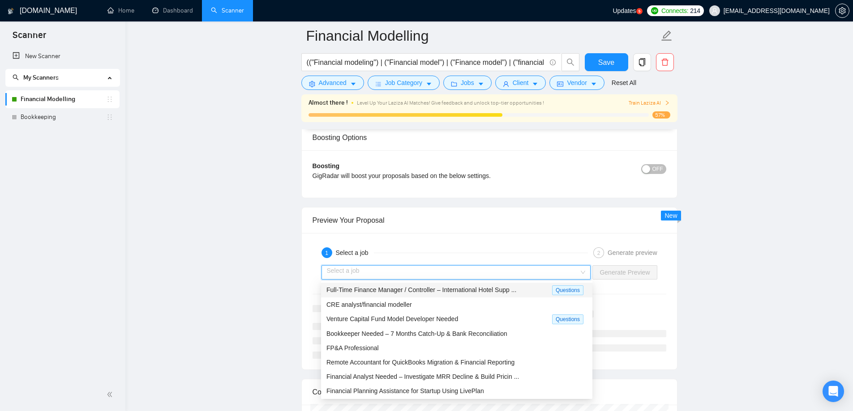
click at [406, 291] on span "Full-Time Finance Manager / Controller – International Hotel Supp ..." at bounding box center [421, 290] width 190 height 7
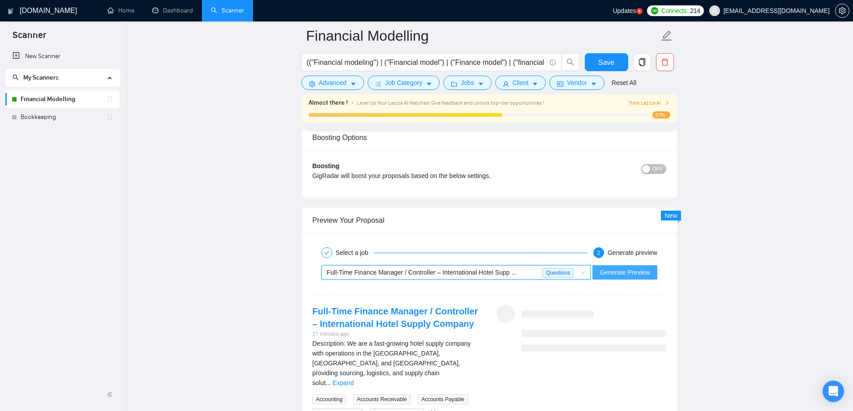
click at [626, 269] on span "Generate Preview" at bounding box center [624, 273] width 50 height 10
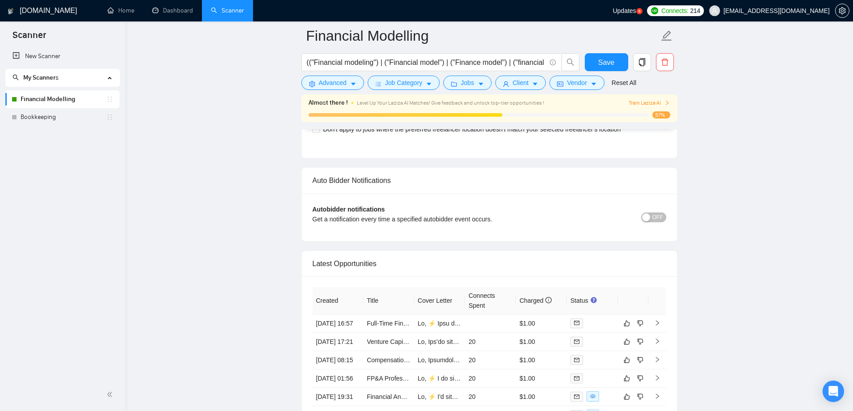
scroll to position [2238, 0]
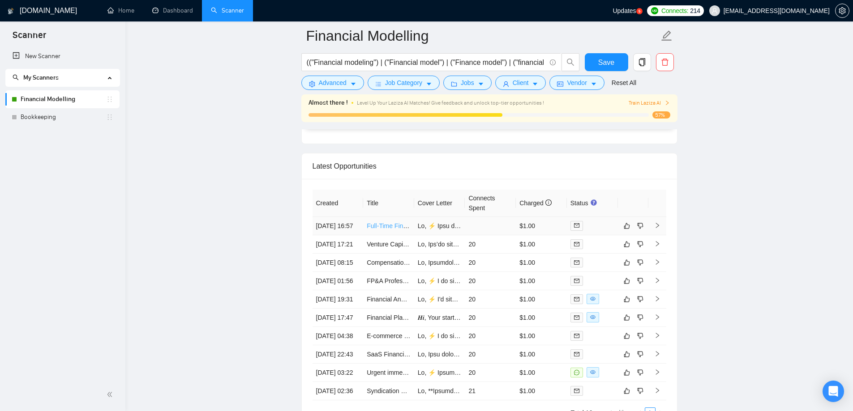
click at [378, 222] on link "Full-Time Finance Manager / Controller – International Hotel Supply Company" at bounding box center [475, 225] width 216 height 7
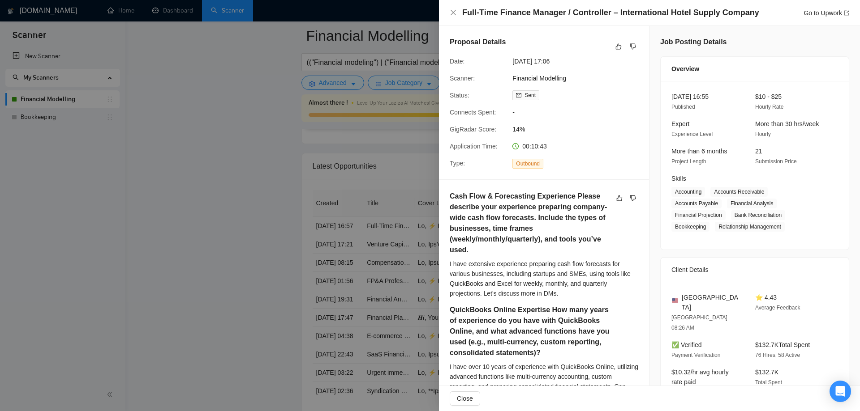
click at [378, 238] on div at bounding box center [430, 205] width 860 height 411
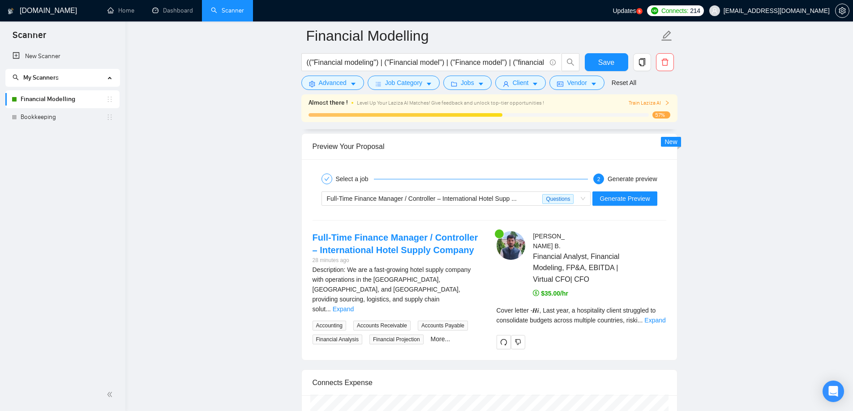
scroll to position [1701, 0]
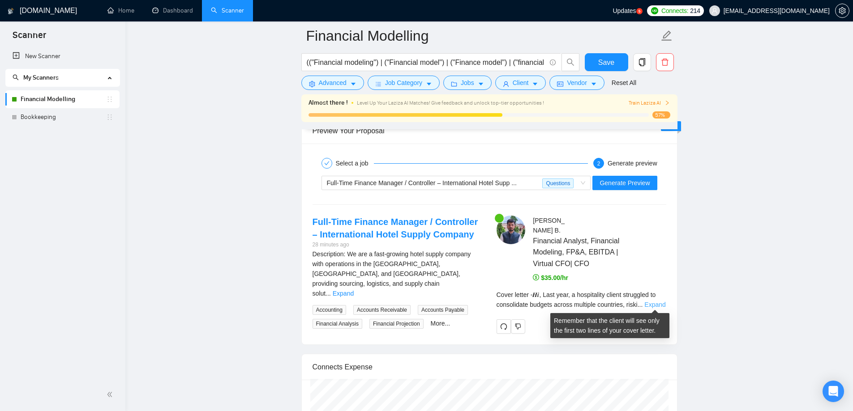
click at [654, 303] on link "Expand" at bounding box center [654, 304] width 21 height 7
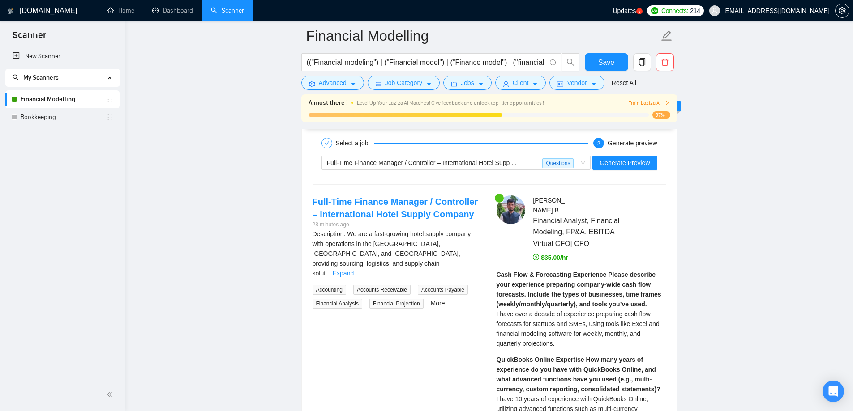
scroll to position [1612, 0]
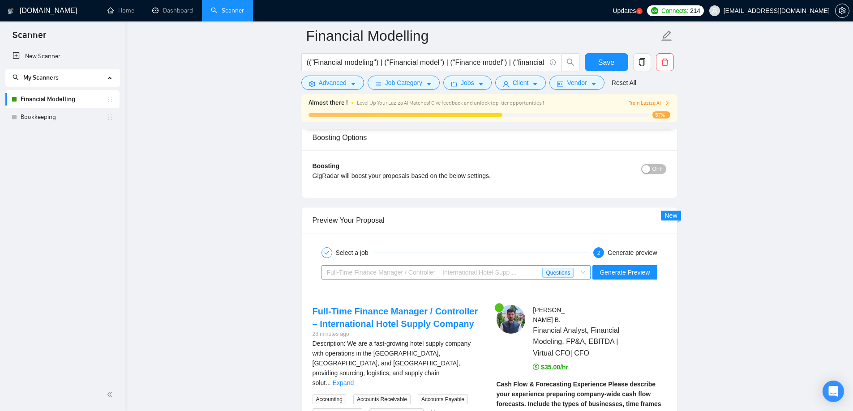
click at [434, 270] on span "Full-Time Finance Manager / Controller – International Hotel Supp ..." at bounding box center [422, 272] width 190 height 7
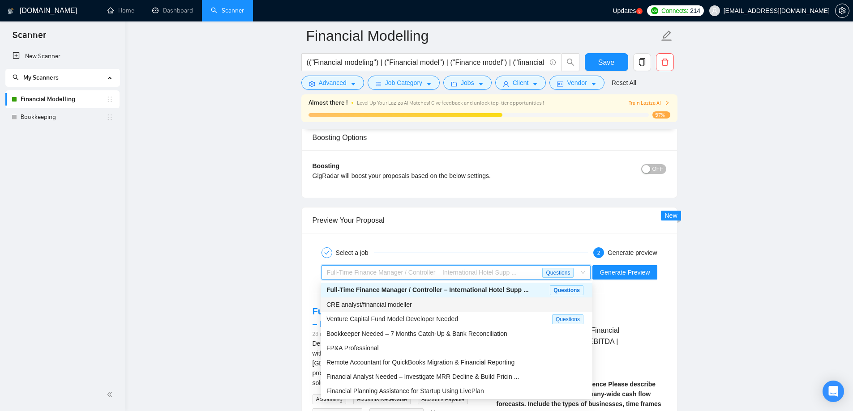
click at [435, 303] on div "CRE analyst/financial modeller" at bounding box center [456, 305] width 261 height 10
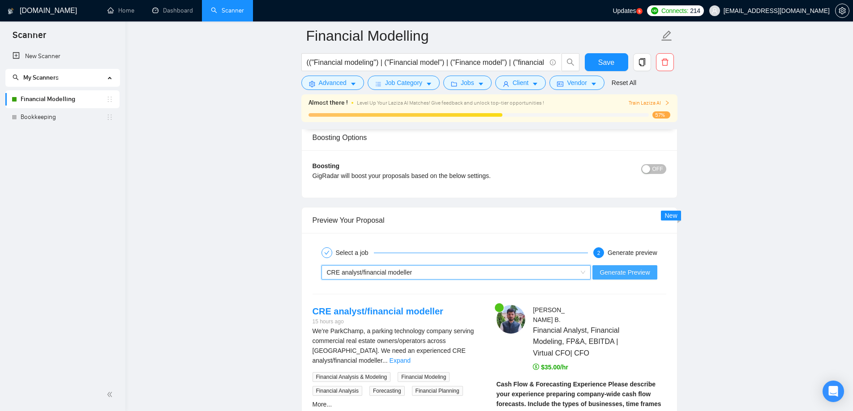
click at [604, 273] on span "Generate Preview" at bounding box center [624, 273] width 50 height 10
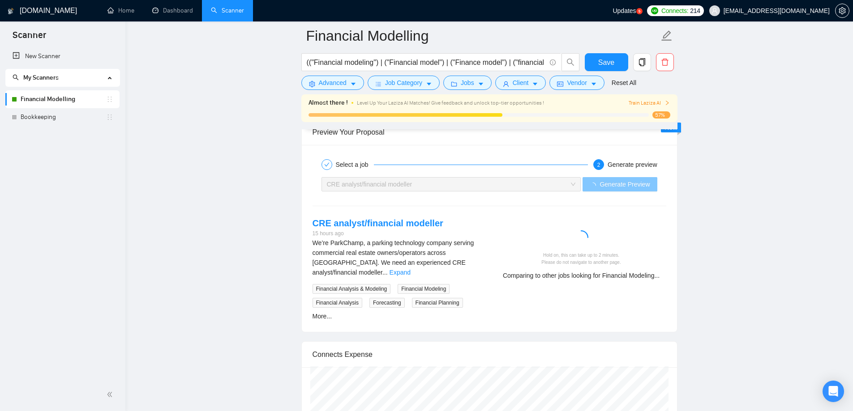
scroll to position [1746, 0]
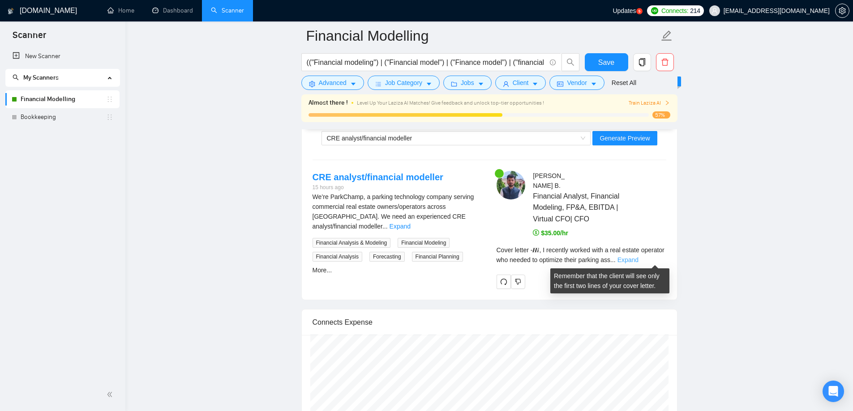
click at [638, 261] on link "Expand" at bounding box center [627, 260] width 21 height 7
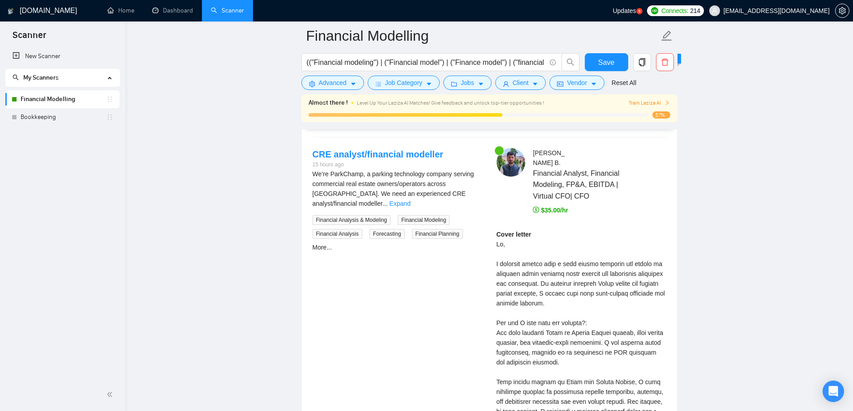
scroll to position [1791, 0]
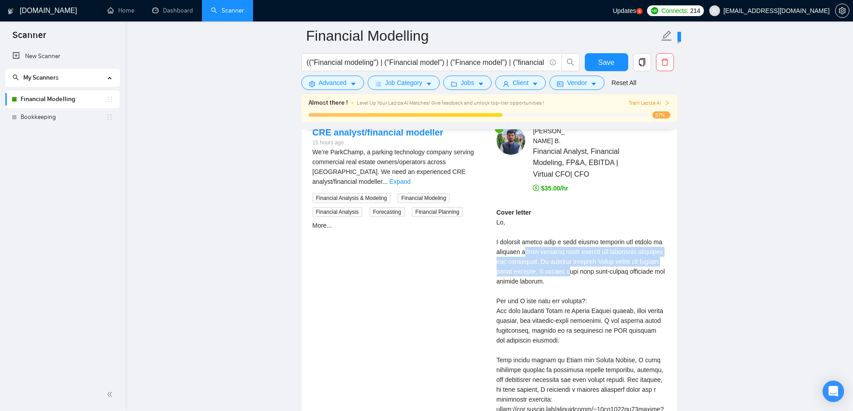
drag, startPoint x: 519, startPoint y: 250, endPoint x: 584, endPoint y: 273, distance: 69.4
click at [584, 273] on div "Cover letter" at bounding box center [581, 395] width 170 height 374
click at [586, 278] on div "Cover letter" at bounding box center [581, 395] width 170 height 374
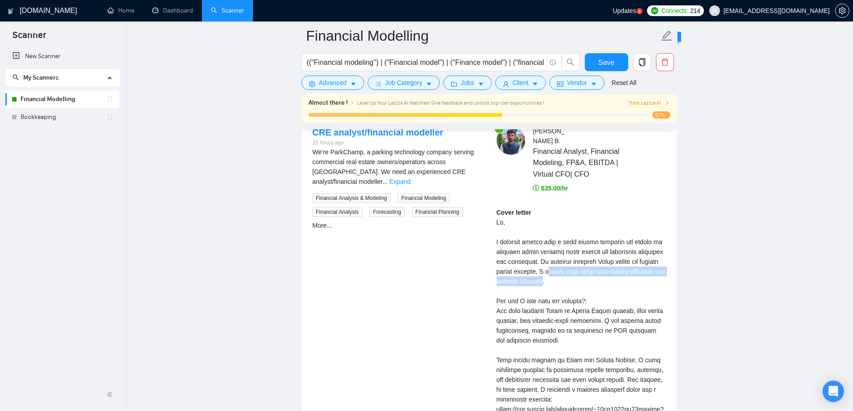
drag, startPoint x: 563, startPoint y: 273, endPoint x: 583, endPoint y: 285, distance: 23.5
click at [574, 285] on div "Cover letter" at bounding box center [581, 395] width 170 height 374
drag, startPoint x: 592, startPoint y: 285, endPoint x: 612, endPoint y: 287, distance: 20.2
click at [593, 285] on div "Cover letter" at bounding box center [581, 395] width 170 height 374
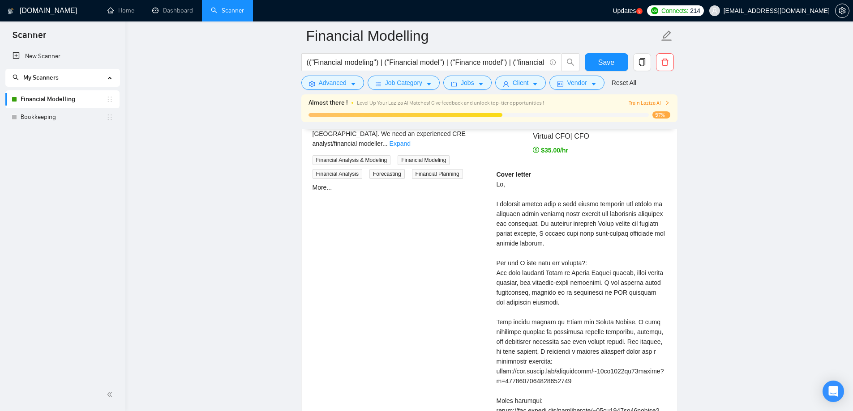
scroll to position [1880, 0]
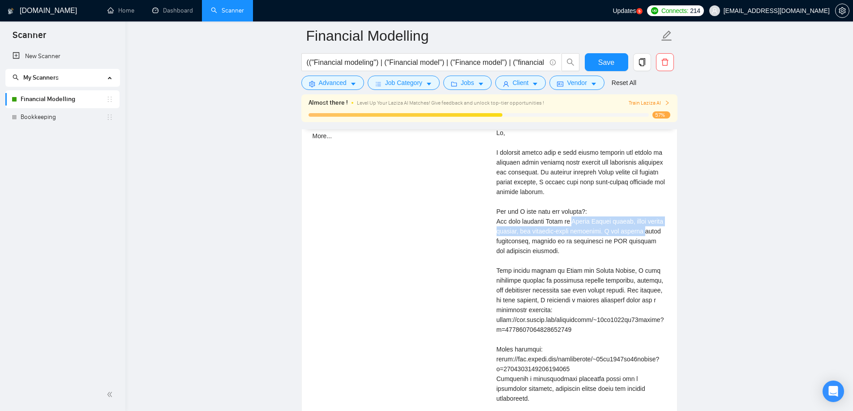
drag, startPoint x: 488, startPoint y: 221, endPoint x: 592, endPoint y: 234, distance: 105.2
click at [592, 234] on div "CRE analyst/financial modeller 15 hours ago We’re ParkChamp, a parking technolo…" at bounding box center [489, 276] width 368 height 479
click at [526, 246] on div "Cover letter" at bounding box center [581, 305] width 170 height 374
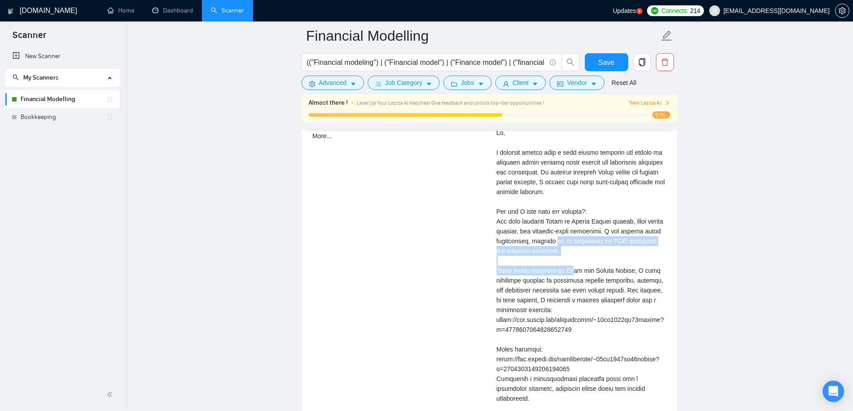
drag, startPoint x: 496, startPoint y: 240, endPoint x: 587, endPoint y: 257, distance: 92.7
click at [569, 255] on div "Cover letter" at bounding box center [581, 305] width 170 height 374
click at [588, 257] on div "Cover letter" at bounding box center [581, 305] width 170 height 374
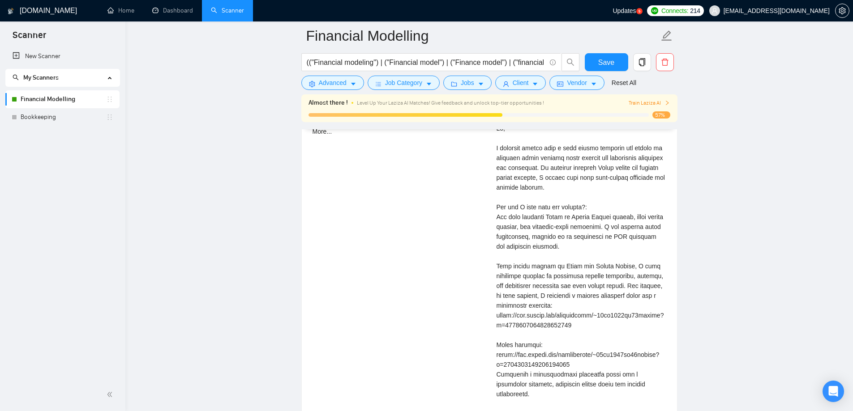
scroll to position [1791, 0]
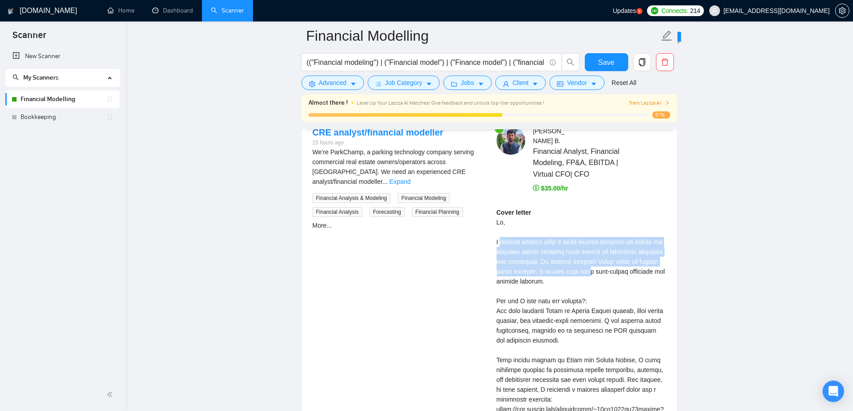
drag, startPoint x: 494, startPoint y: 240, endPoint x: 606, endPoint y: 276, distance: 117.4
click at [606, 276] on div "[PERSON_NAME] Financial Analyst, Financial Modeling, FP&A, EBITDA | Virtual CFO…" at bounding box center [581, 365] width 184 height 479
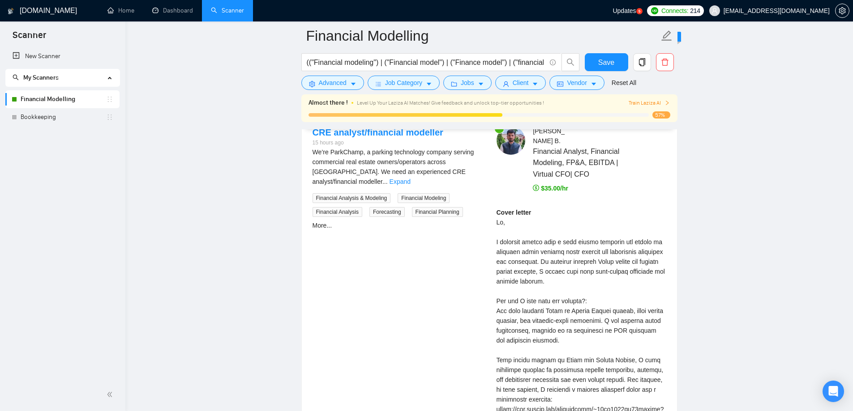
drag, startPoint x: 606, startPoint y: 278, endPoint x: 642, endPoint y: 287, distance: 36.8
click at [606, 279] on div "Cover letter" at bounding box center [581, 395] width 170 height 374
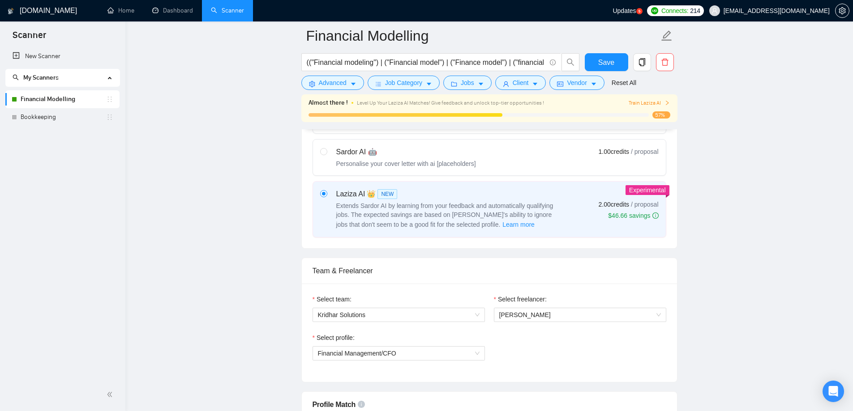
scroll to position [313, 0]
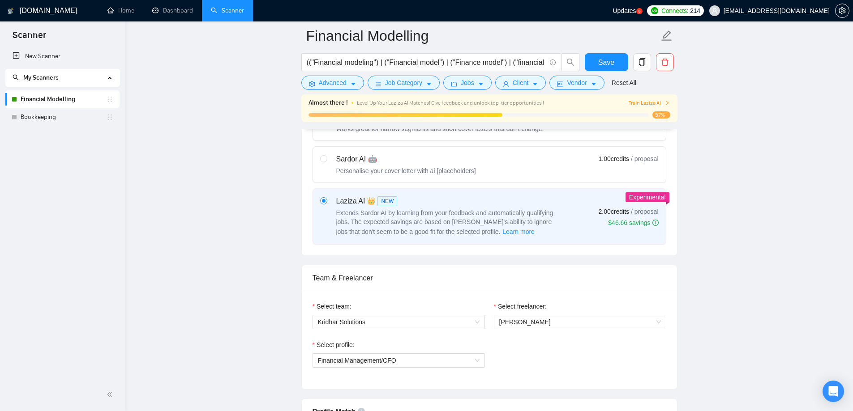
click at [387, 177] on label "Sardor AI 🤖 Personalise your cover letter with ai [placeholders] 1.00 credits /…" at bounding box center [489, 165] width 353 height 36
click at [326, 162] on input "radio" at bounding box center [323, 158] width 6 height 6
radio input "true"
radio input "false"
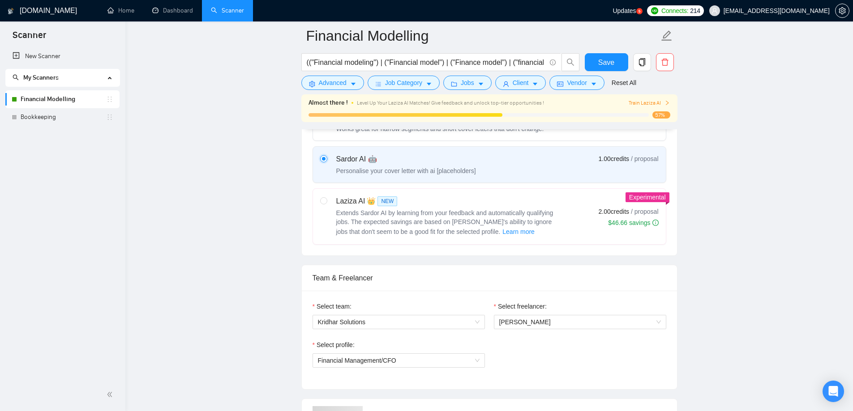
scroll to position [627, 0]
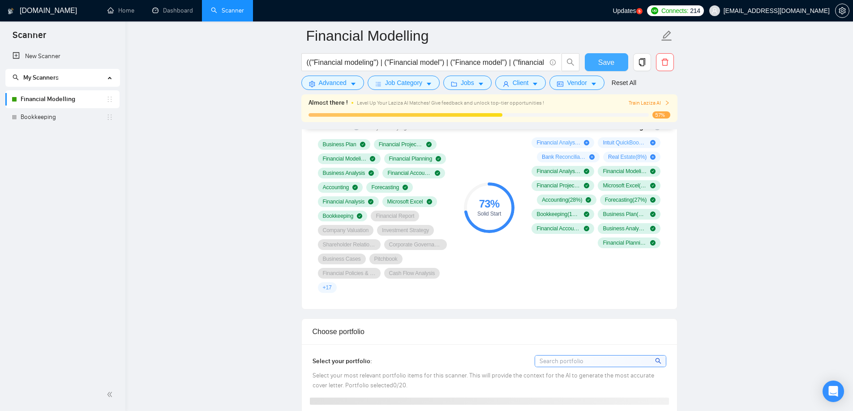
click at [606, 63] on span "Save" at bounding box center [606, 62] width 16 height 11
drag, startPoint x: 606, startPoint y: 63, endPoint x: 752, endPoint y: 171, distance: 181.9
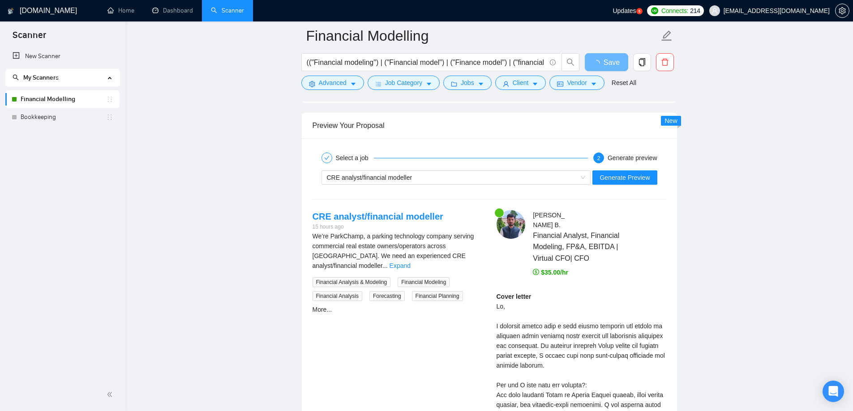
scroll to position [1701, 0]
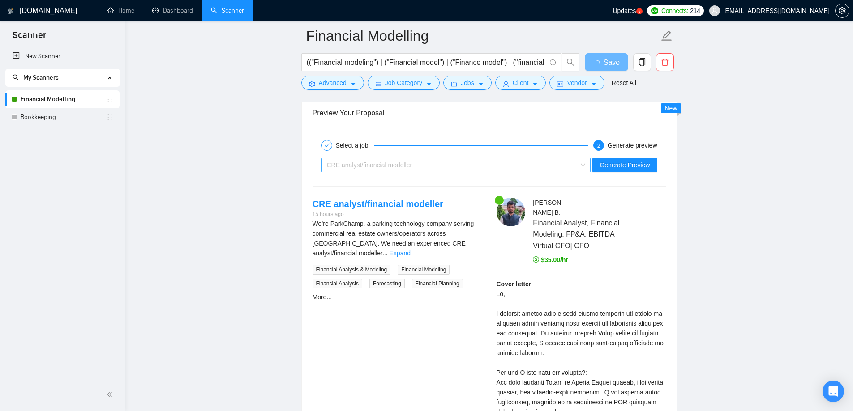
click at [557, 163] on div "CRE analyst/financial modeller" at bounding box center [452, 164] width 251 height 13
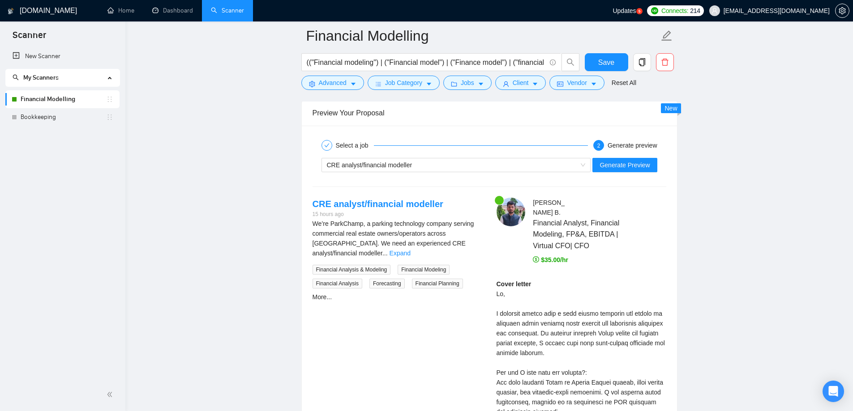
scroll to position [1612, 0]
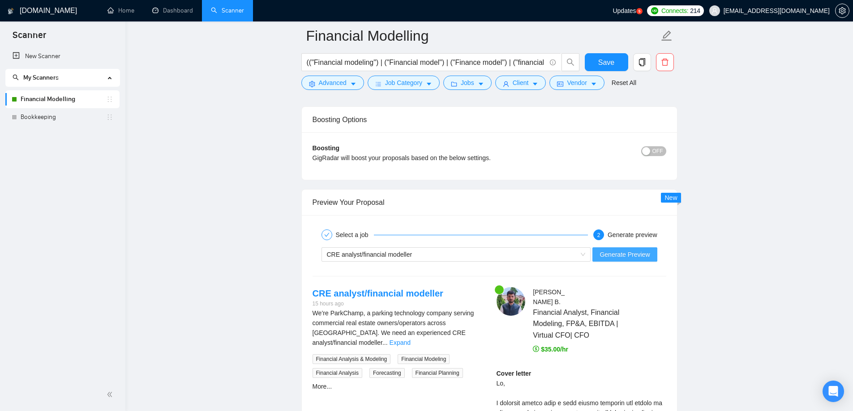
click at [620, 256] on span "Generate Preview" at bounding box center [624, 255] width 50 height 10
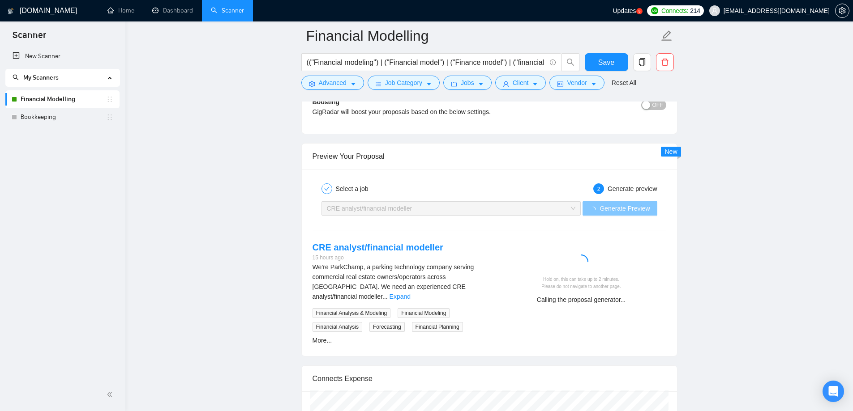
scroll to position [1701, 0]
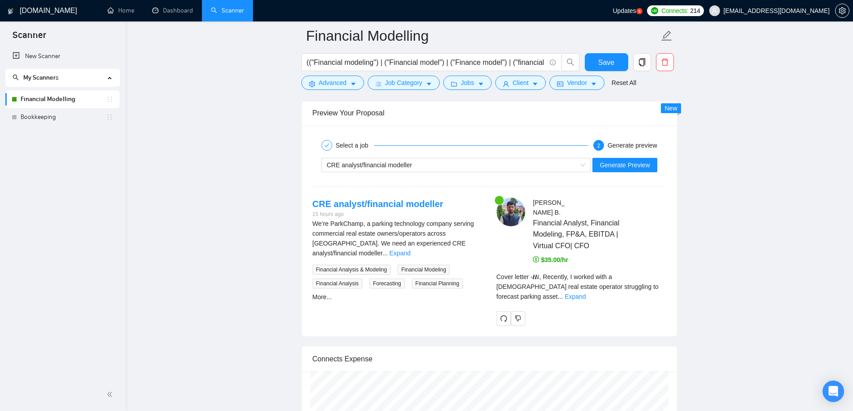
click at [654, 293] on div "Cover letter - 𝑯𝒊, Recently, I worked with a [DEMOGRAPHIC_DATA] real estate ope…" at bounding box center [581, 290] width 170 height 36
click at [651, 291] on div "Cover letter - 𝑯𝒊, Recently, I worked with a [DEMOGRAPHIC_DATA] real estate ope…" at bounding box center [581, 287] width 170 height 30
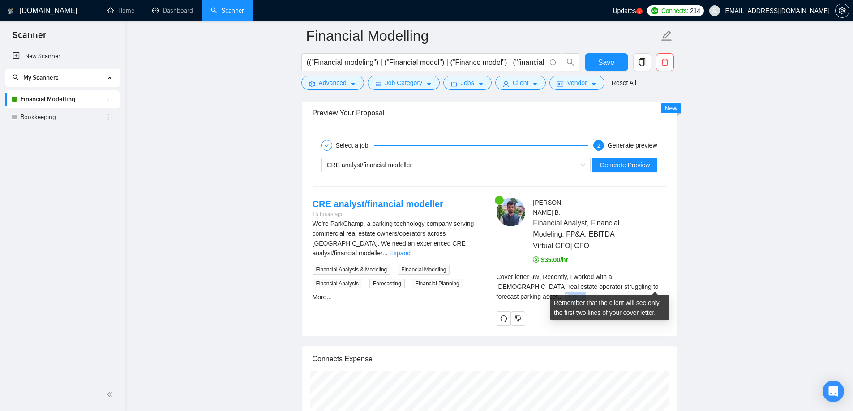
click at [586, 293] on link "Expand" at bounding box center [575, 296] width 21 height 7
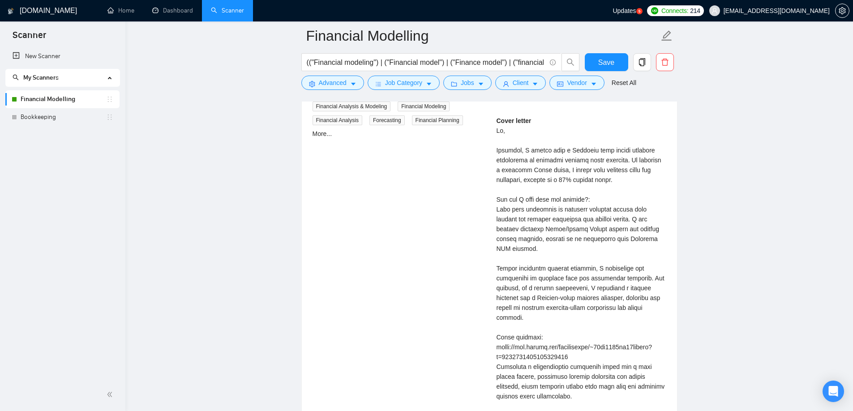
scroll to position [1880, 0]
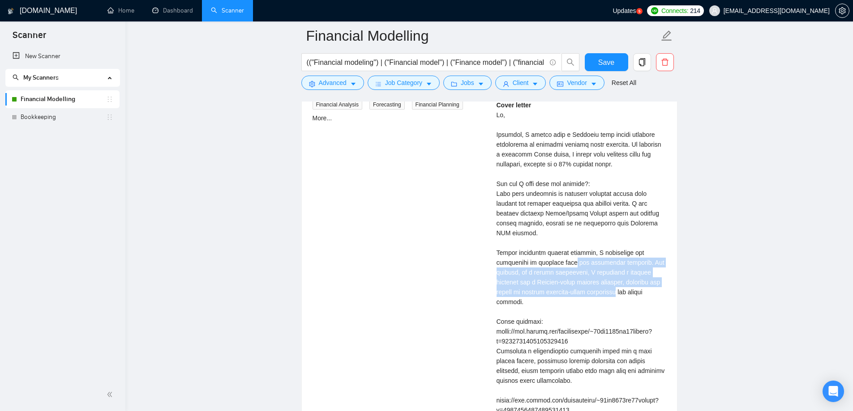
drag, startPoint x: 495, startPoint y: 264, endPoint x: 539, endPoint y: 289, distance: 50.7
click at [539, 289] on div "[PERSON_NAME] Financial Analyst, Financial Modeling, FP&A, EBITDA | Virtual CFO…" at bounding box center [581, 293] width 184 height 548
click at [538, 294] on div "Cover letter" at bounding box center [581, 321] width 170 height 443
drag, startPoint x: 499, startPoint y: 270, endPoint x: 521, endPoint y: 295, distance: 33.6
click at [521, 295] on div "Cover letter" at bounding box center [581, 321] width 170 height 443
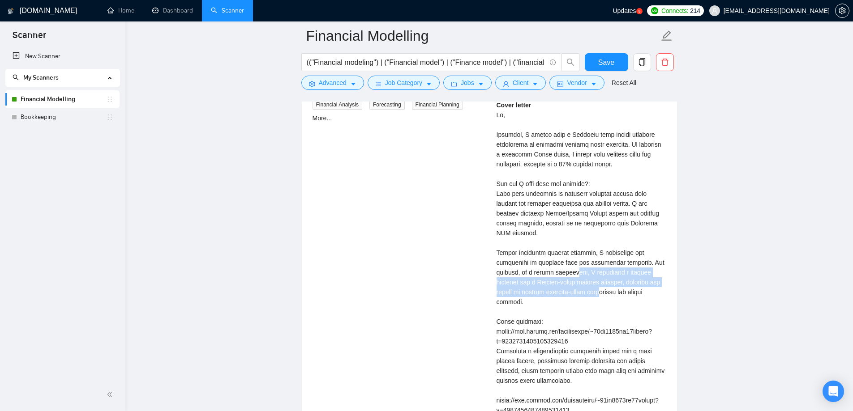
click at [521, 295] on div "Cover letter" at bounding box center [581, 321] width 170 height 443
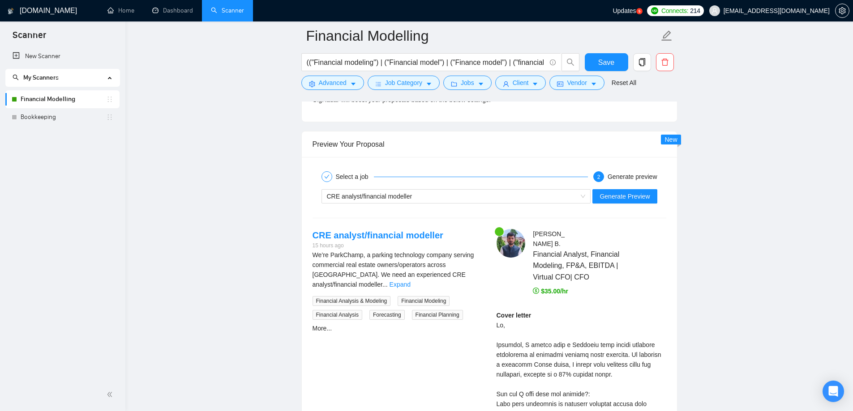
scroll to position [1656, 0]
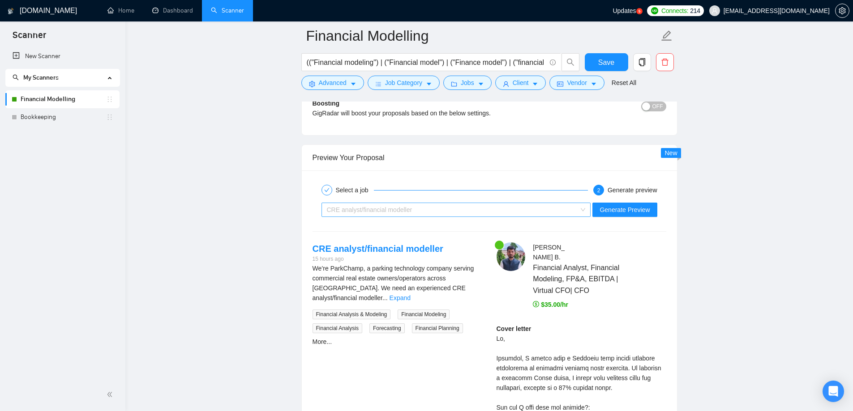
click at [466, 211] on div "CRE analyst/financial modeller" at bounding box center [452, 209] width 251 height 13
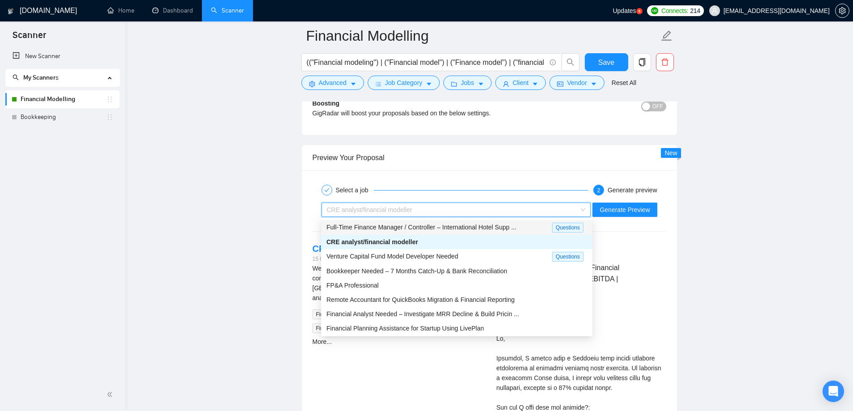
click at [460, 224] on span "Full-Time Finance Manager / Controller – International Hotel Supp ..." at bounding box center [421, 227] width 190 height 7
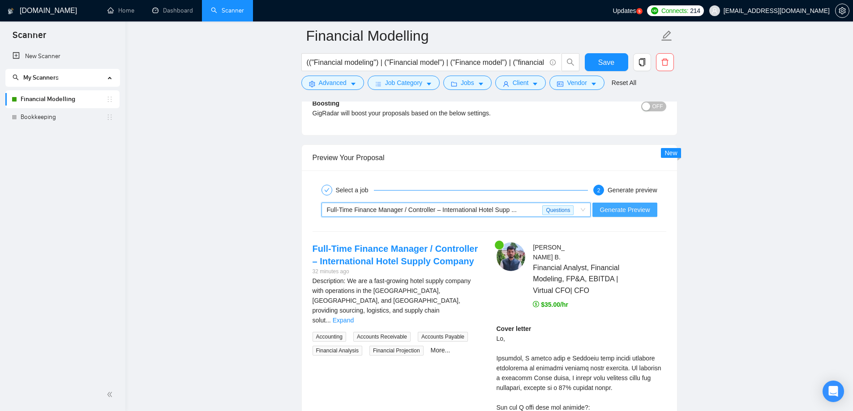
click at [638, 206] on span "Generate Preview" at bounding box center [624, 210] width 50 height 10
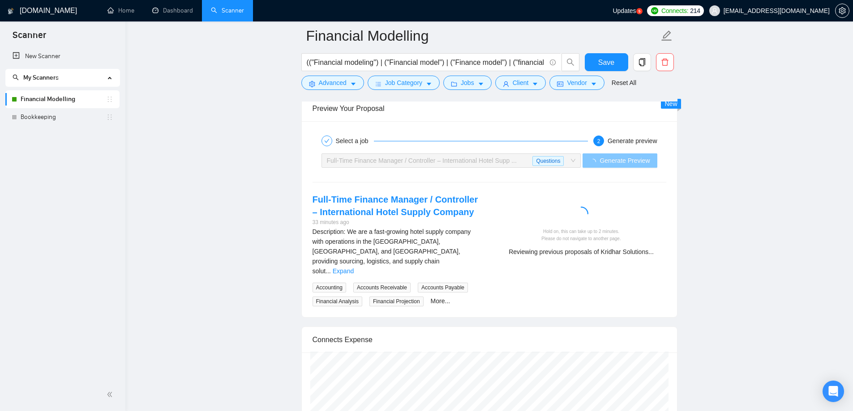
scroll to position [1705, 0]
drag, startPoint x: 504, startPoint y: 252, endPoint x: 659, endPoint y: 261, distance: 155.6
click at [655, 260] on div "Hold on, this can take up to 2 minutes. Please do not navigate to another page.…" at bounding box center [581, 228] width 184 height 69
click at [659, 262] on div "Hold on, this can take up to 2 minutes. Please do not navigate to another page.…" at bounding box center [581, 228] width 184 height 69
drag, startPoint x: 656, startPoint y: 255, endPoint x: 492, endPoint y: 256, distance: 163.9
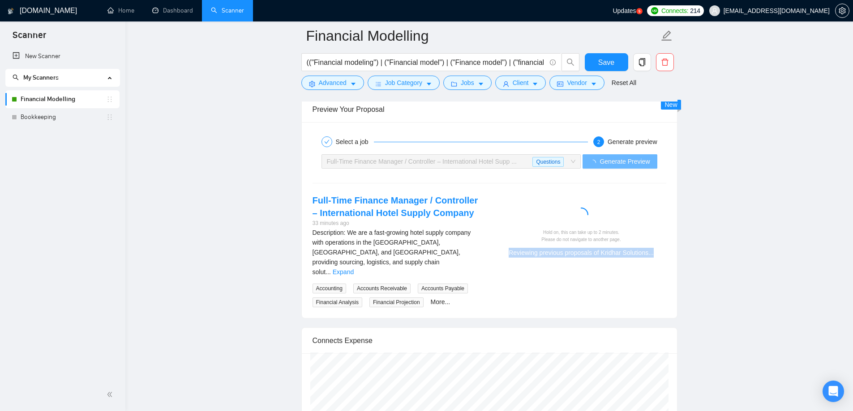
click at [490, 258] on div "Hold on, this can take up to 2 minutes. Please do not navigate to another page.…" at bounding box center [581, 228] width 184 height 69
drag, startPoint x: 522, startPoint y: 226, endPoint x: 648, endPoint y: 243, distance: 127.0
click at [642, 243] on div "Hold on, this can take up to 2 minutes. Please do not navigate to another page.…" at bounding box center [581, 233] width 163 height 50
click at [651, 245] on div "Hold on, this can take up to 2 minutes. Please do not navigate to another page.…" at bounding box center [581, 243] width 163 height 28
drag, startPoint x: 659, startPoint y: 8, endPoint x: 693, endPoint y: 100, distance: 98.2
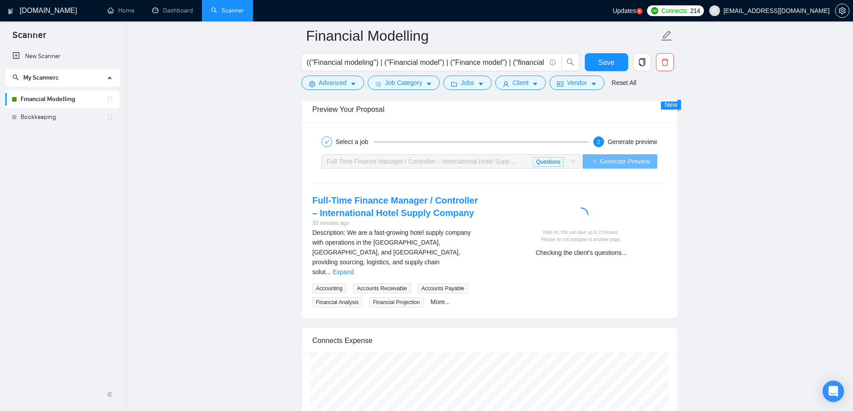
click at [642, 15] on div "Updates 5" at bounding box center [627, 10] width 30 height 21
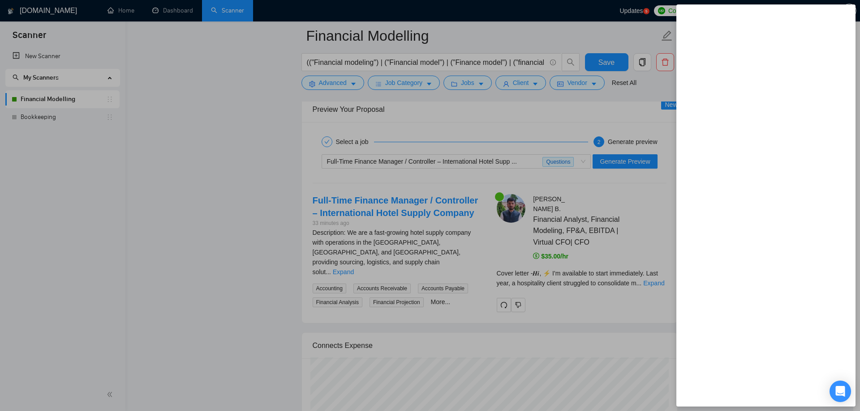
click at [625, 302] on div at bounding box center [430, 205] width 860 height 411
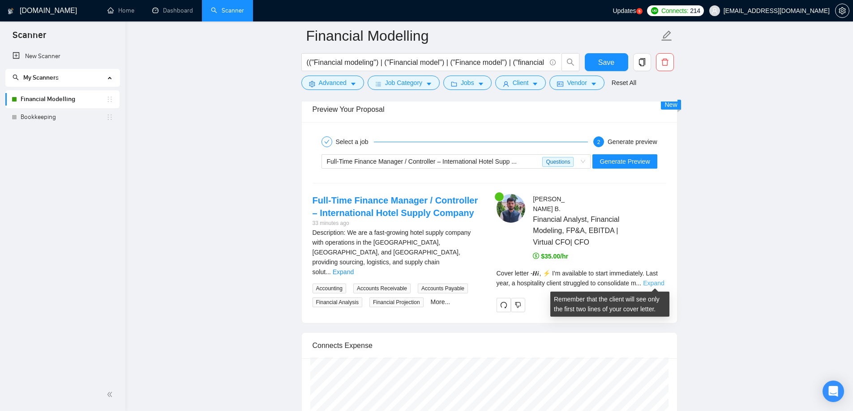
click at [649, 284] on link "Expand" at bounding box center [653, 283] width 21 height 7
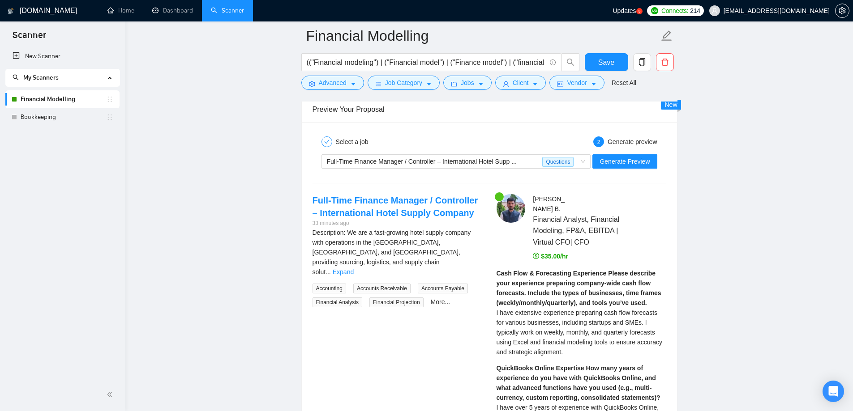
click at [623, 287] on strong "Cash Flow & Forecasting Experience Please describe your experience preparing co…" at bounding box center [578, 288] width 165 height 37
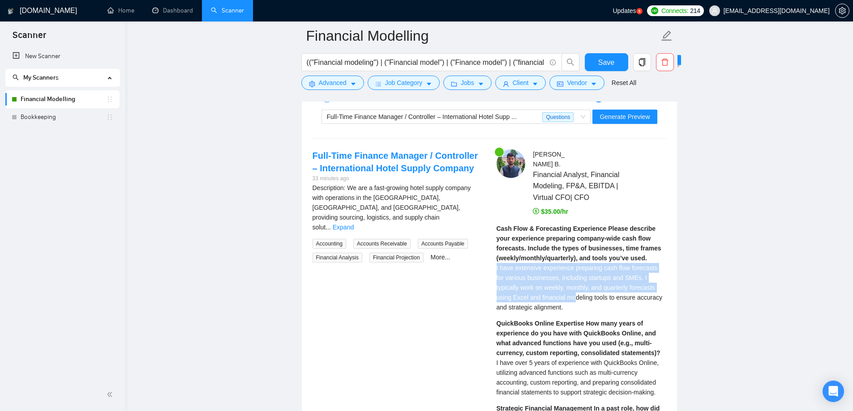
drag, startPoint x: 490, startPoint y: 268, endPoint x: 543, endPoint y: 295, distance: 59.7
click at [543, 299] on span "I have extensive experience preparing cash flow forecasts for various businesse…" at bounding box center [579, 288] width 166 height 47
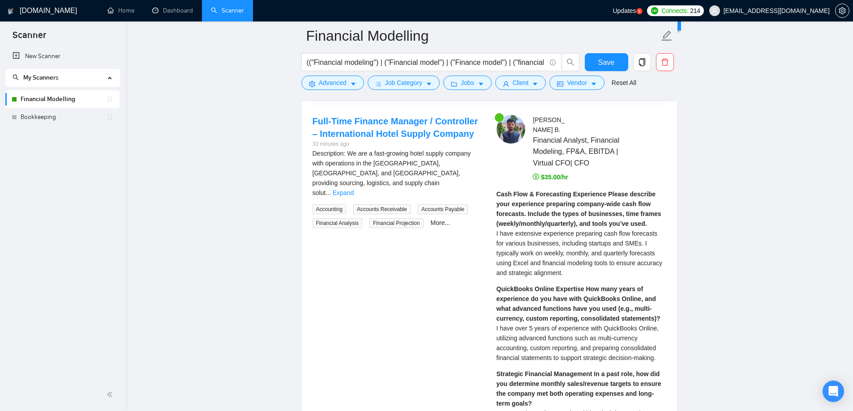
scroll to position [1839, 0]
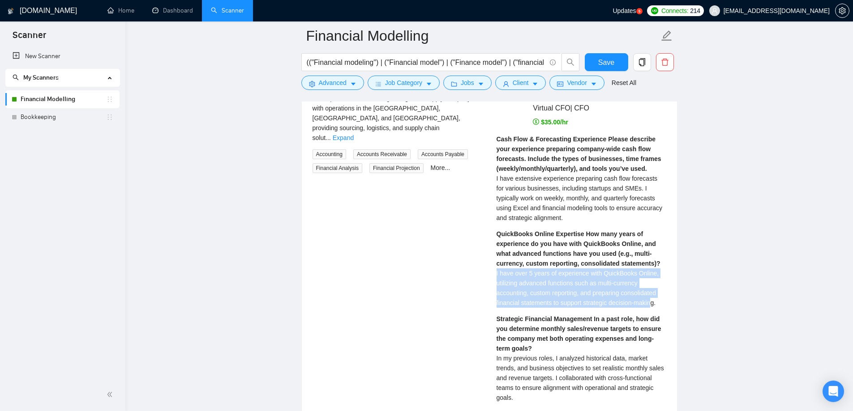
drag, startPoint x: 492, startPoint y: 277, endPoint x: 652, endPoint y: 305, distance: 161.9
click at [652, 305] on span "I have over 5 years of experience with QuickBooks Online, utilizing advanced fu…" at bounding box center [577, 288] width 163 height 37
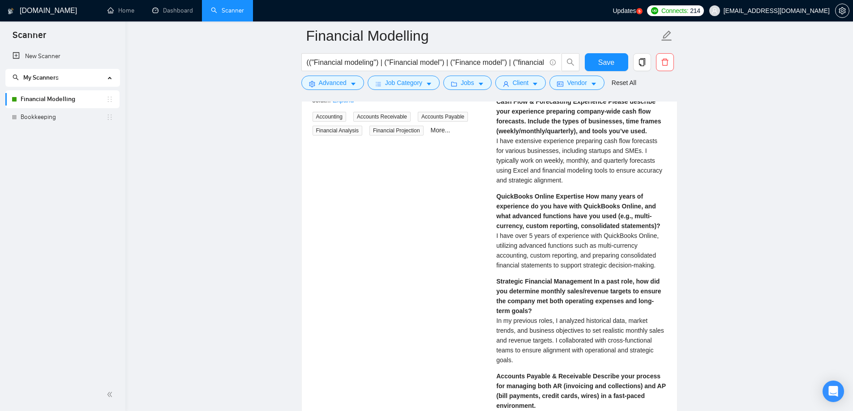
scroll to position [1929, 0]
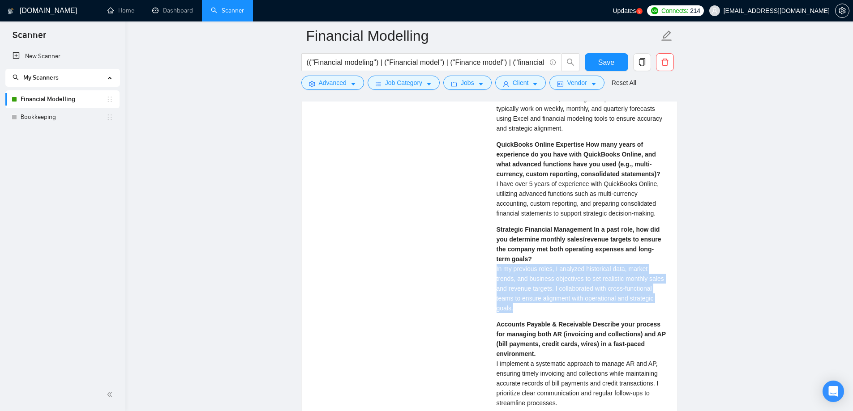
drag, startPoint x: 492, startPoint y: 273, endPoint x: 522, endPoint y: 310, distance: 47.5
click at [543, 312] on div "Strategic Financial Management In a past role, how did you determine monthly sa…" at bounding box center [581, 269] width 170 height 89
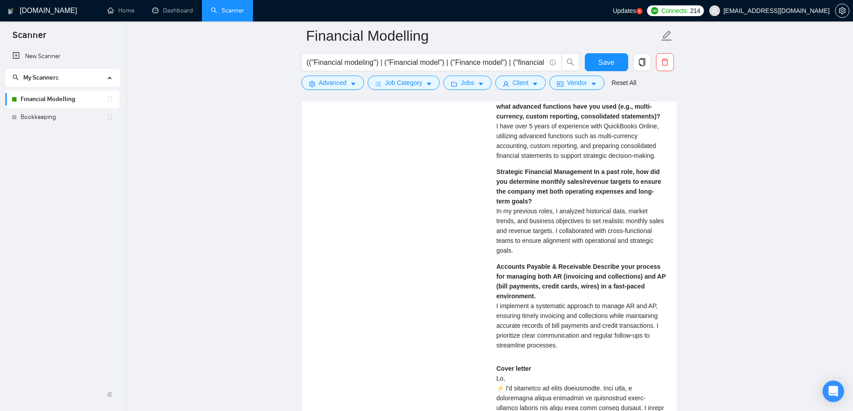
scroll to position [2108, 0]
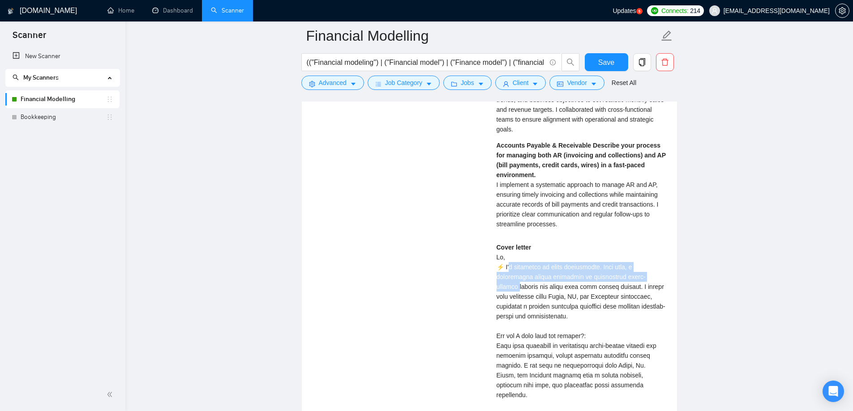
drag, startPoint x: 506, startPoint y: 257, endPoint x: 616, endPoint y: 269, distance: 109.9
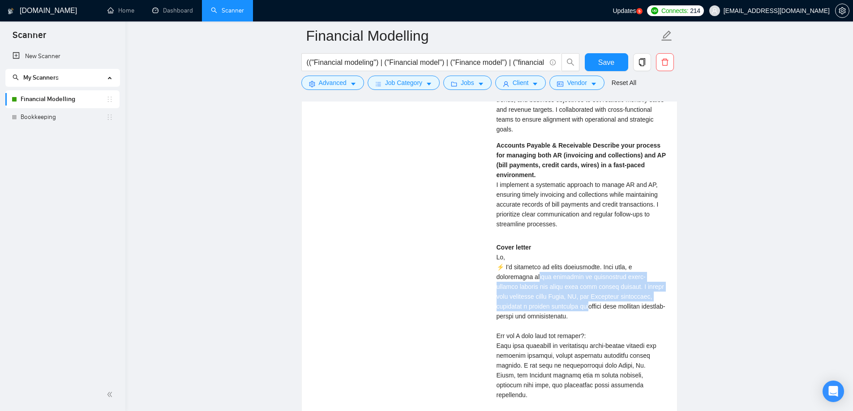
drag, startPoint x: 492, startPoint y: 270, endPoint x: 526, endPoint y: 294, distance: 40.7
click at [526, 294] on div "[PERSON_NAME] Financial Analyst, Financial Modeling, FP&A, EBITDA | Virtual CFO…" at bounding box center [581, 274] width 184 height 967
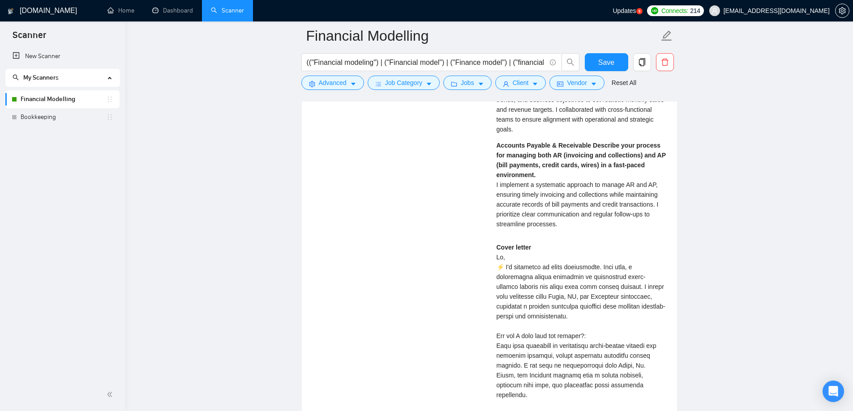
drag, startPoint x: 494, startPoint y: 283, endPoint x: 542, endPoint y: 310, distance: 54.8
click at [529, 308] on div "[PERSON_NAME] Financial Analyst, Financial Modeling, FP&A, EBITDA | Virtual CFO…" at bounding box center [581, 274] width 184 height 967
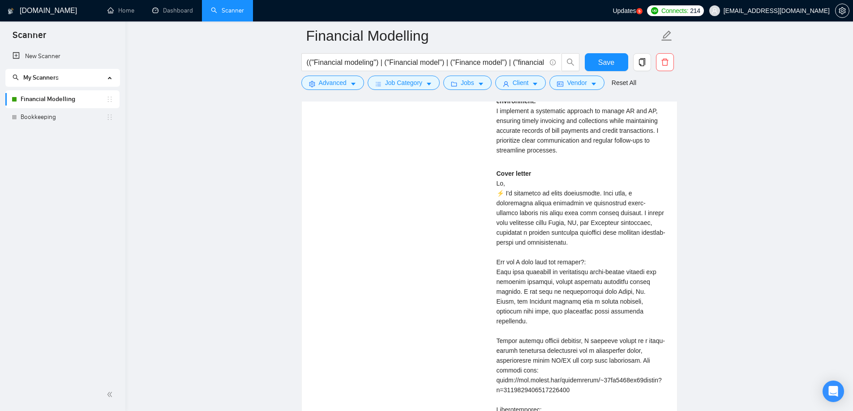
scroll to position [2197, 0]
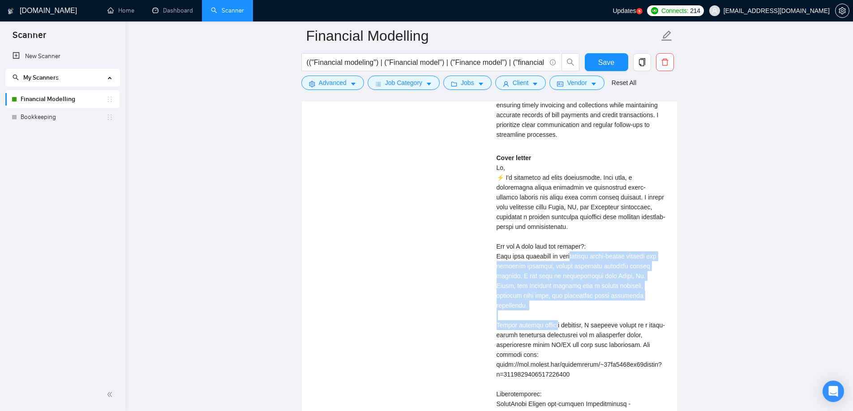
drag, startPoint x: 494, startPoint y: 247, endPoint x: 601, endPoint y: 286, distance: 114.0
click at [599, 286] on div "[PERSON_NAME] Financial Analyst, Financial Modeling, FP&A, EBITDA | Virtual CFO…" at bounding box center [581, 185] width 184 height 967
click at [606, 288] on div "Cover letter" at bounding box center [581, 399] width 170 height 492
drag, startPoint x: 497, startPoint y: 267, endPoint x: 598, endPoint y: 287, distance: 102.6
click at [597, 287] on div "Cover letter" at bounding box center [581, 399] width 170 height 492
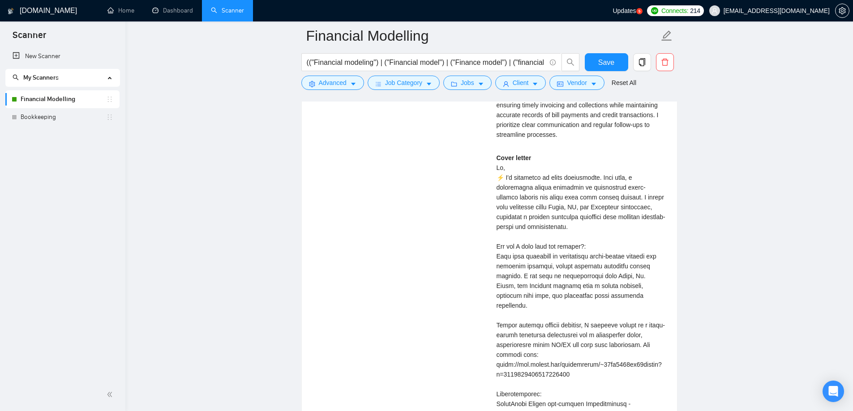
click at [612, 286] on div "Cover letter" at bounding box center [581, 399] width 170 height 492
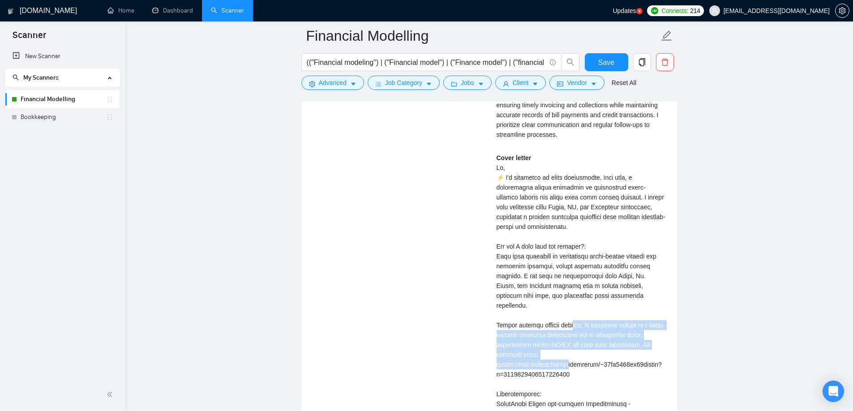
drag, startPoint x: 491, startPoint y: 304, endPoint x: 527, endPoint y: 337, distance: 48.8
click at [527, 337] on div "[PERSON_NAME] Financial Analyst, Financial Modeling, FP&A, EBITDA | Virtual CFO…" at bounding box center [581, 185] width 184 height 967
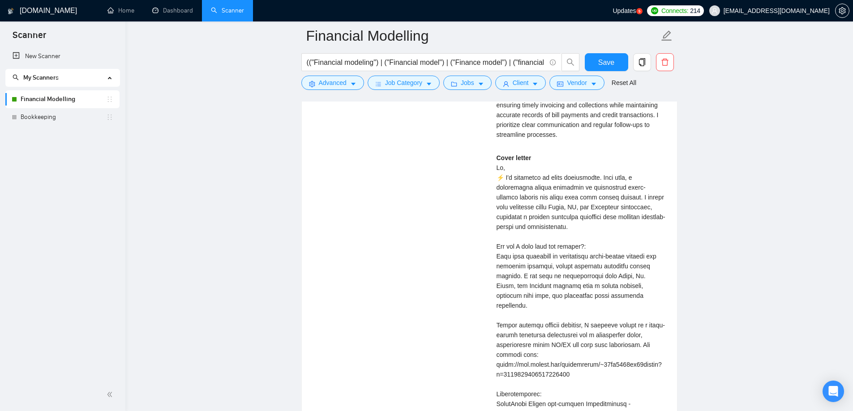
click at [545, 340] on div "Cover letter" at bounding box center [581, 399] width 170 height 492
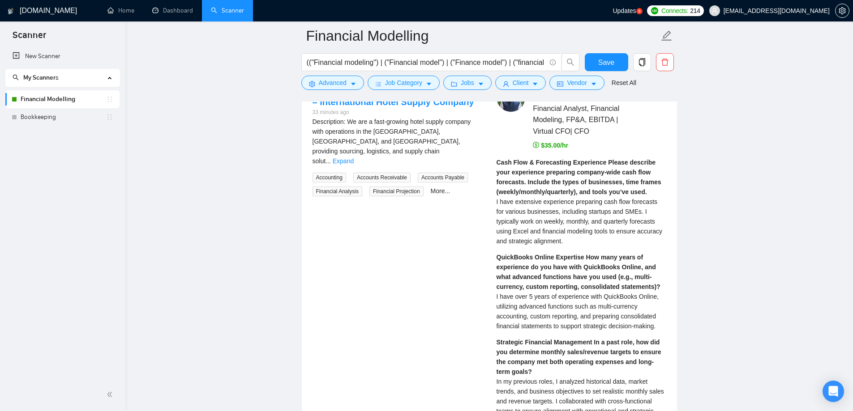
scroll to position [1615, 0]
